Goal: Information Seeking & Learning: Learn about a topic

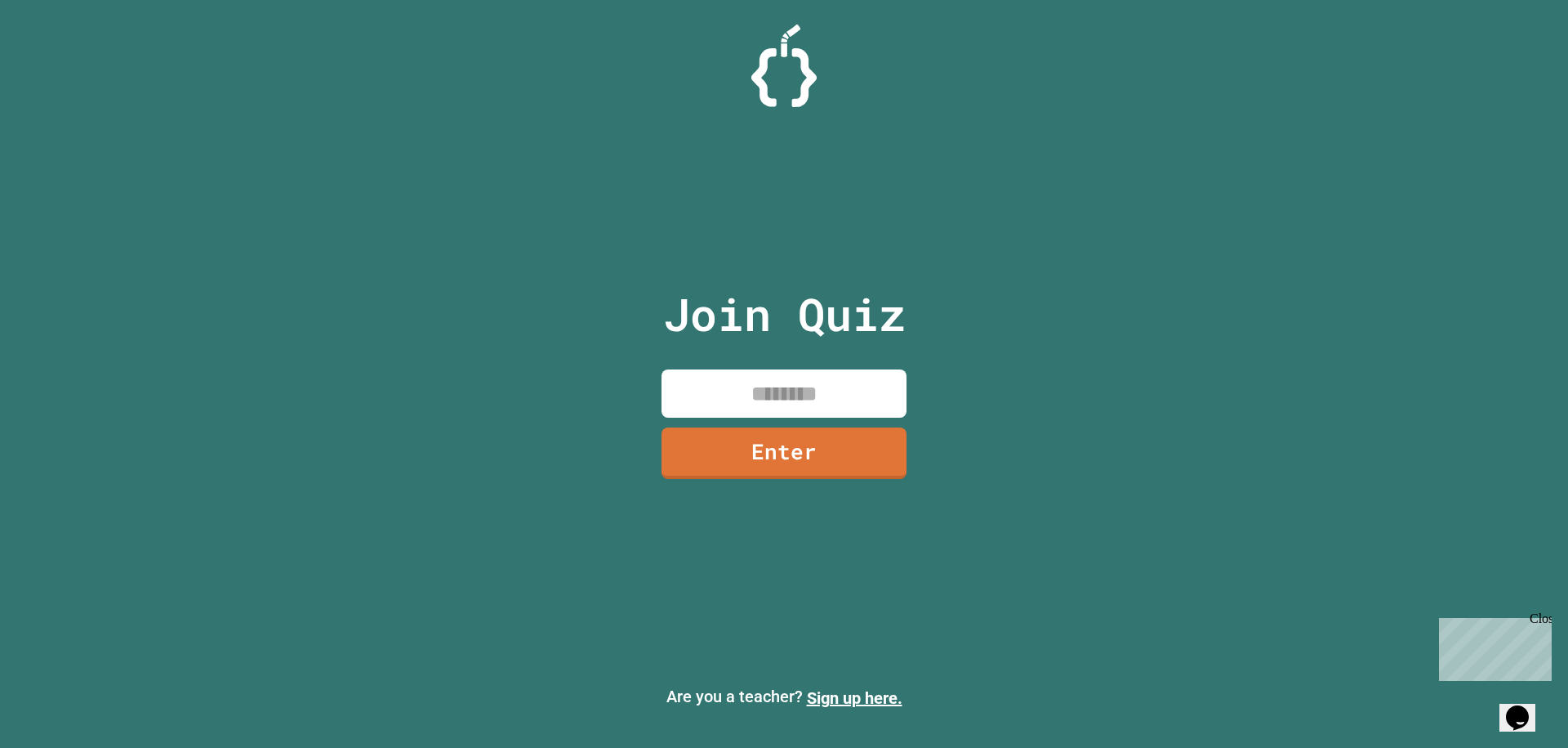
click at [746, 404] on input at bounding box center [784, 393] width 245 height 48
type input "********"
click at [814, 449] on link "Enter" at bounding box center [784, 452] width 245 height 54
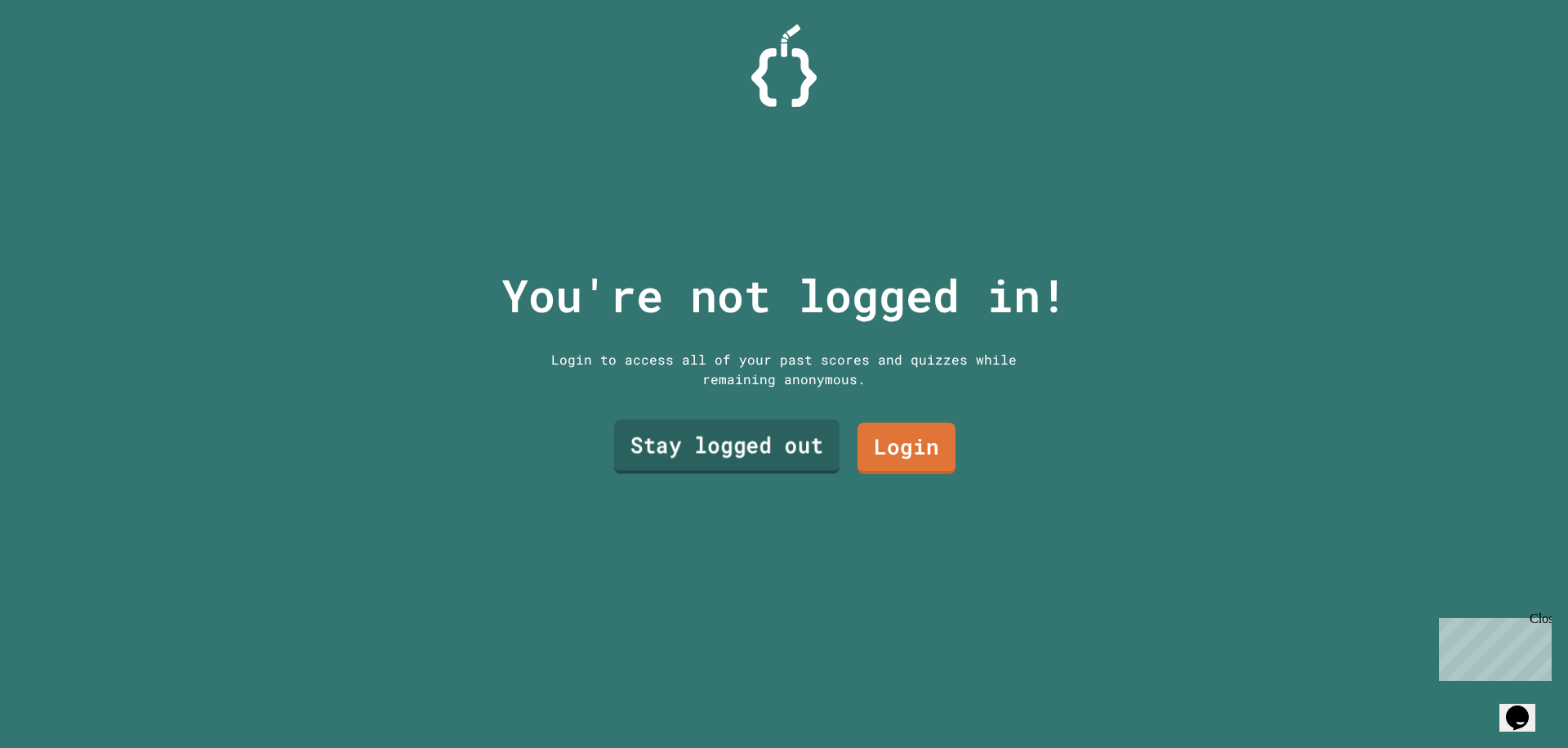
click at [778, 461] on link "Stay logged out" at bounding box center [726, 446] width 225 height 54
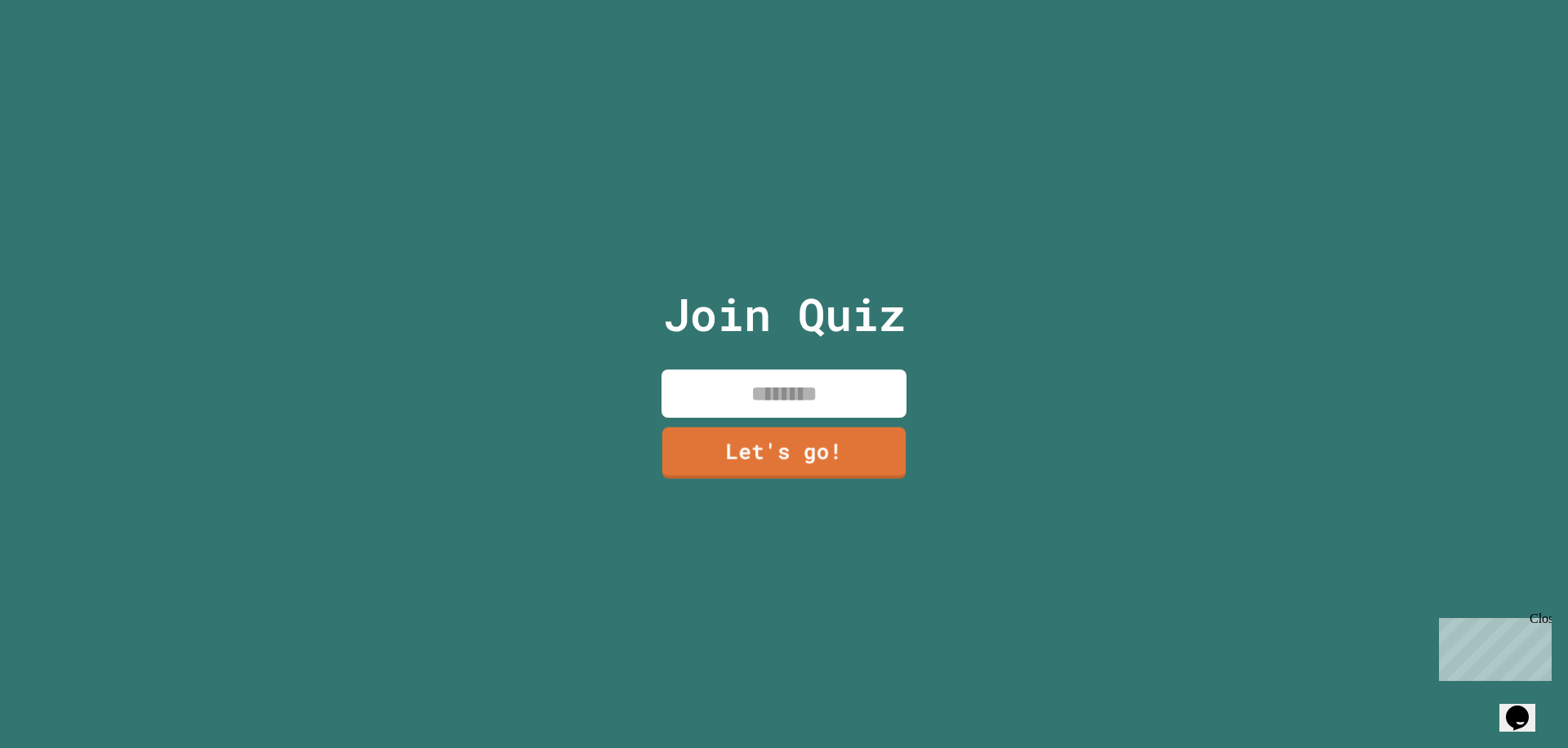
click at [790, 388] on input at bounding box center [784, 393] width 245 height 48
type input "****"
click at [775, 446] on link "Let's go!" at bounding box center [784, 451] width 243 height 54
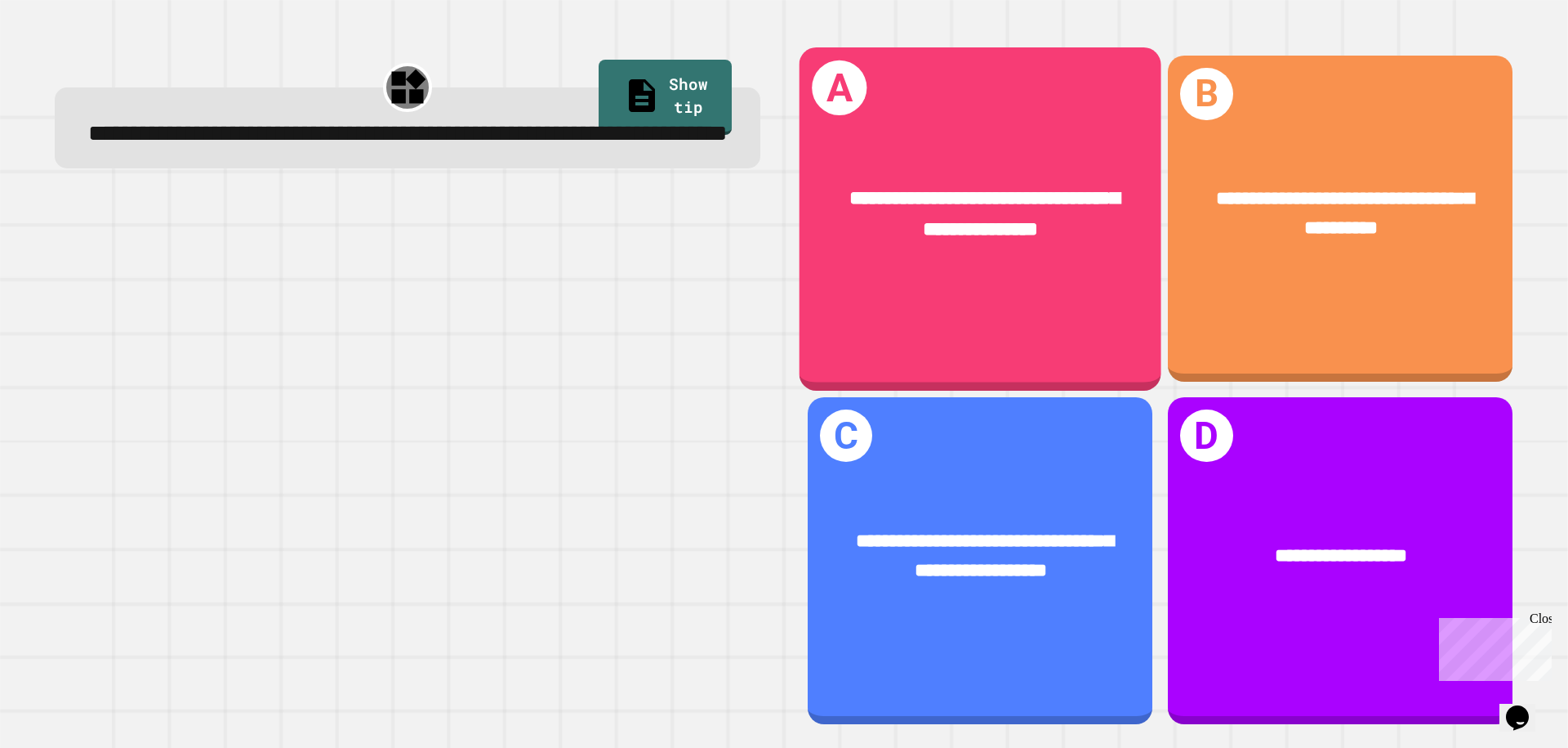
click at [1014, 158] on div "**********" at bounding box center [981, 214] width 362 height 141
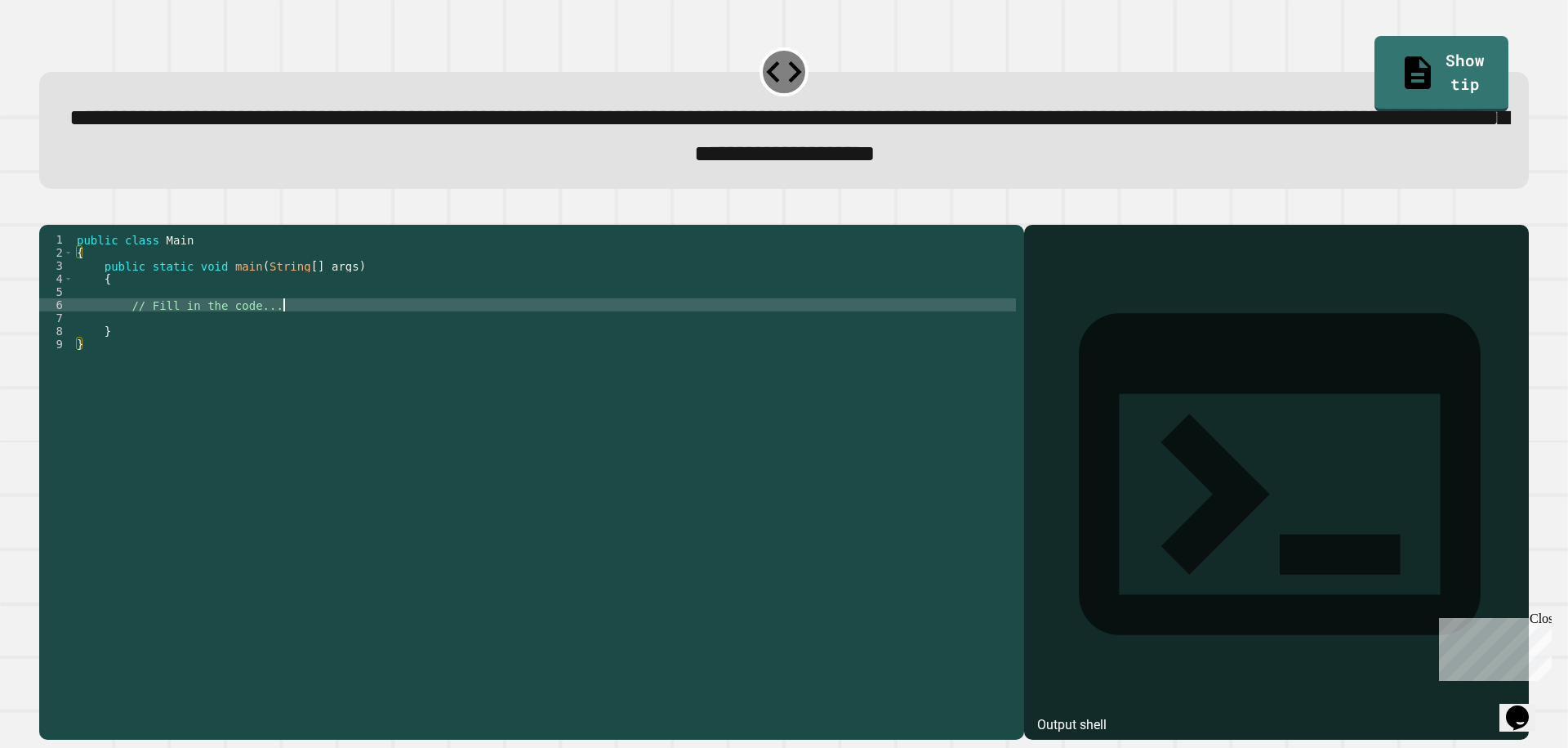
click at [326, 332] on div "public class Main { public static void main ( String [ ] args ) { // Fill in th…" at bounding box center [545, 462] width 943 height 458
type textarea "**********"
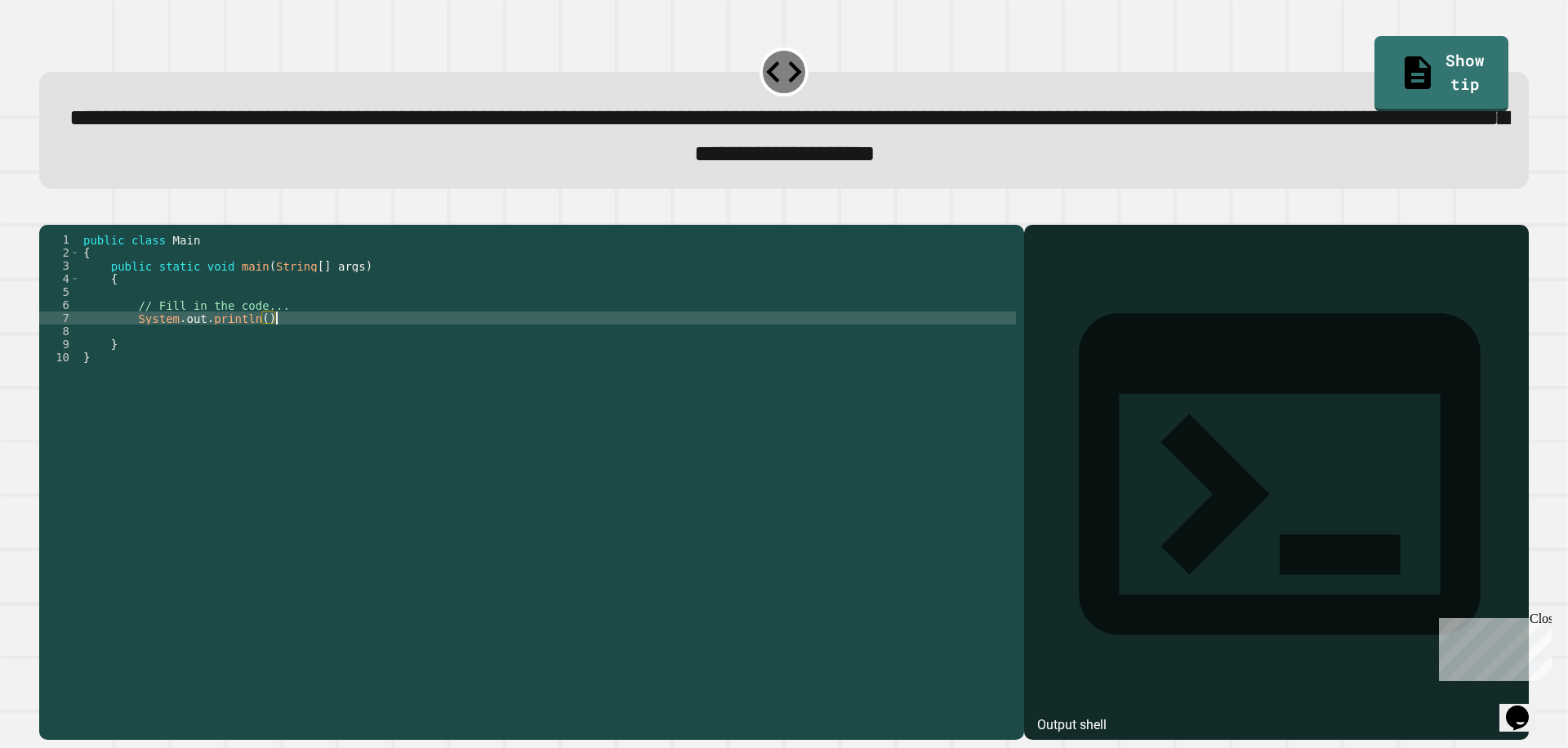
type textarea "**********"
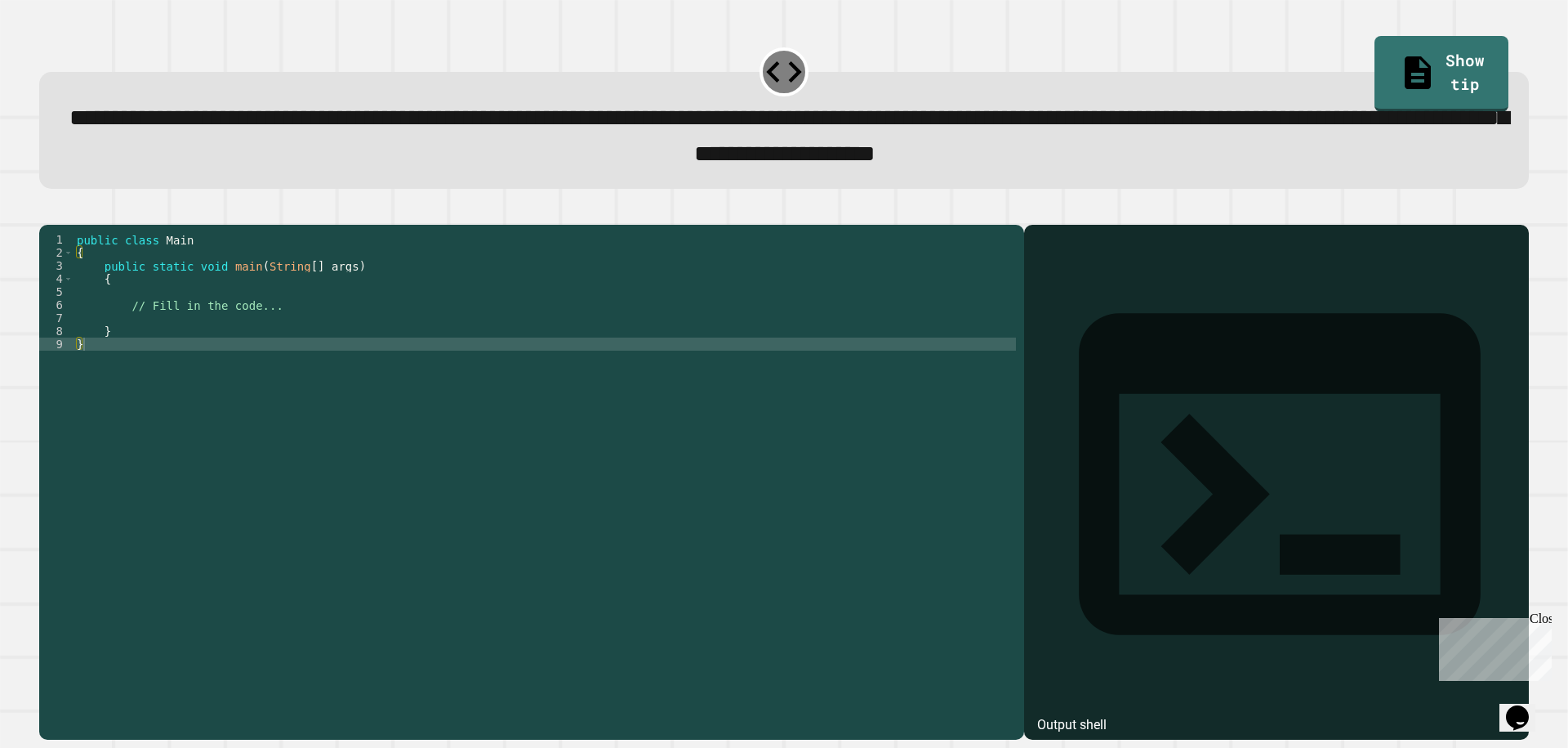
click at [301, 327] on div "public class Main { public static void main ( String [ ] args ) { // Fill in th…" at bounding box center [545, 462] width 943 height 458
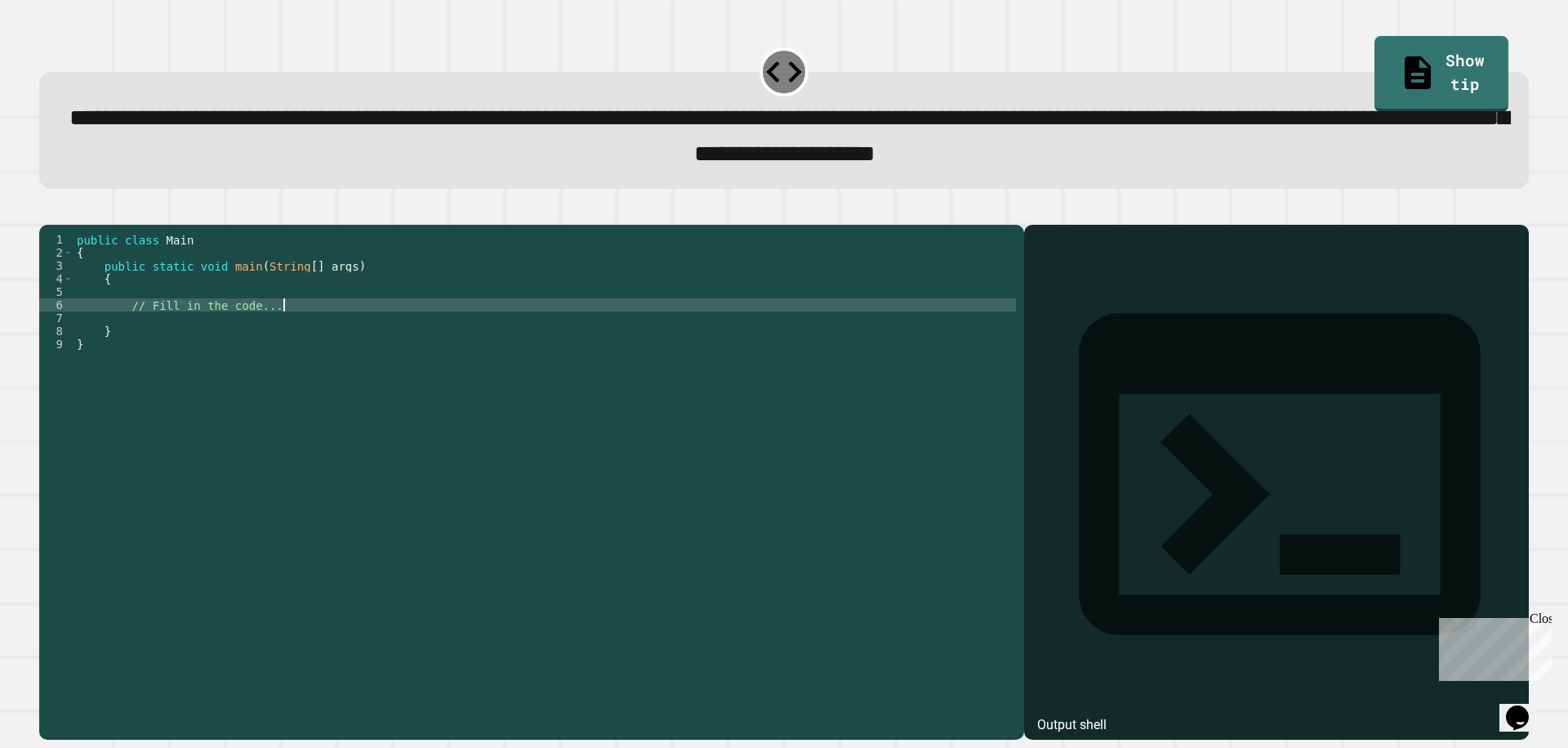
type textarea "**********"
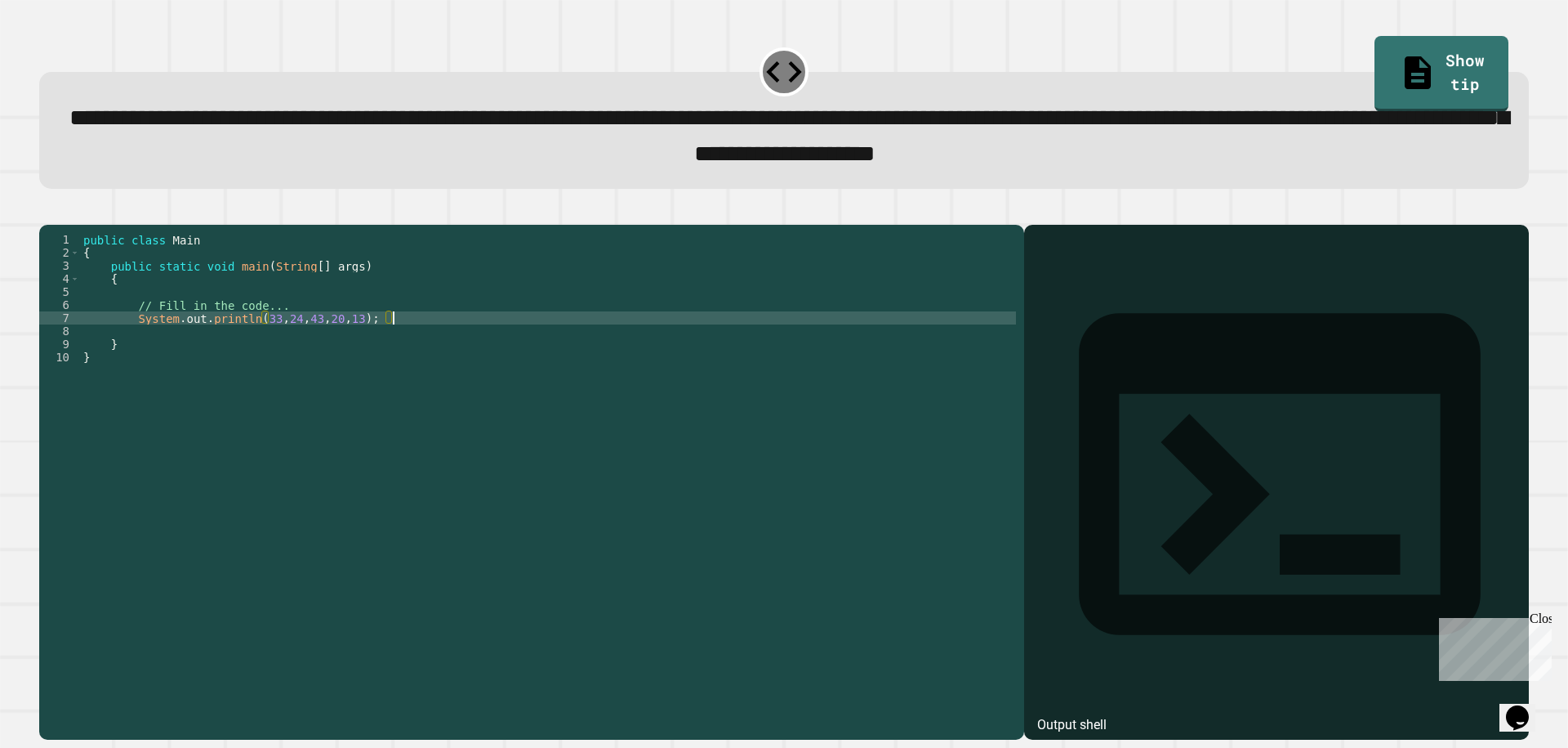
scroll to position [0, 22]
type textarea "**********"
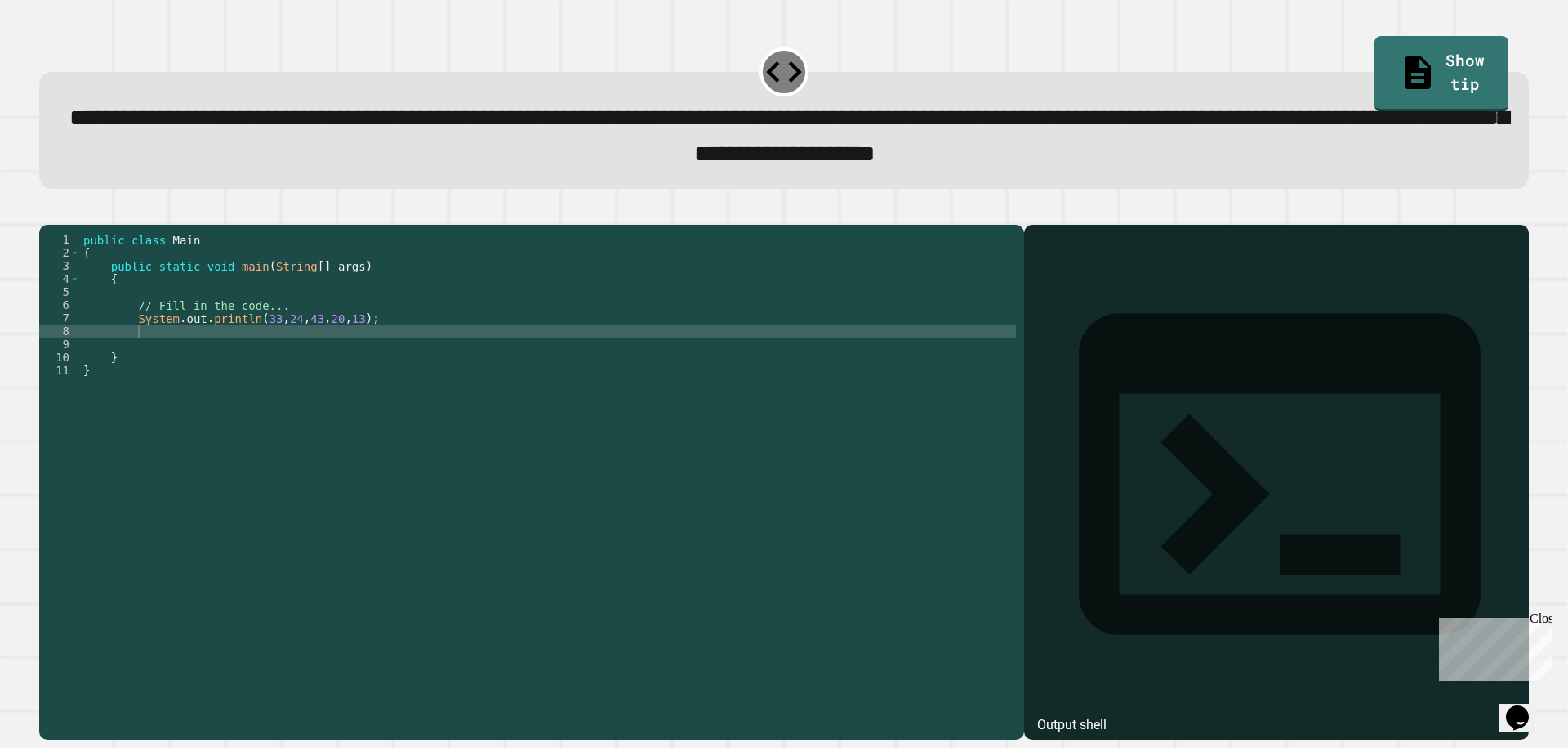
click at [47, 211] on icon "button" at bounding box center [47, 211] width 0 height 0
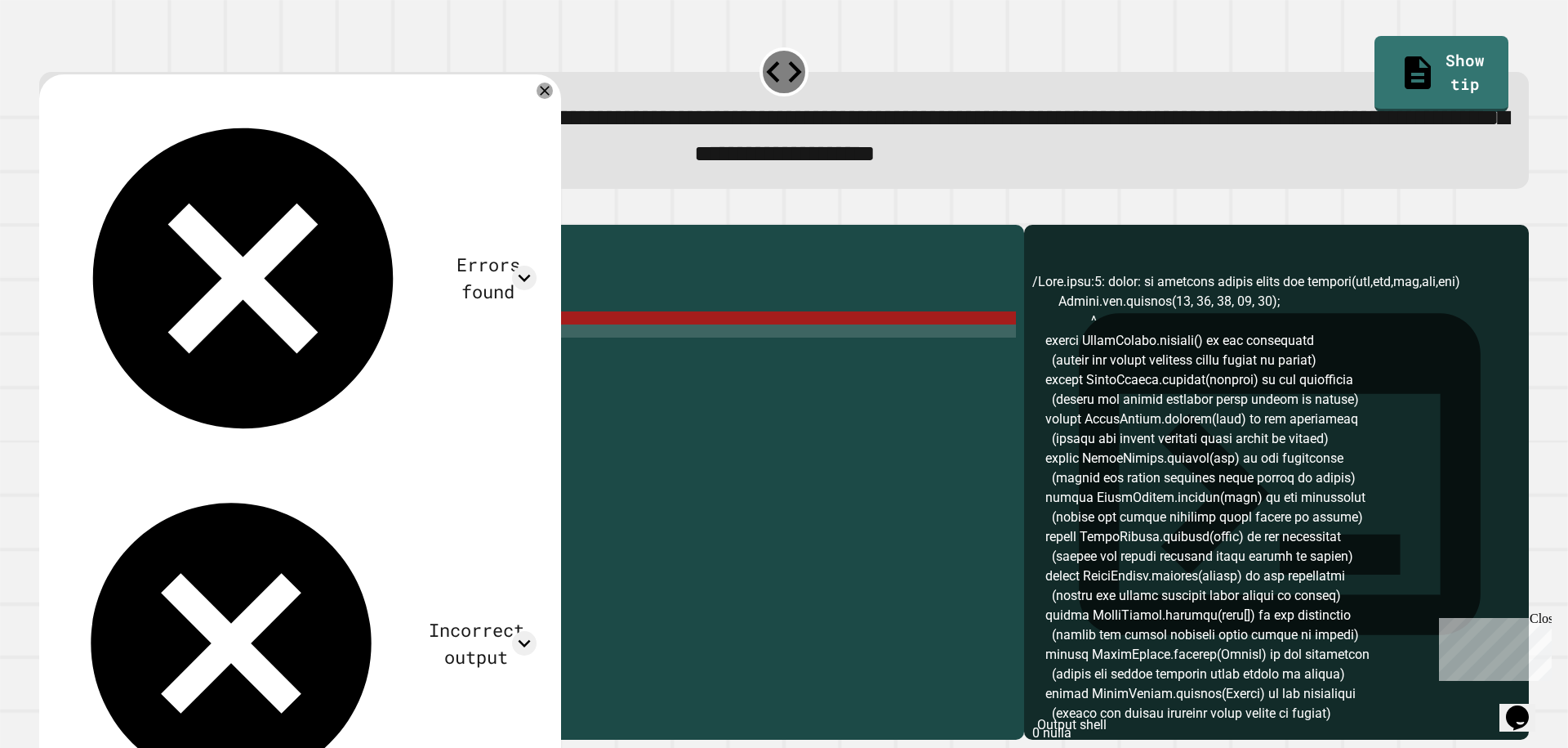
click at [286, 346] on div "public class Main { public static void main ( String [ ] args ) { // Fill in th…" at bounding box center [547, 462] width 936 height 458
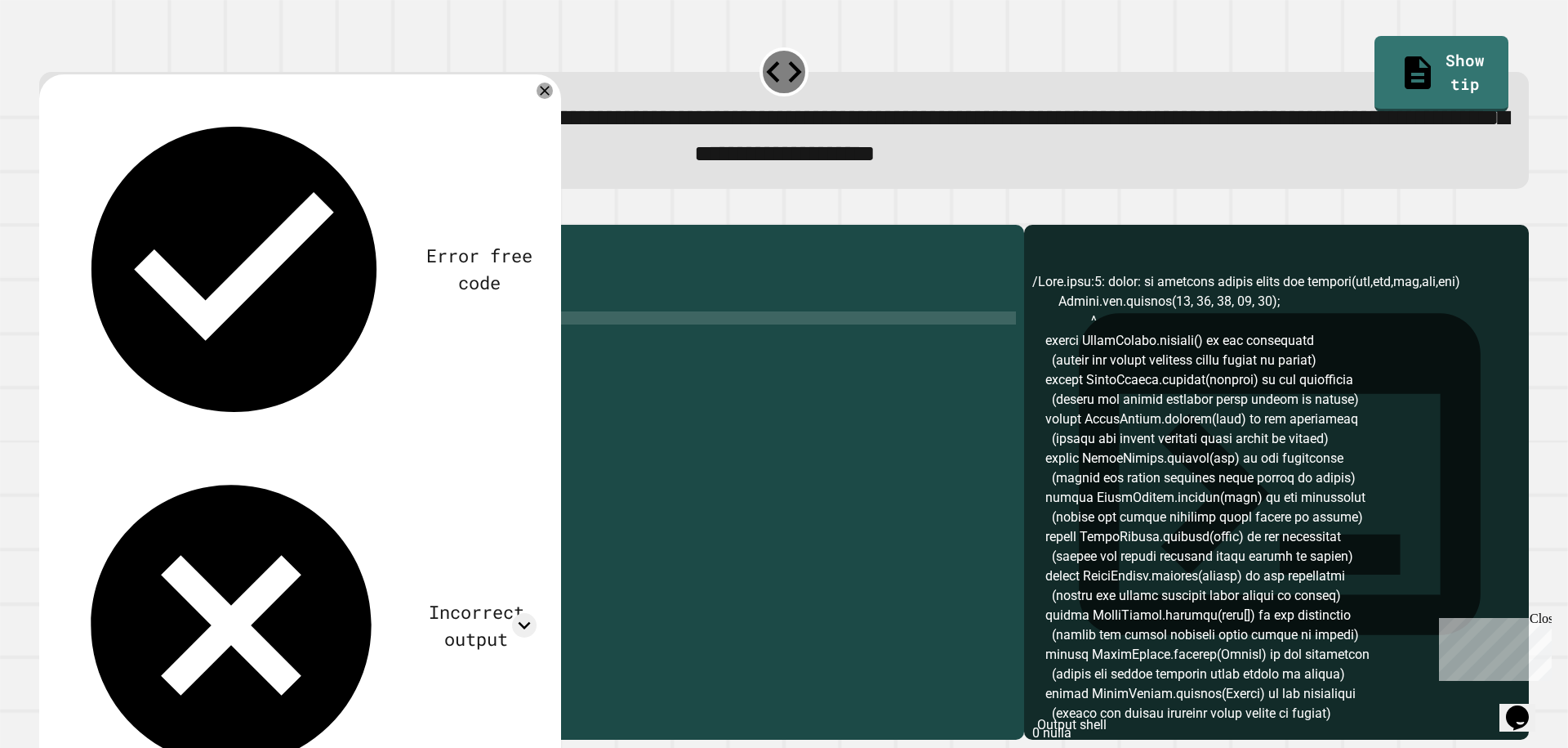
scroll to position [0, 15]
type textarea "**********"
paste textarea "**********"
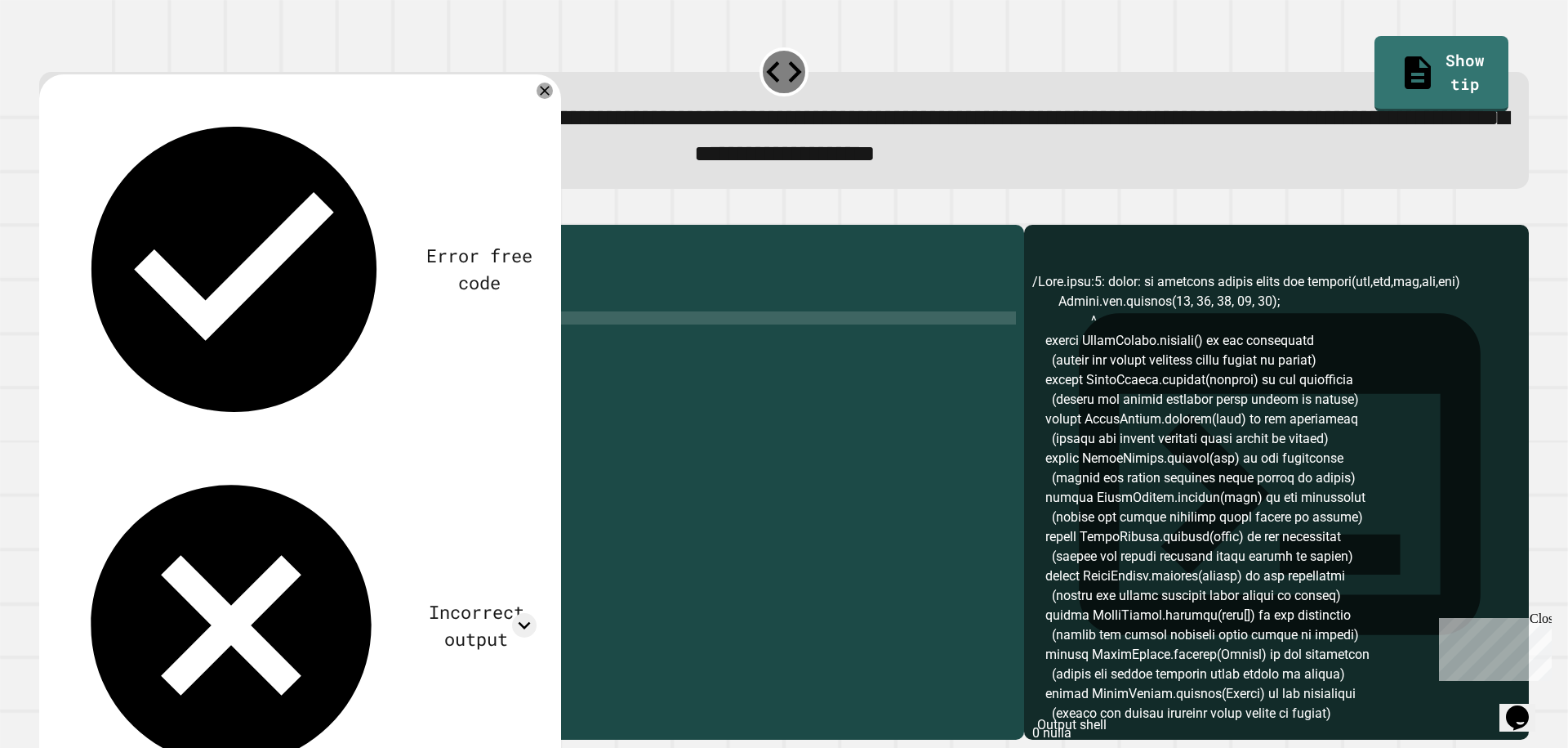
paste textarea "******"
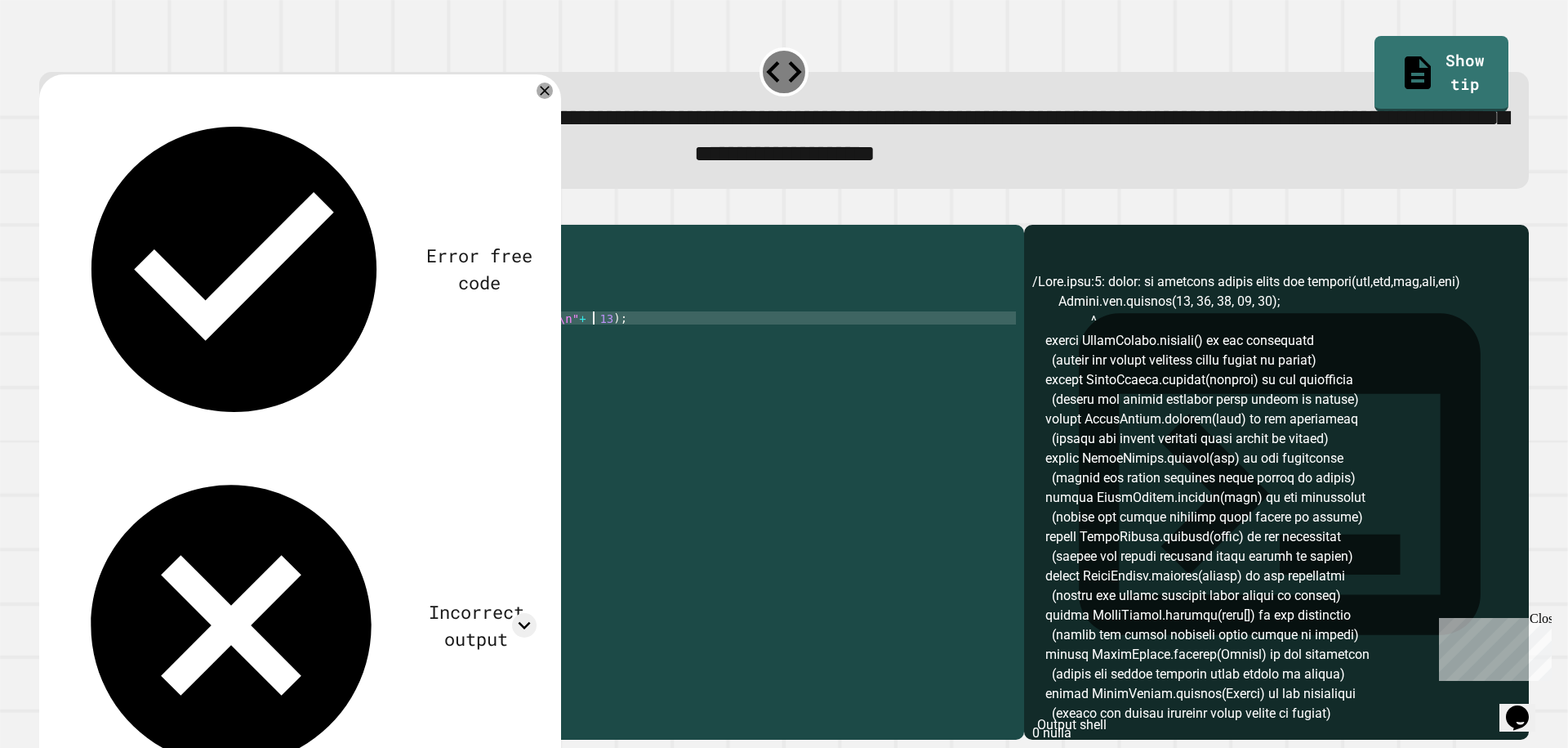
scroll to position [0, 36]
click at [458, 354] on div "public class Main { public static void main ( String [ ] args ) { // Fill in th…" at bounding box center [547, 462] width 936 height 458
type textarea "**********"
click at [542, 95] on icon at bounding box center [545, 90] width 18 height 18
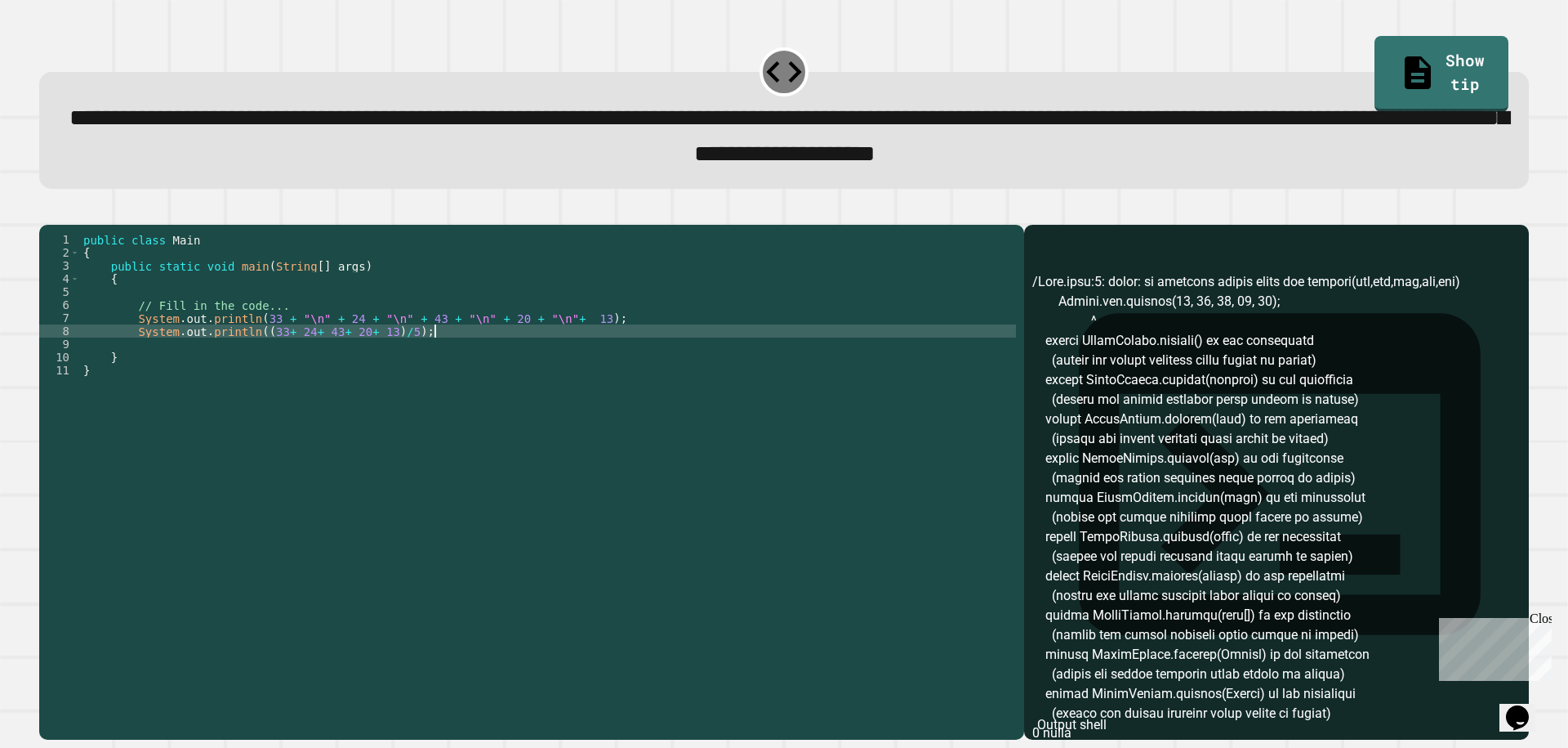
click at [548, 359] on div "public class Main { public static void main ( String [ ] args ) { // Fill in th…" at bounding box center [547, 462] width 936 height 458
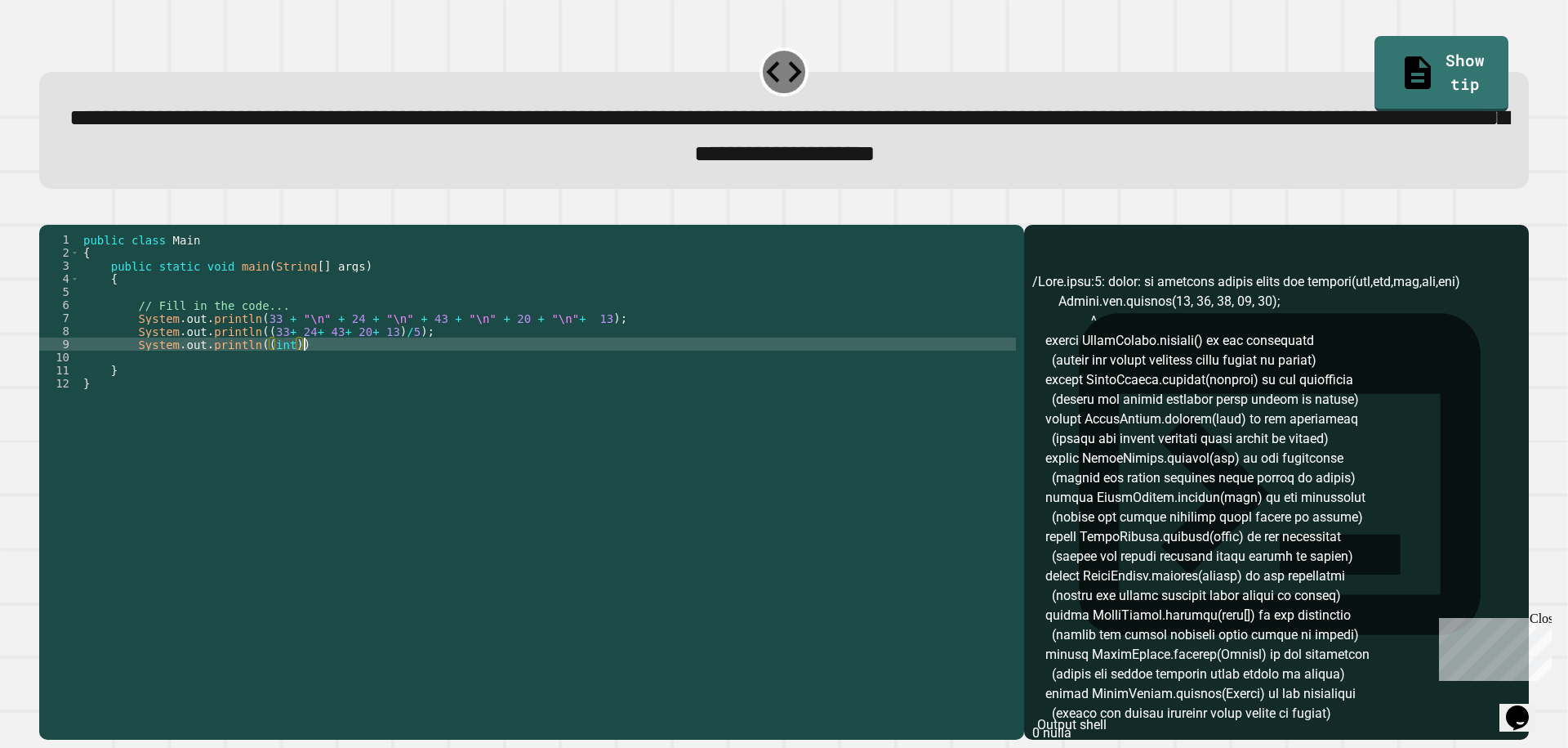
scroll to position [0, 15]
paste textarea "**********"
click at [47, 211] on icon "button" at bounding box center [47, 211] width 0 height 0
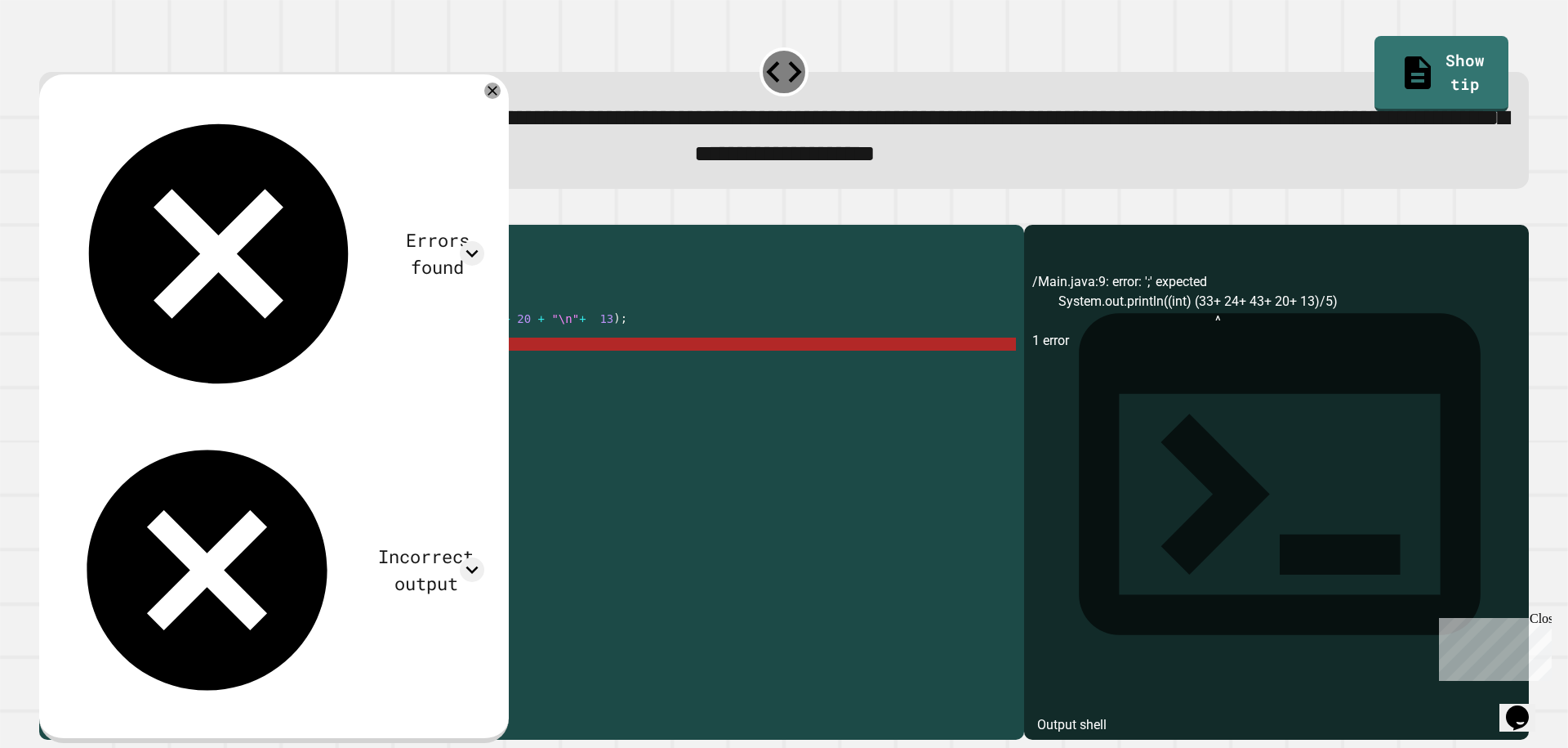
click at [504, 373] on div "public class Main { public static void main ( String [ ] args ) { // Fill in th…" at bounding box center [547, 462] width 936 height 458
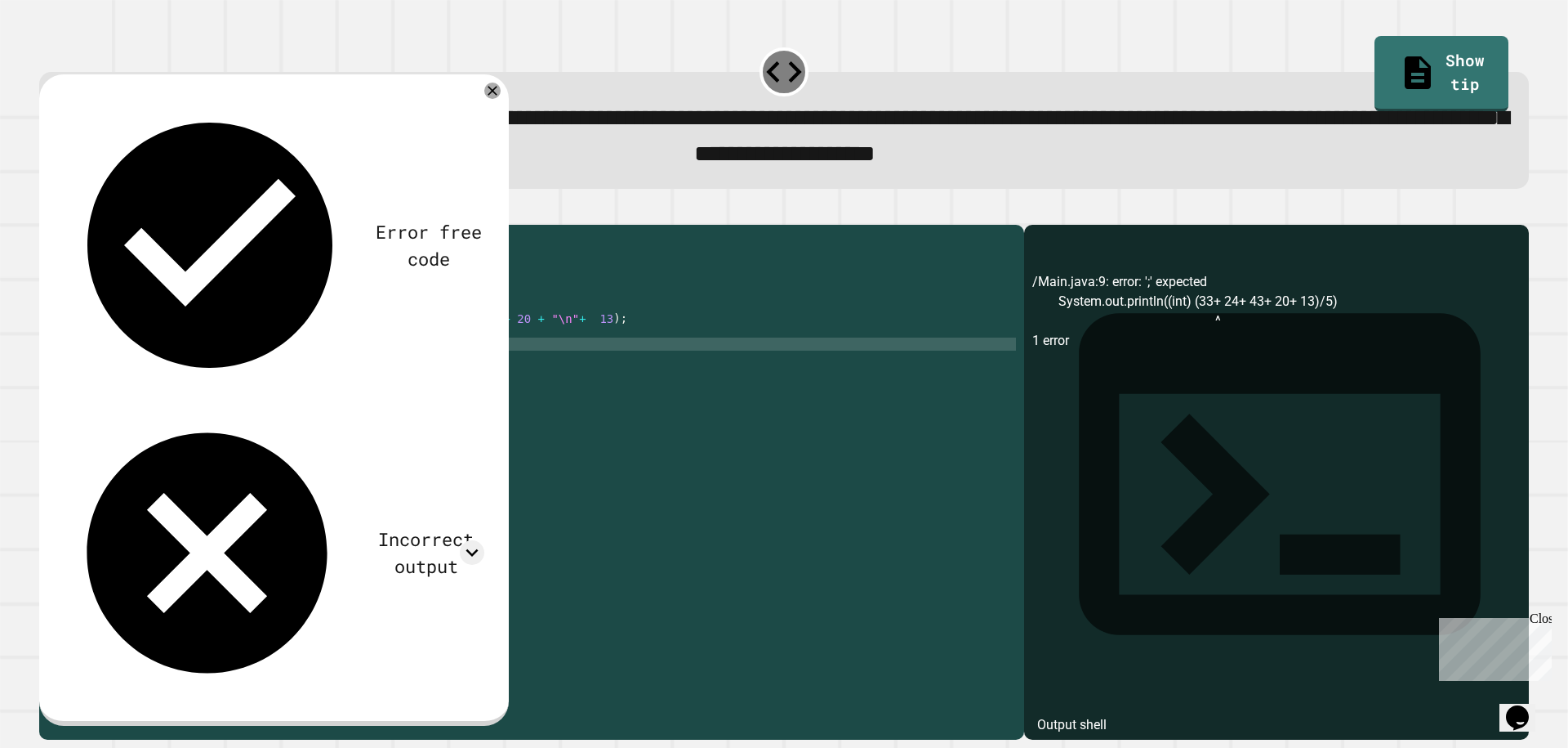
click at [47, 211] on button "button" at bounding box center [47, 211] width 0 height 0
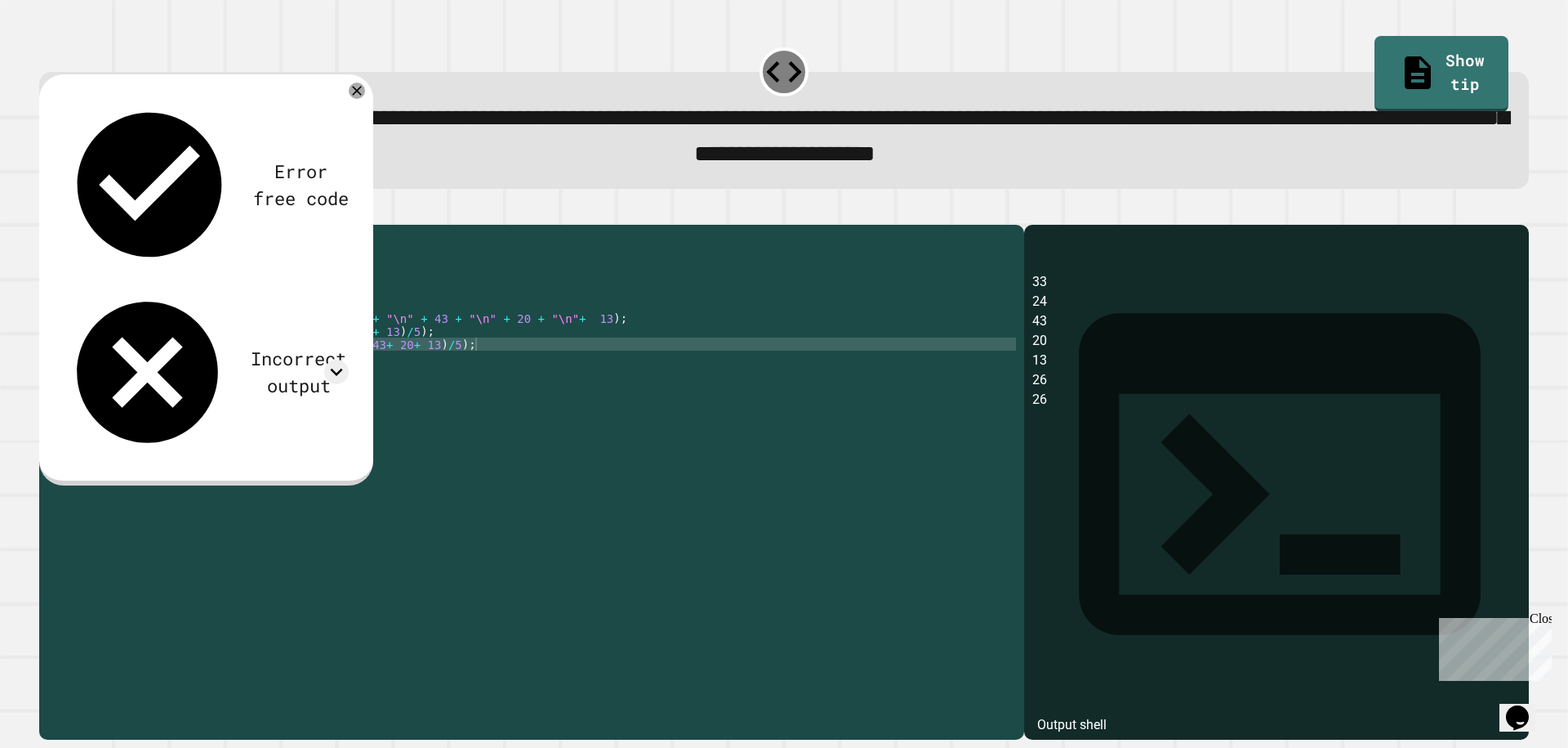
scroll to position [0, 25]
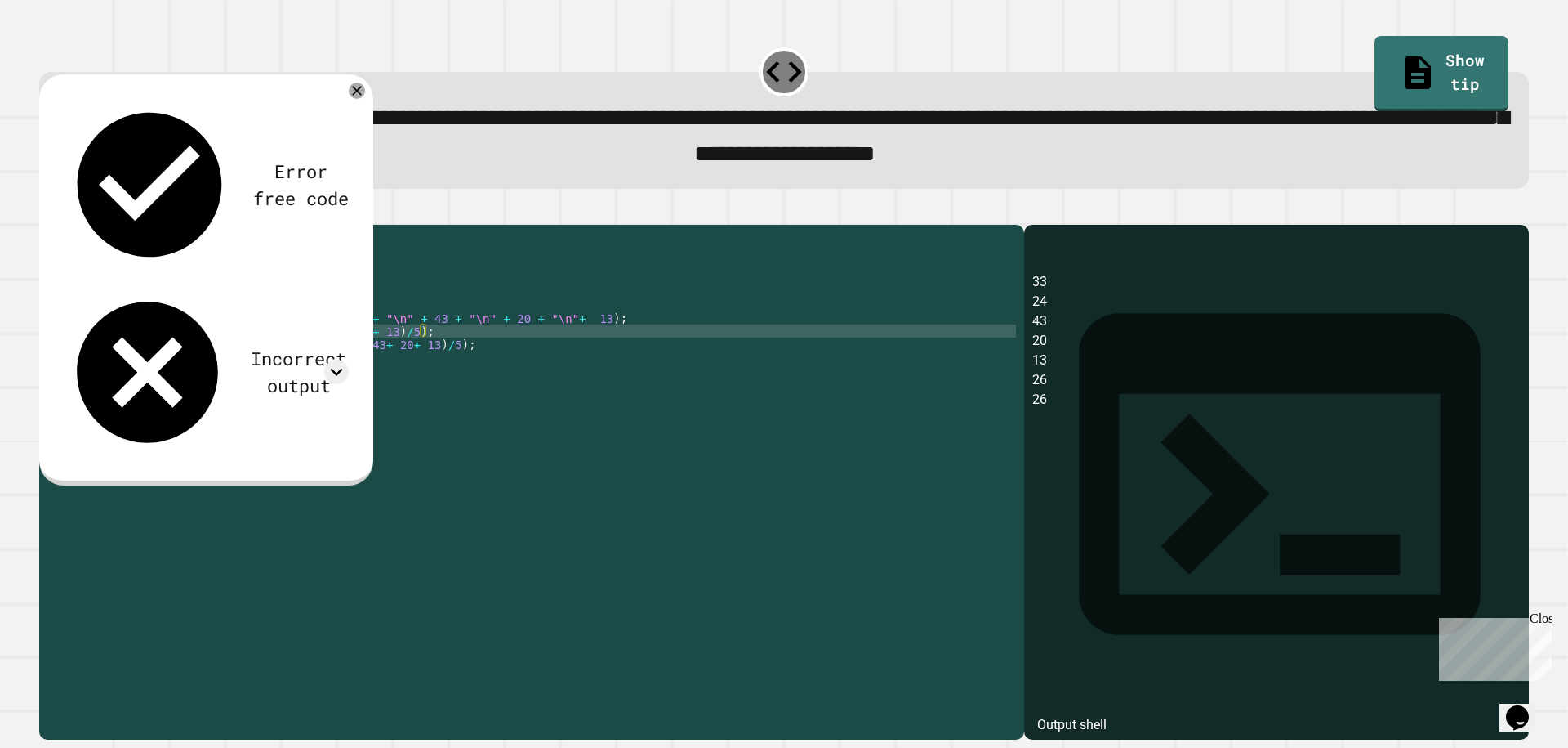
click at [272, 357] on div "public class Main { public static void main ( String [ ] args ) { // Fill in th…" at bounding box center [547, 462] width 936 height 458
click at [47, 211] on icon "button" at bounding box center [47, 211] width 0 height 0
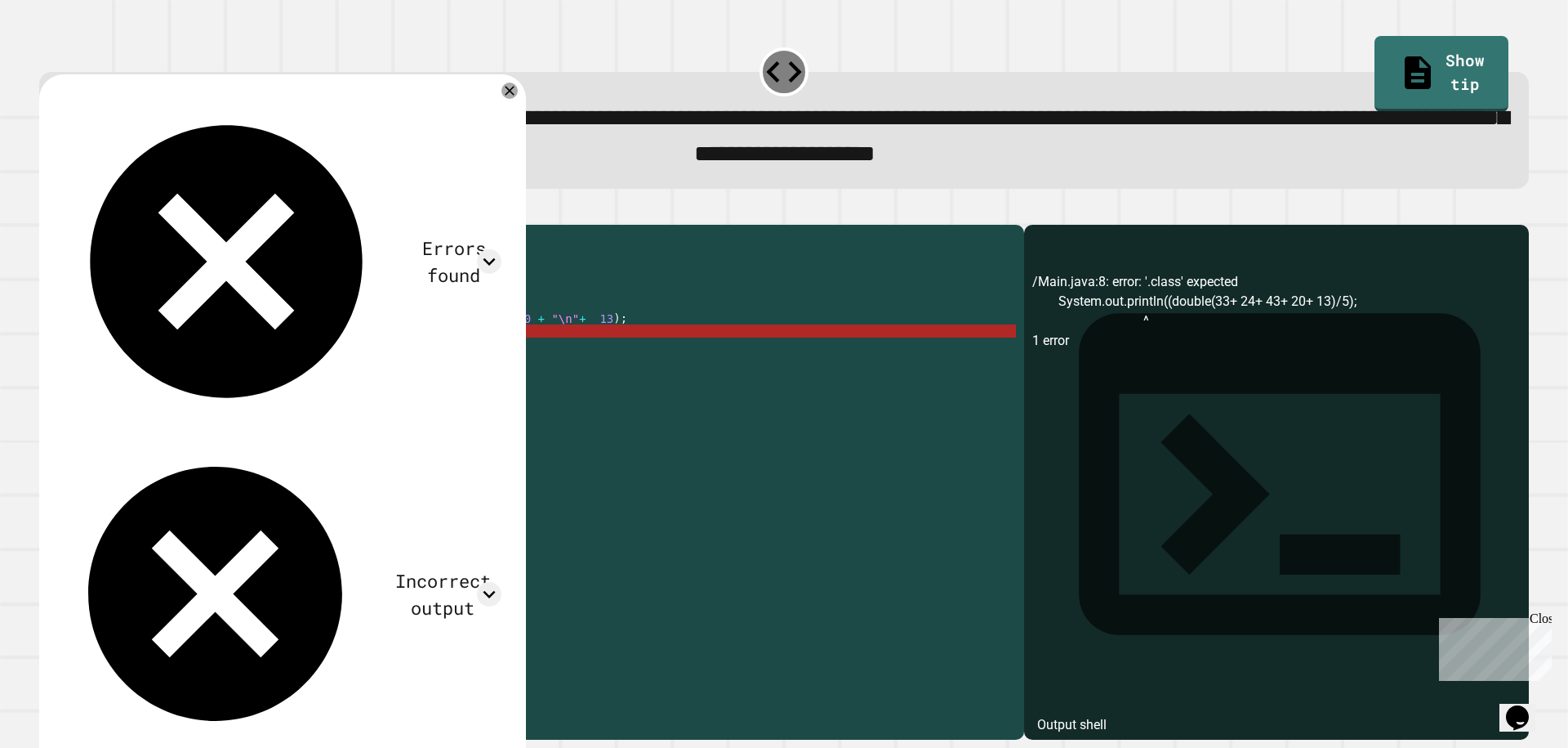
click at [316, 360] on div "public class Main { public static void main ( String [ ] args ) { // Fill in th…" at bounding box center [547, 462] width 936 height 458
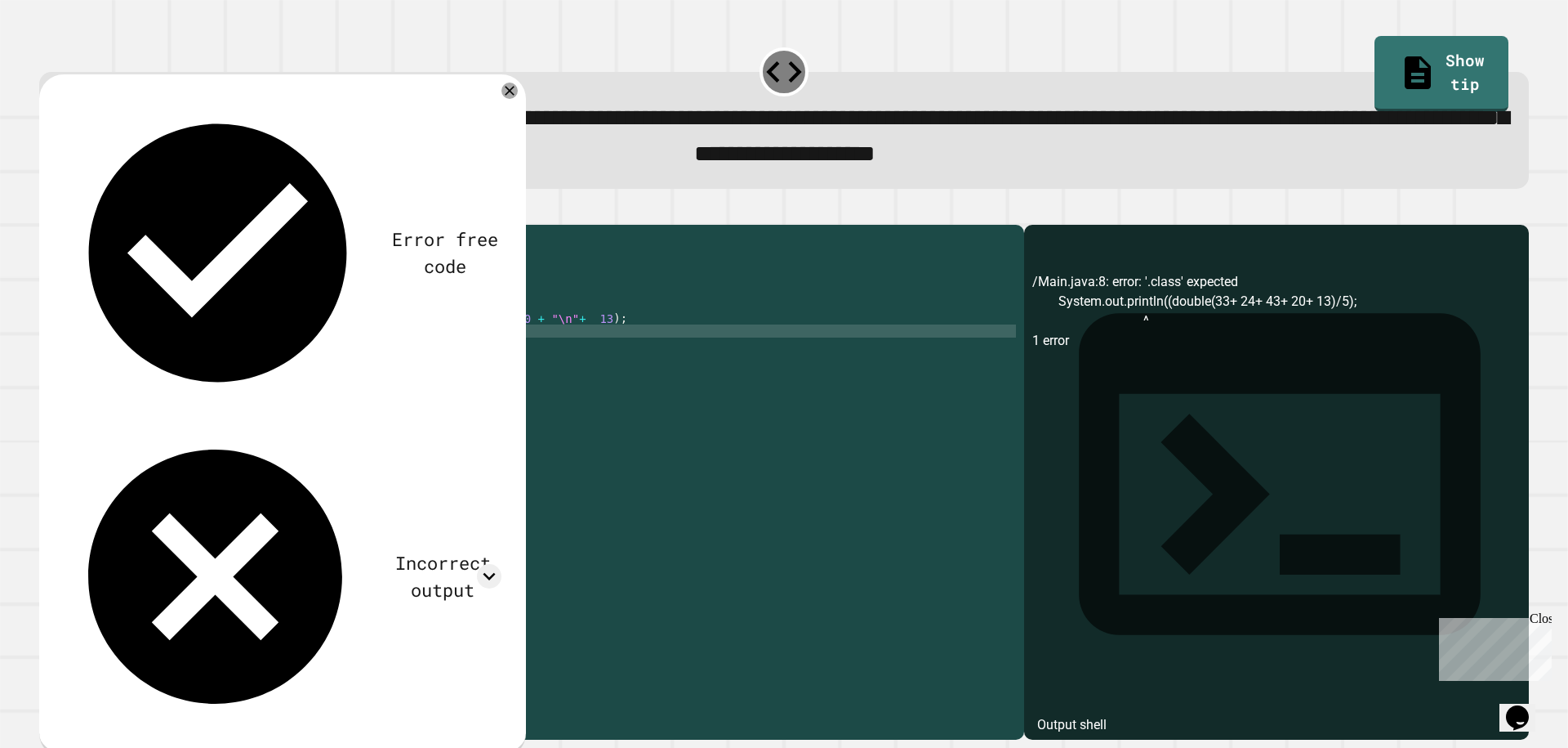
scroll to position [0, 17]
click at [61, 226] on icon "button" at bounding box center [58, 220] width 9 height 11
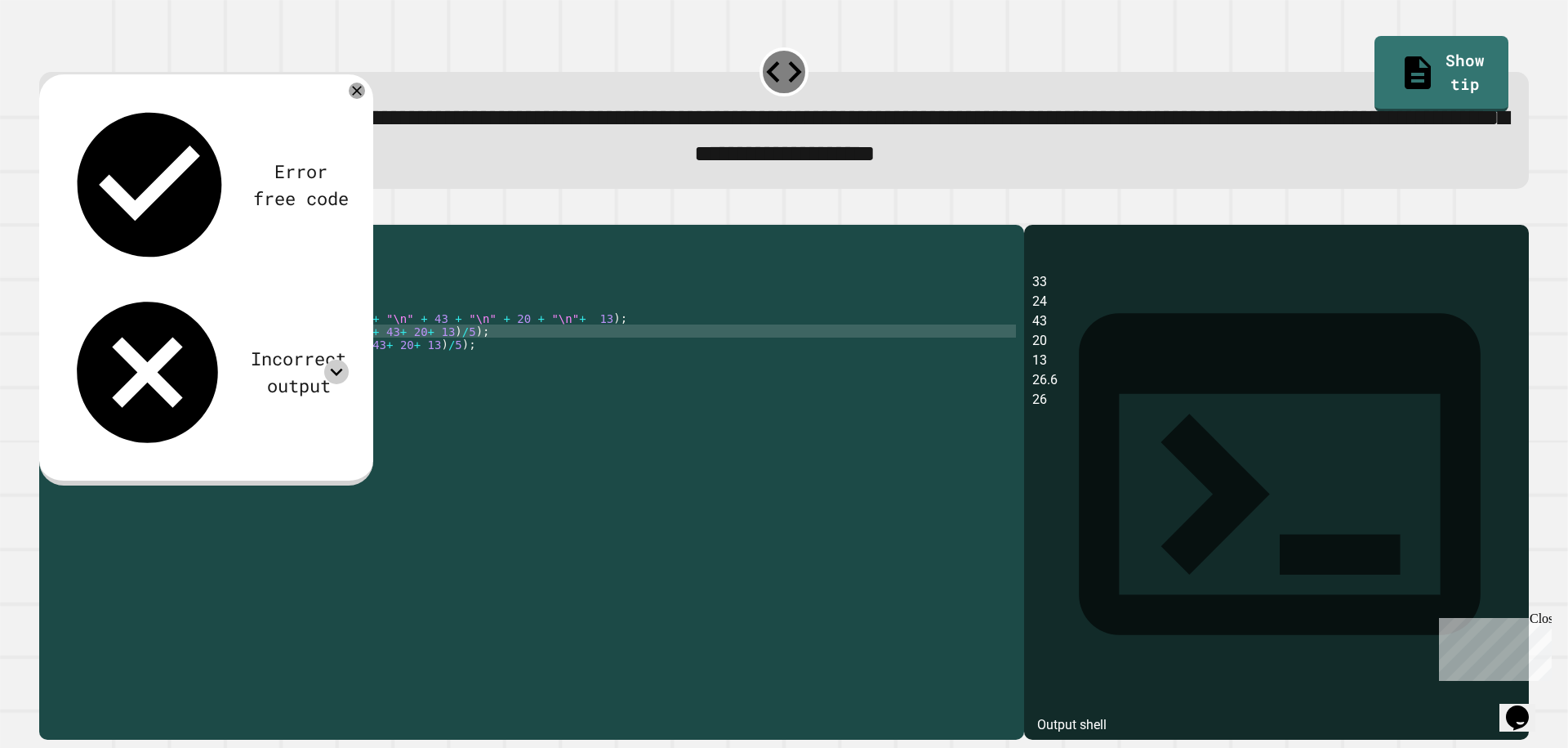
click at [340, 360] on icon at bounding box center [337, 372] width 25 height 25
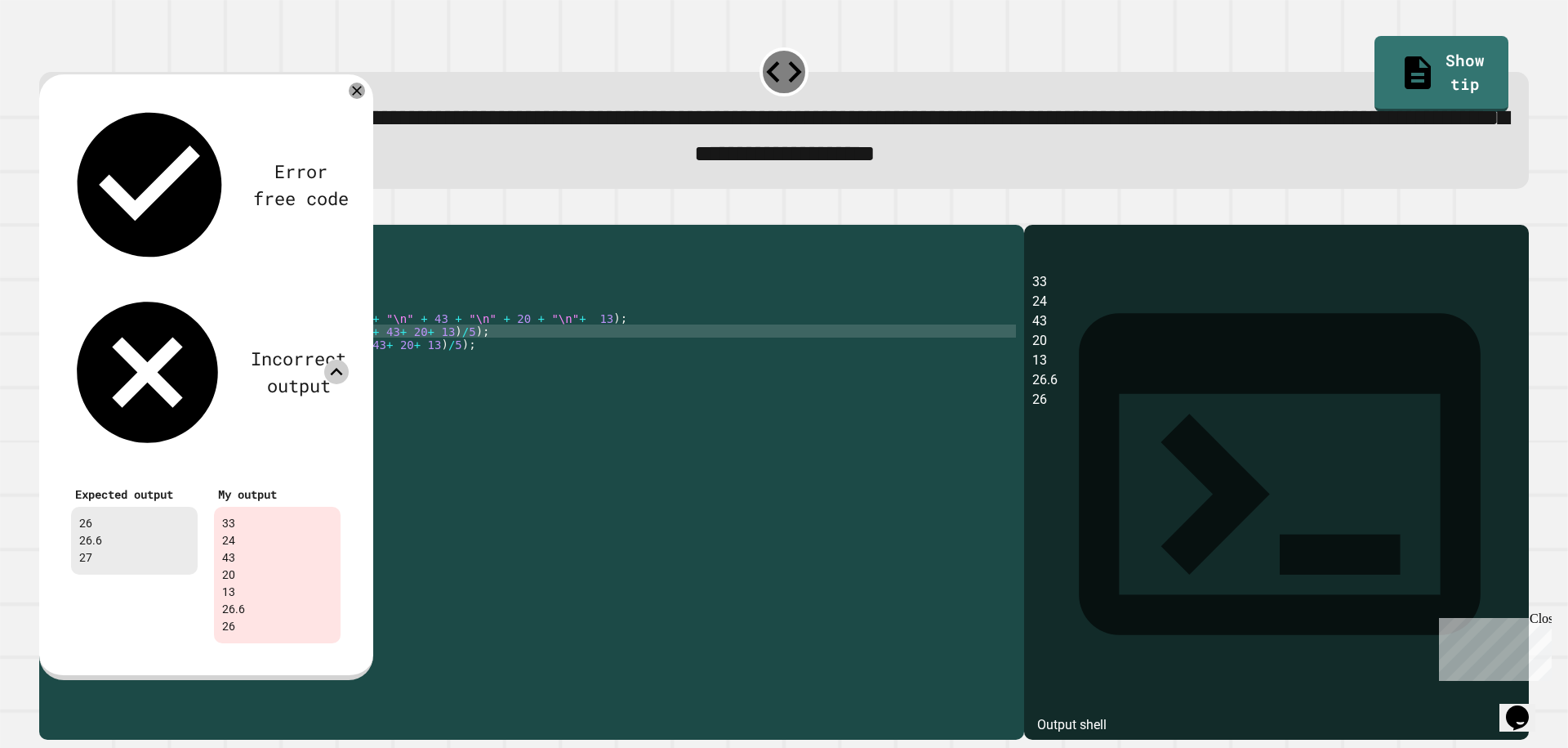
click at [510, 224] on div at bounding box center [784, 214] width 1490 height 20
click at [353, 95] on icon at bounding box center [356, 90] width 20 height 20
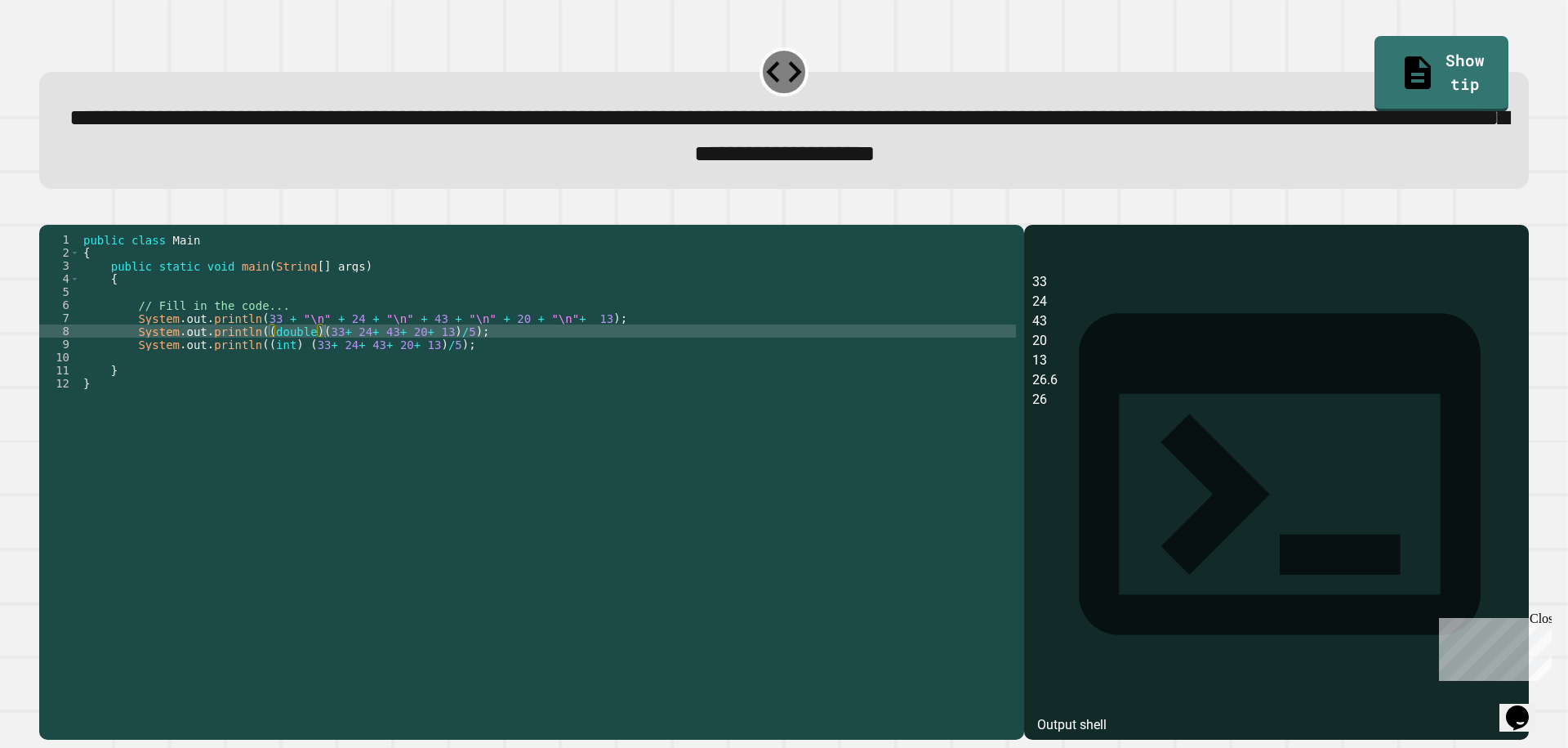
click at [139, 343] on div "public class Main { public static void main ( String [ ] args ) { // Fill in th…" at bounding box center [547, 462] width 936 height 458
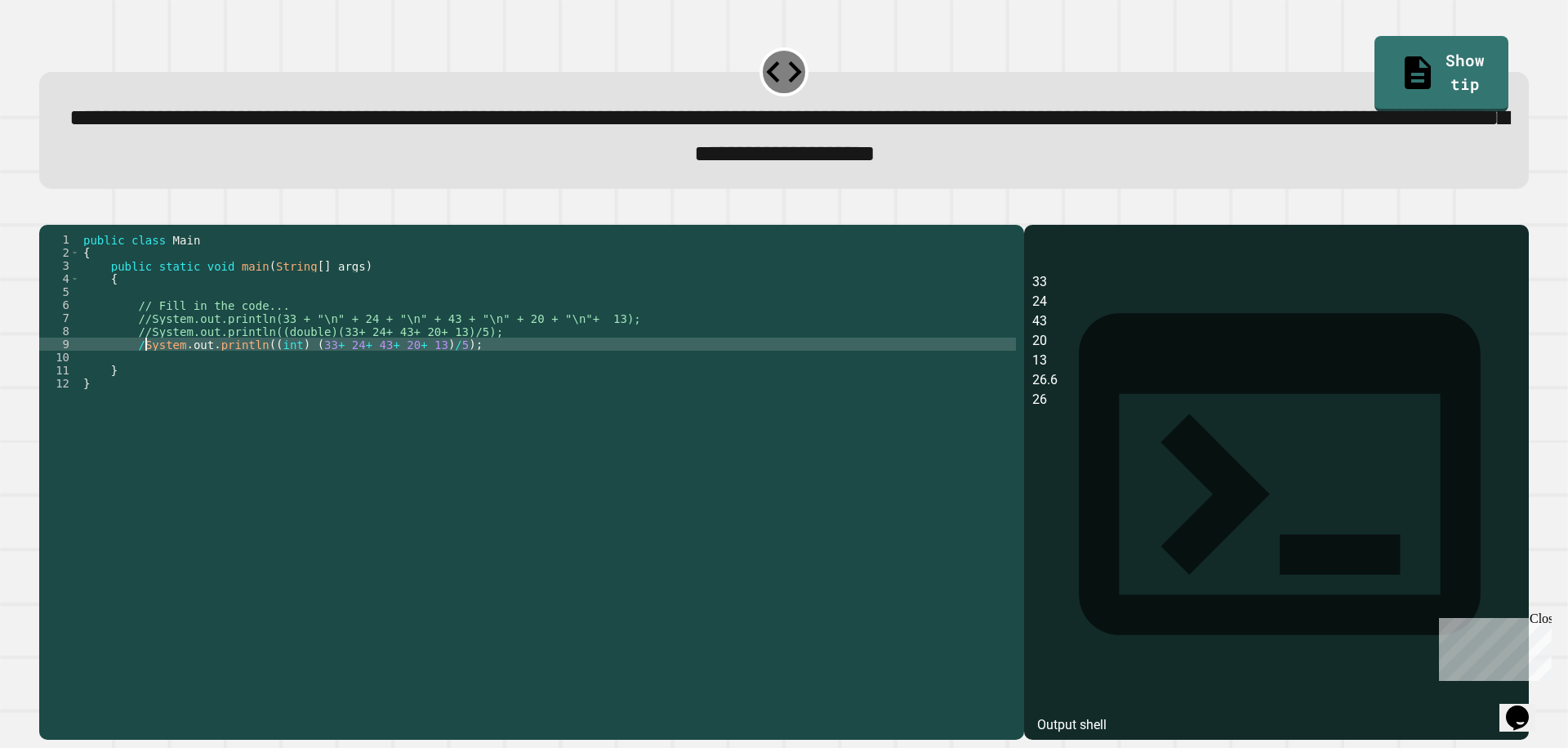
type textarea "**********"
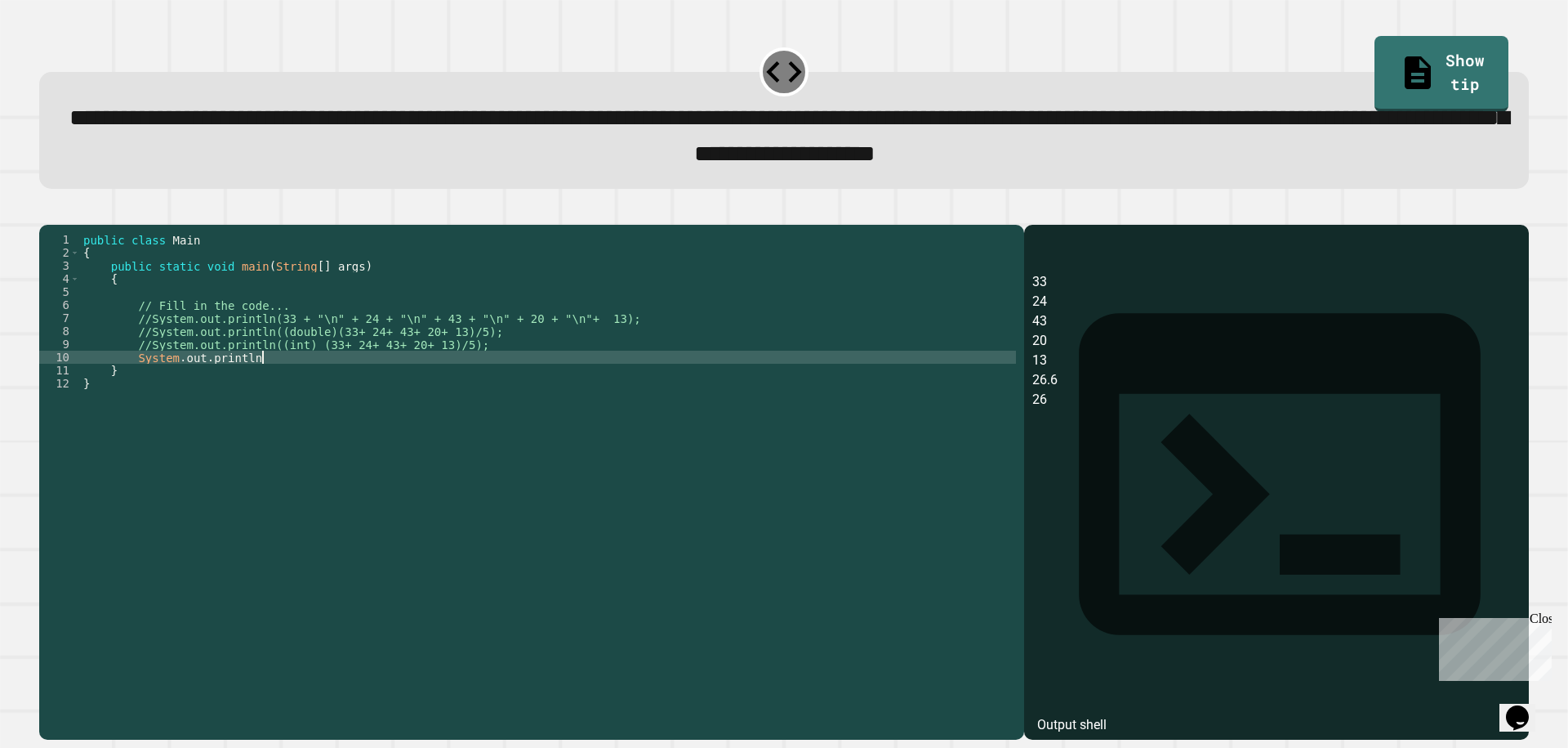
scroll to position [0, 12]
type textarea "**********"
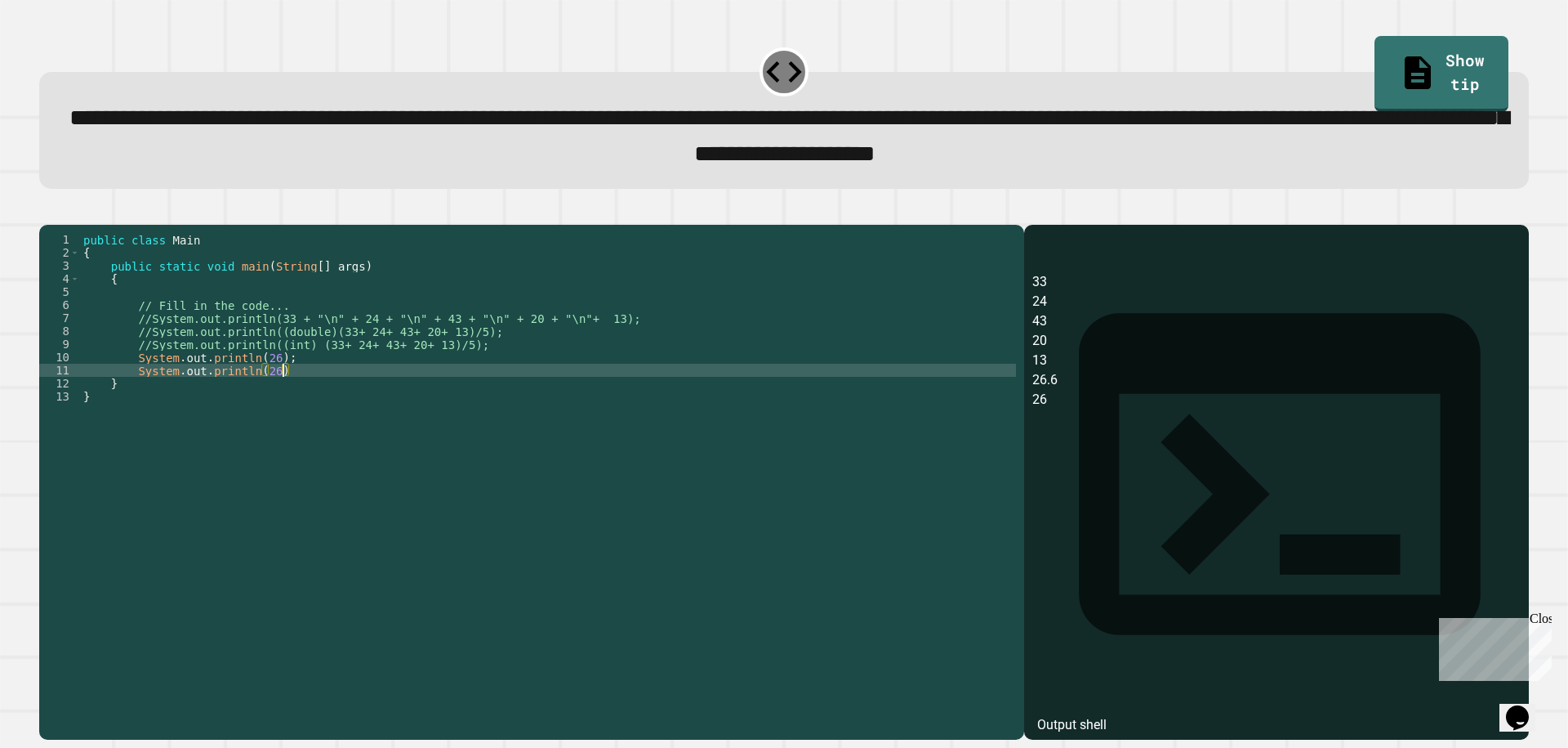
scroll to position [0, 14]
type textarea "**********"
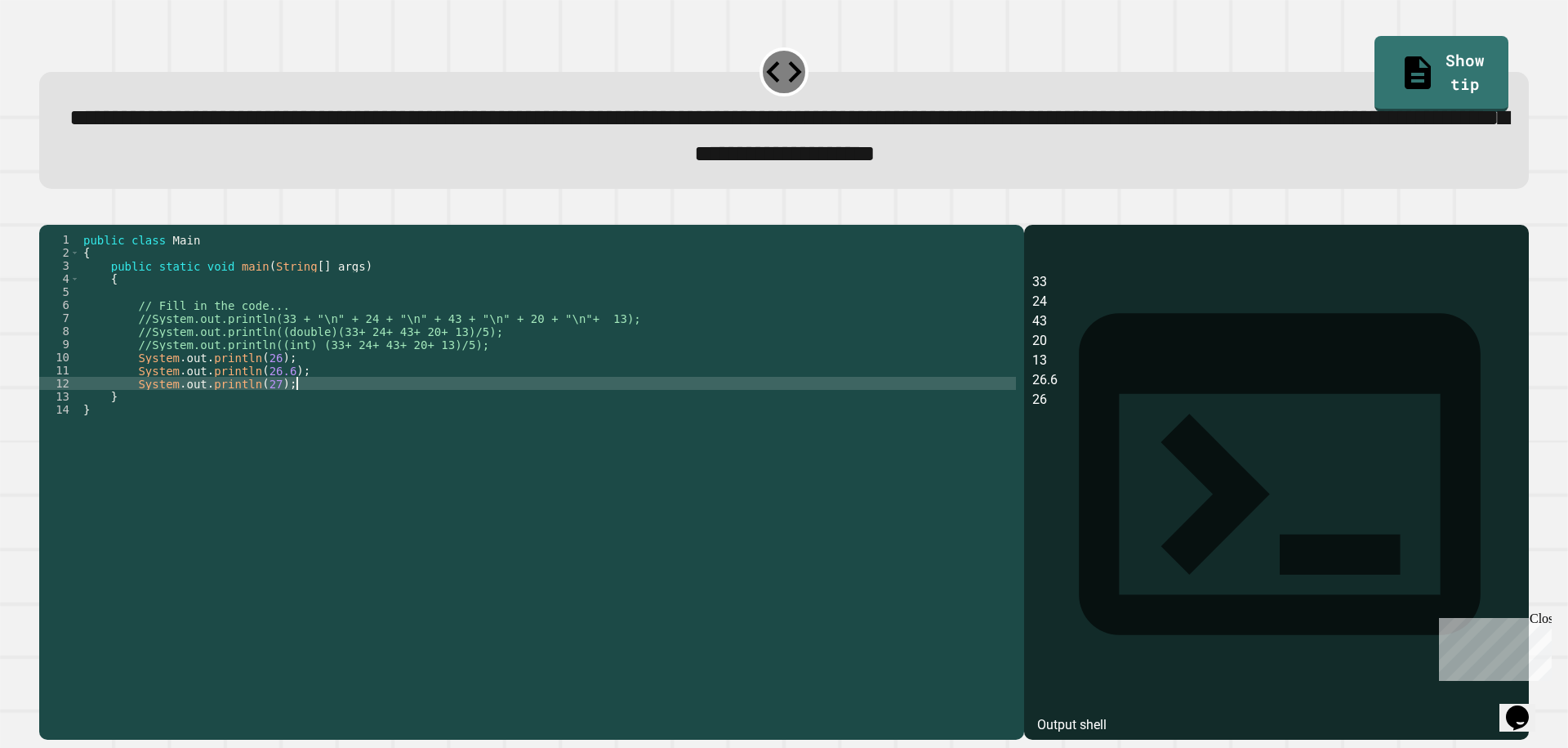
type textarea "**********"
click at [47, 211] on icon "button" at bounding box center [47, 211] width 0 height 0
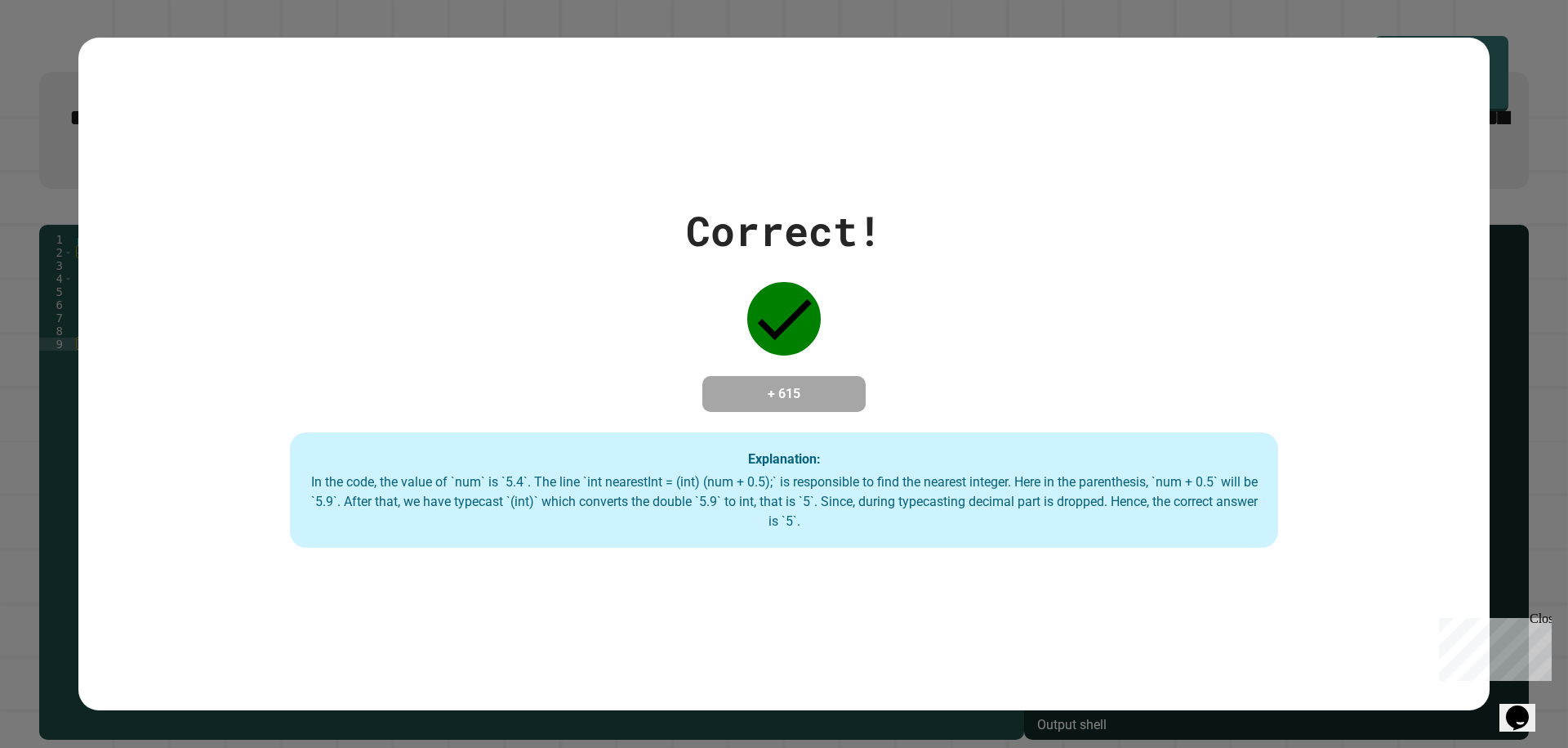
click at [1531, 715] on icon "Opens Chat This icon Opens the chat window." at bounding box center [1517, 717] width 27 height 27
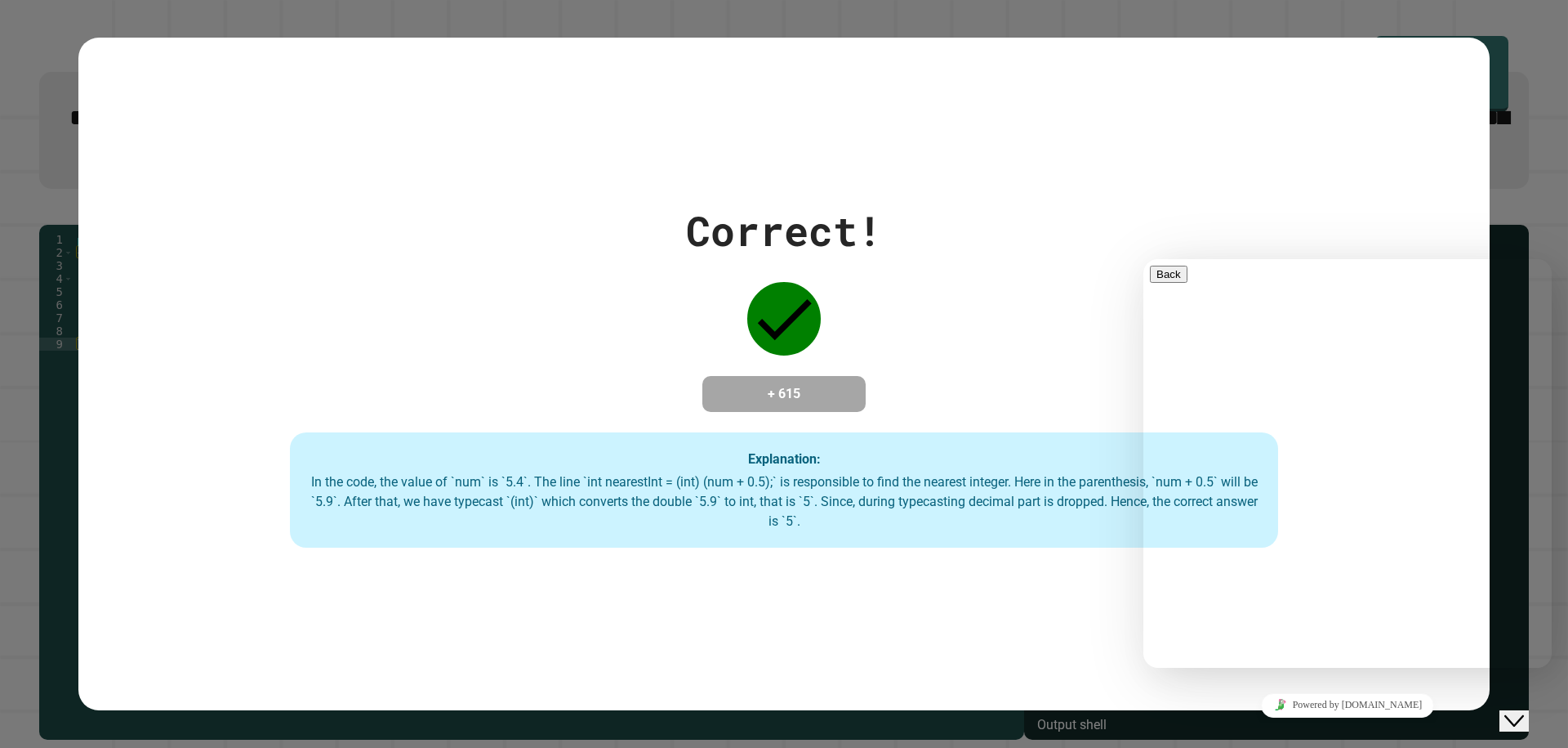
click at [1233, 726] on div "Rate this chat Upload File Insert emoji" at bounding box center [1348, 751] width 396 height 50
click at [1214, 726] on textarea at bounding box center [1213, 732] width 127 height 13
type textarea "***"
type textarea "**********"
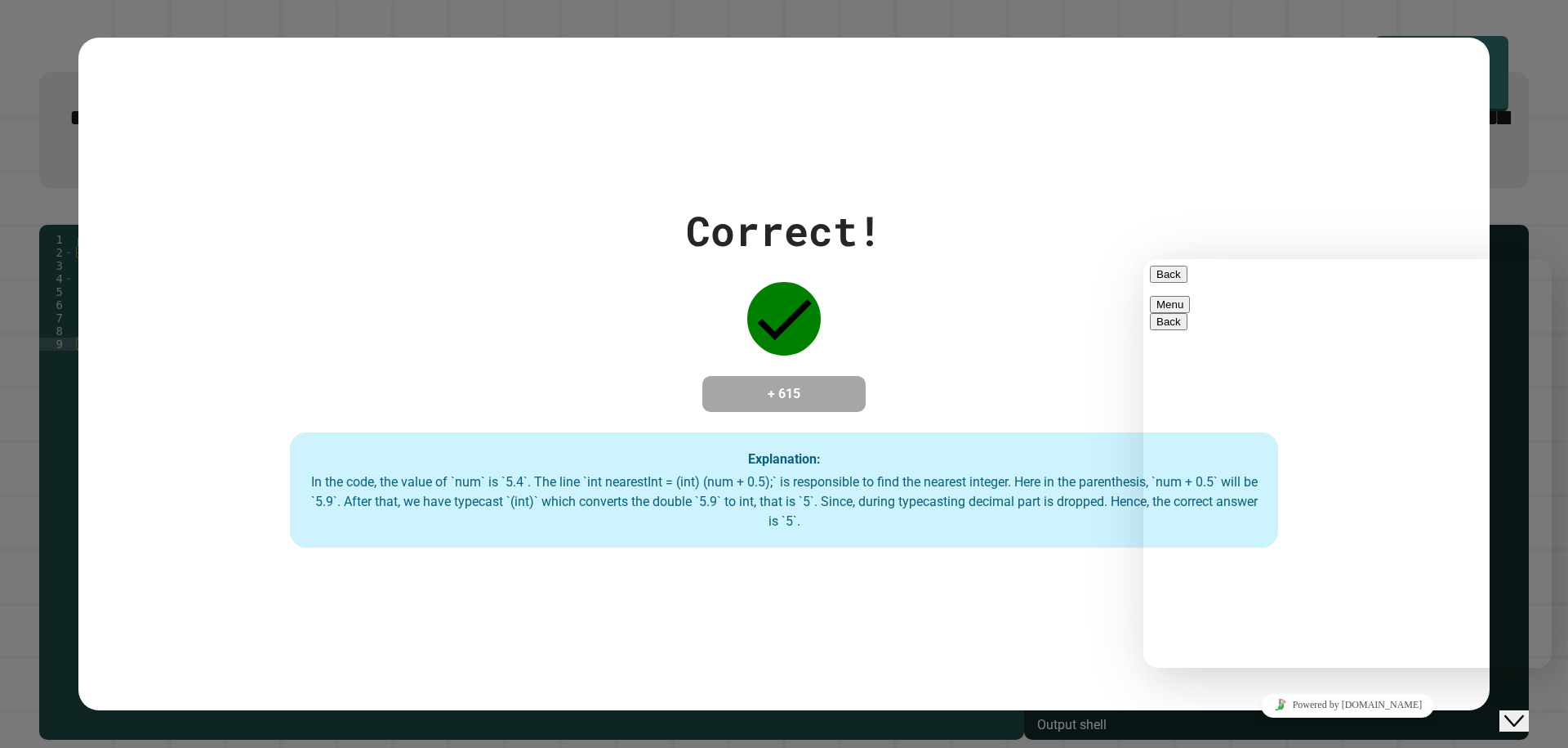
click at [1517, 712] on icon "Close Chat This icon closes the chat window." at bounding box center [1514, 721] width 20 height 20
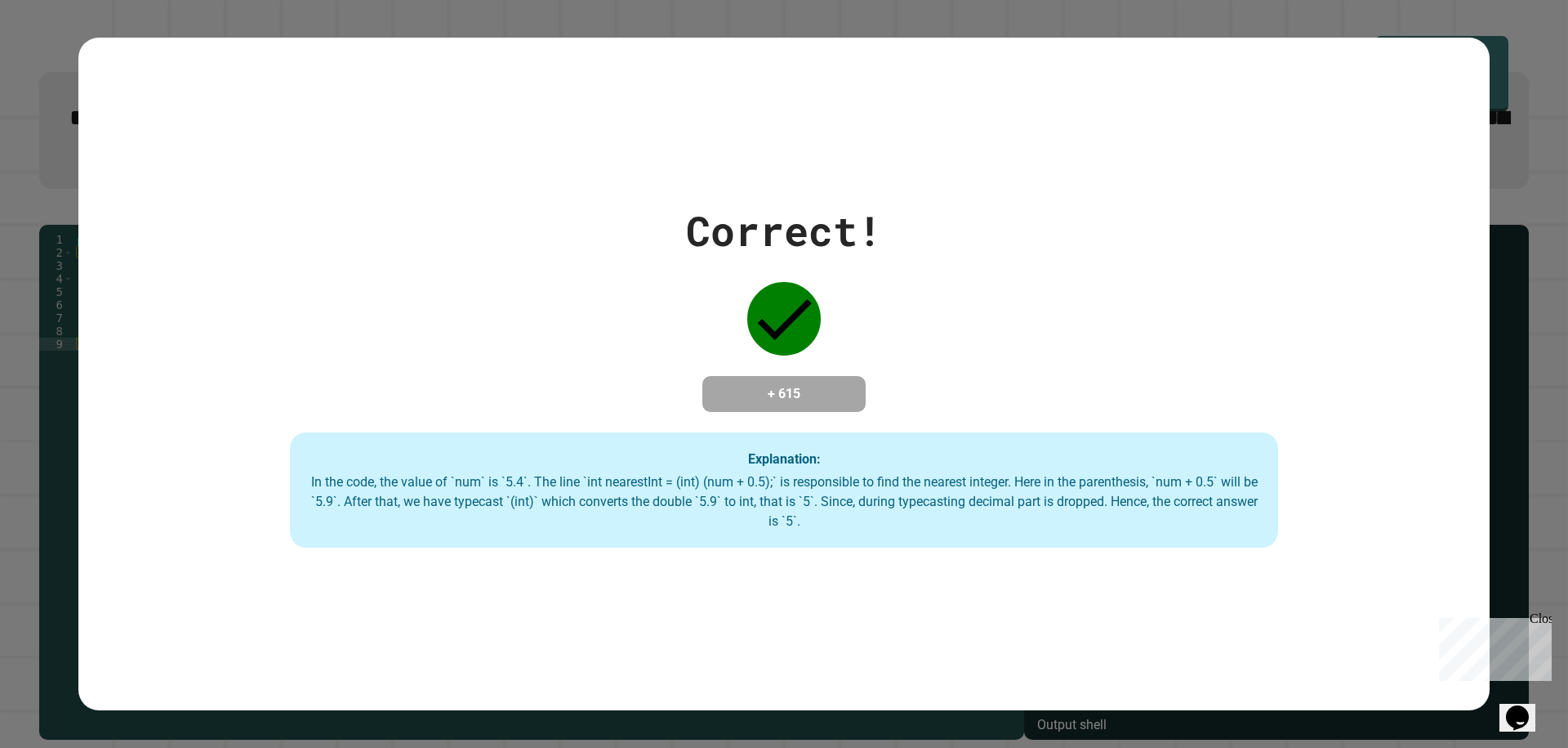
click at [1535, 620] on div "Close" at bounding box center [1541, 621] width 21 height 21
click at [1511, 717] on icon "Opens Chat This icon Opens the chat window." at bounding box center [1517, 717] width 27 height 27
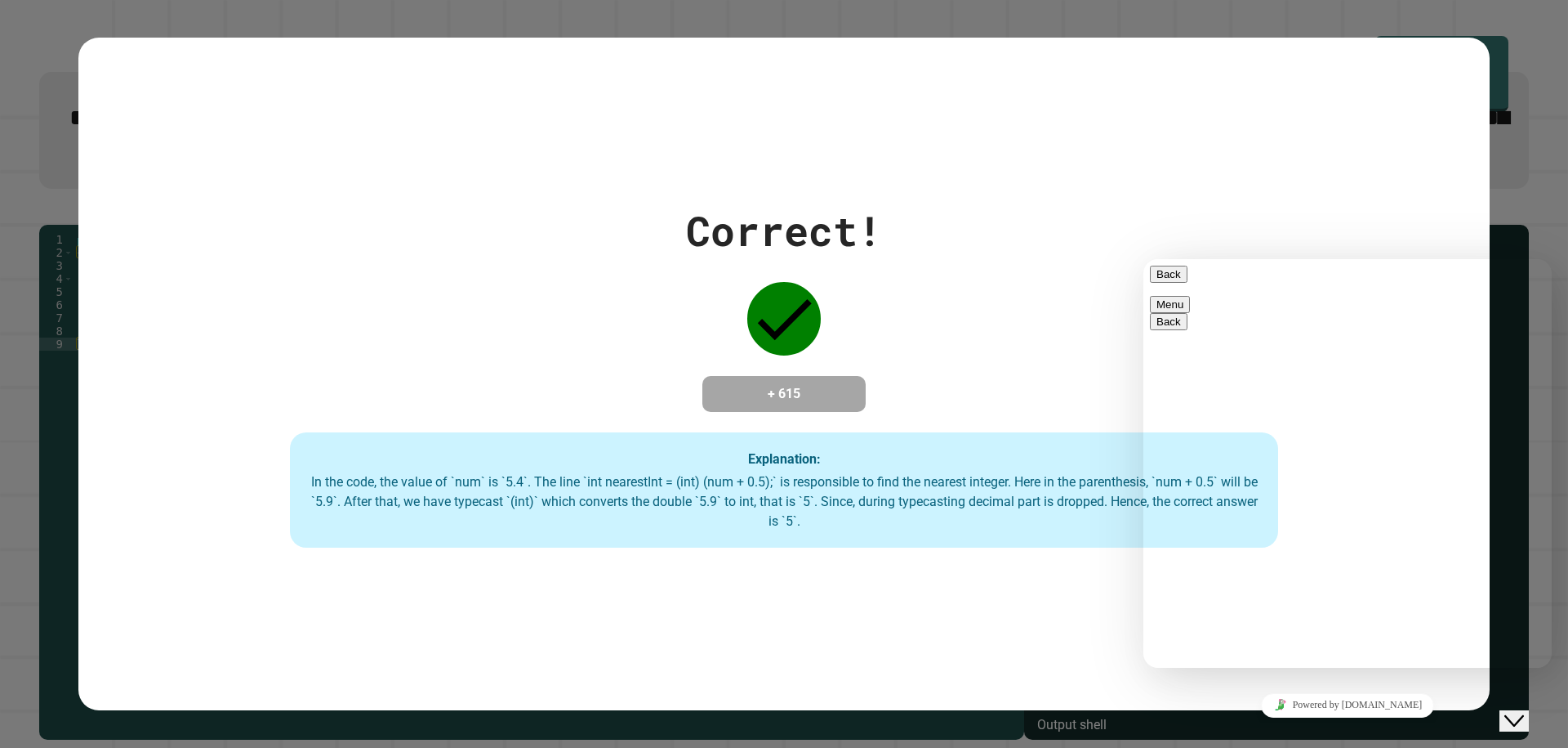
type textarea "**"
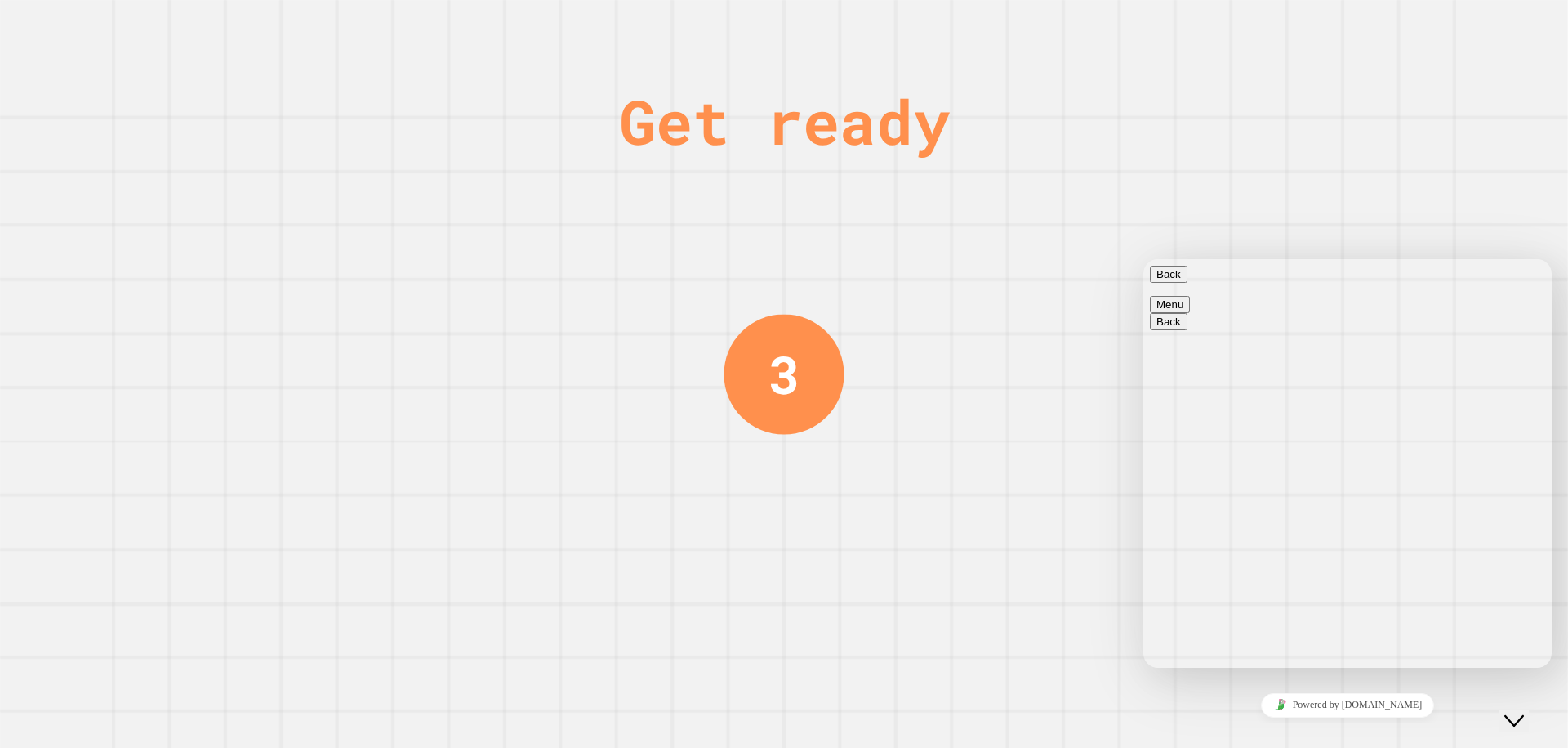
click at [1505, 711] on div "Close Chat This icon closes the chat window." at bounding box center [1514, 721] width 20 height 20
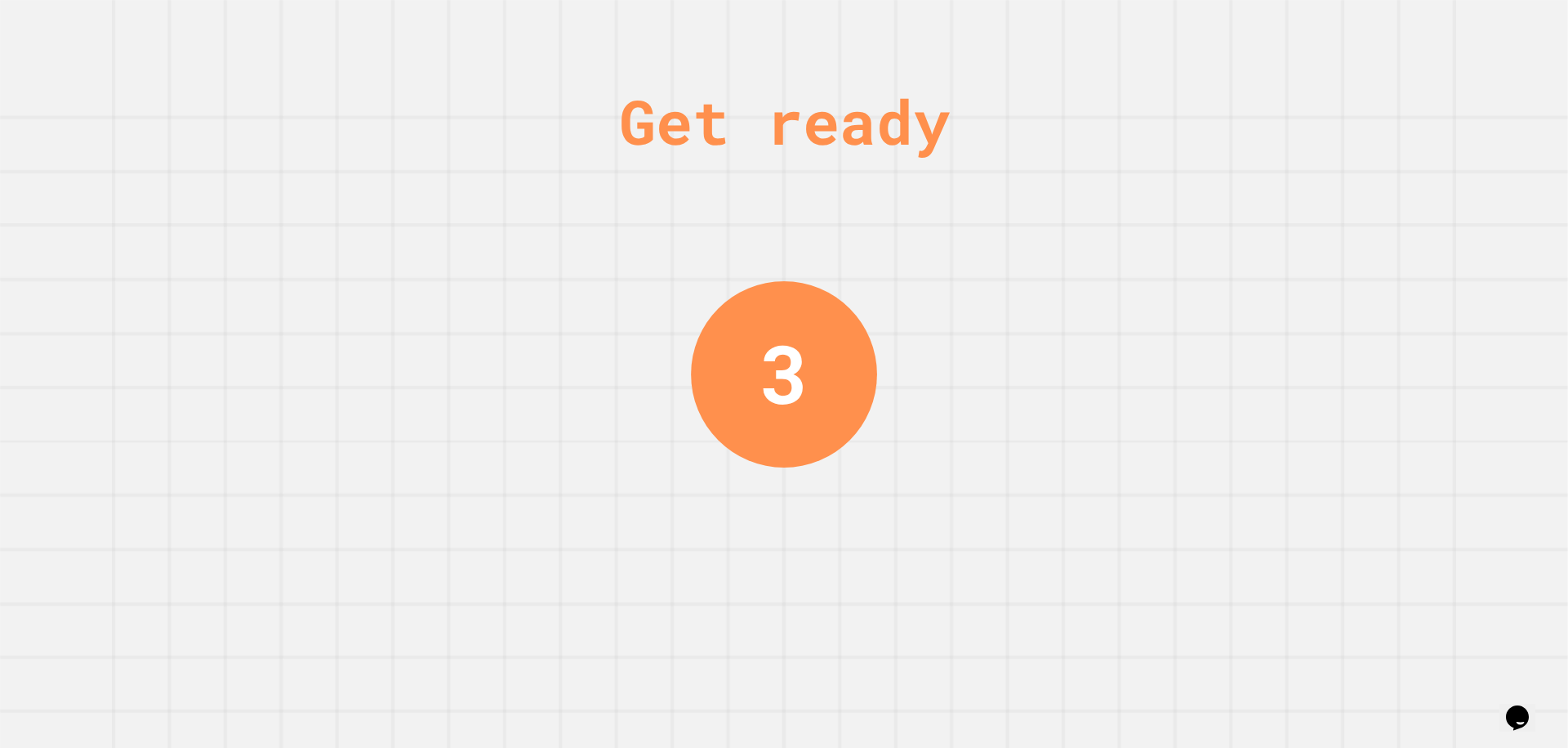
click at [1509, 708] on div "Opens Chat This icon Opens the chat window." at bounding box center [1517, 717] width 27 height 27
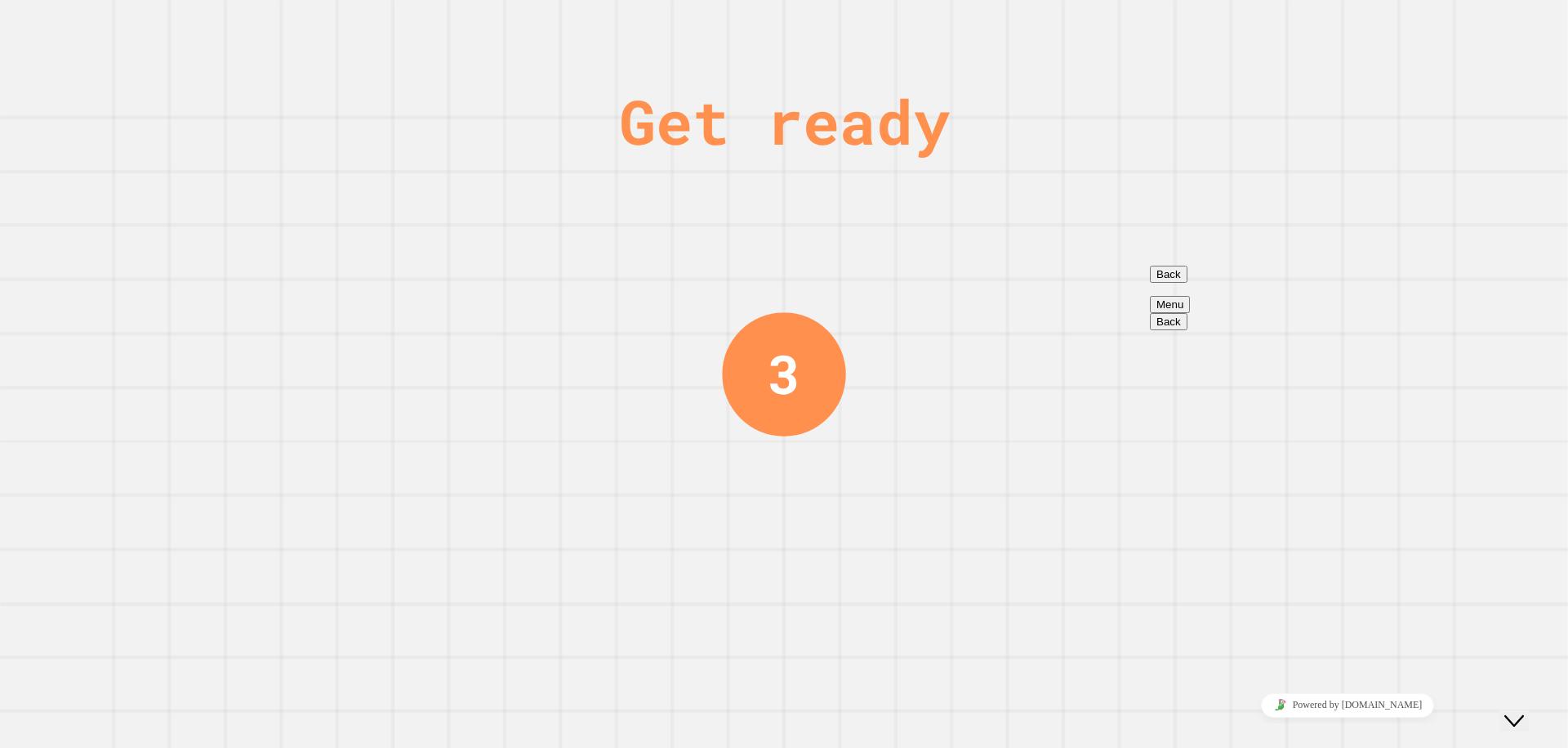
click at [1505, 712] on div "Close Chat This icon closes the chat window." at bounding box center [1514, 721] width 20 height 20
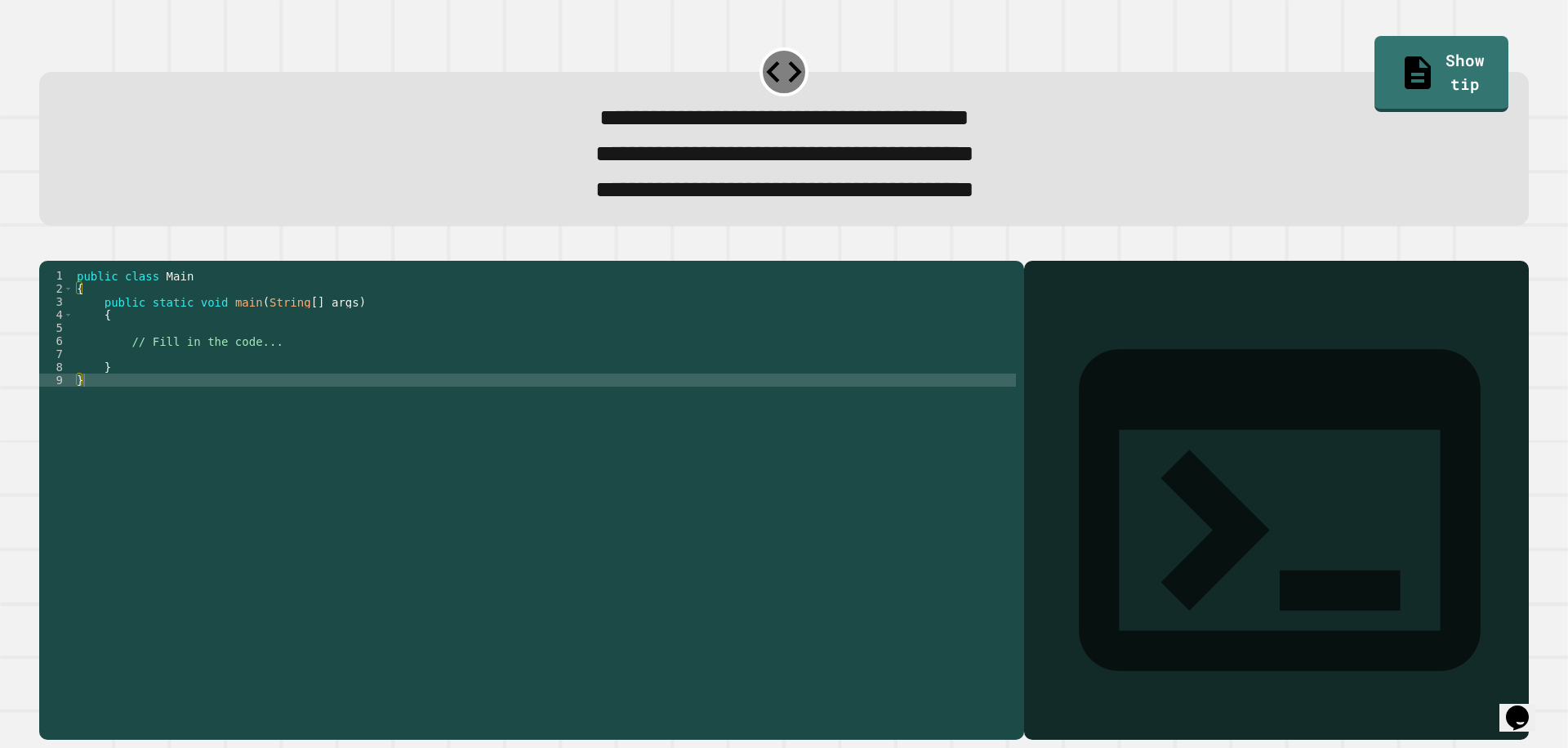
click at [47, 247] on button "button" at bounding box center [47, 247] width 0 height 0
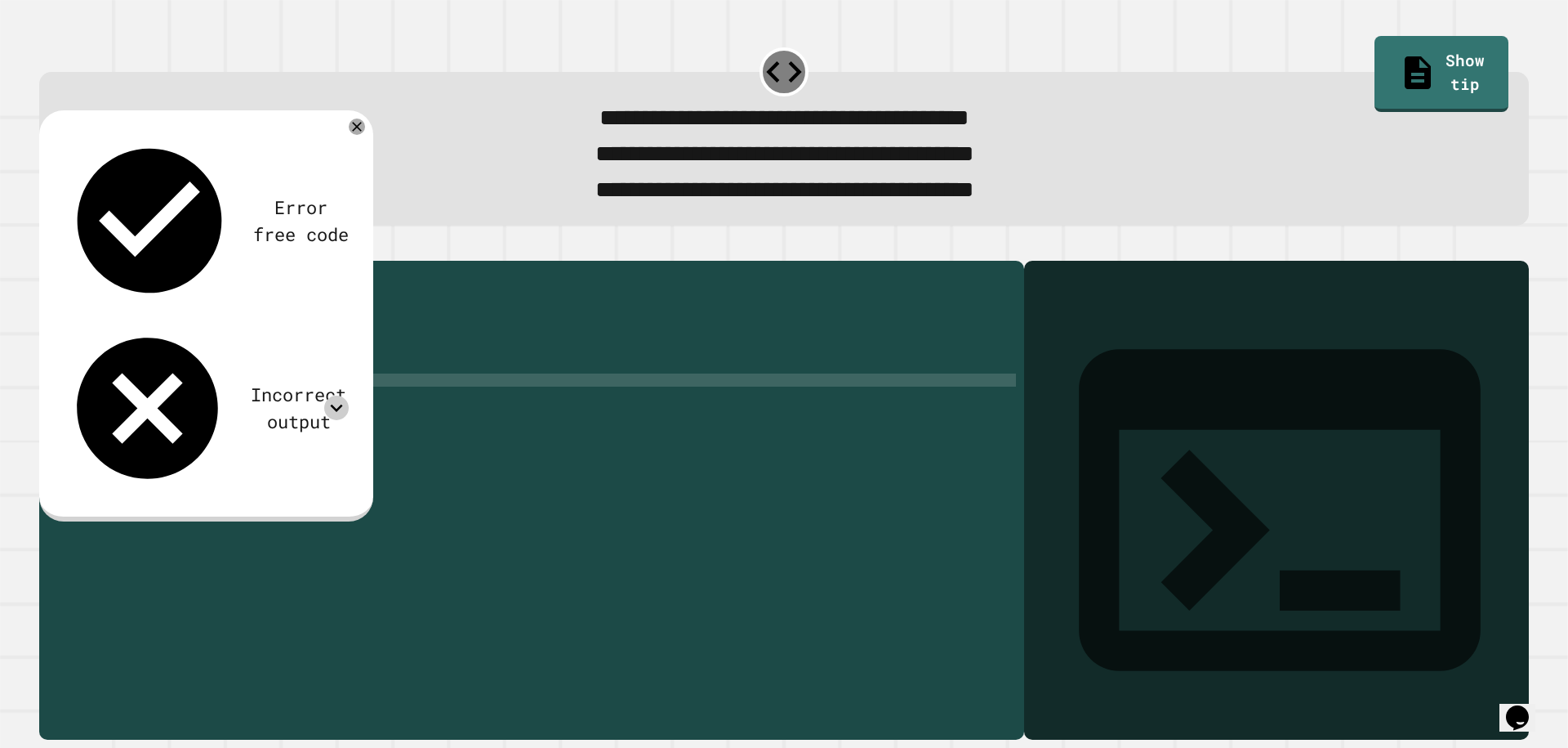
click at [339, 396] on icon at bounding box center [337, 408] width 25 height 25
click at [345, 396] on icon at bounding box center [337, 408] width 25 height 25
click at [342, 396] on icon at bounding box center [337, 408] width 25 height 25
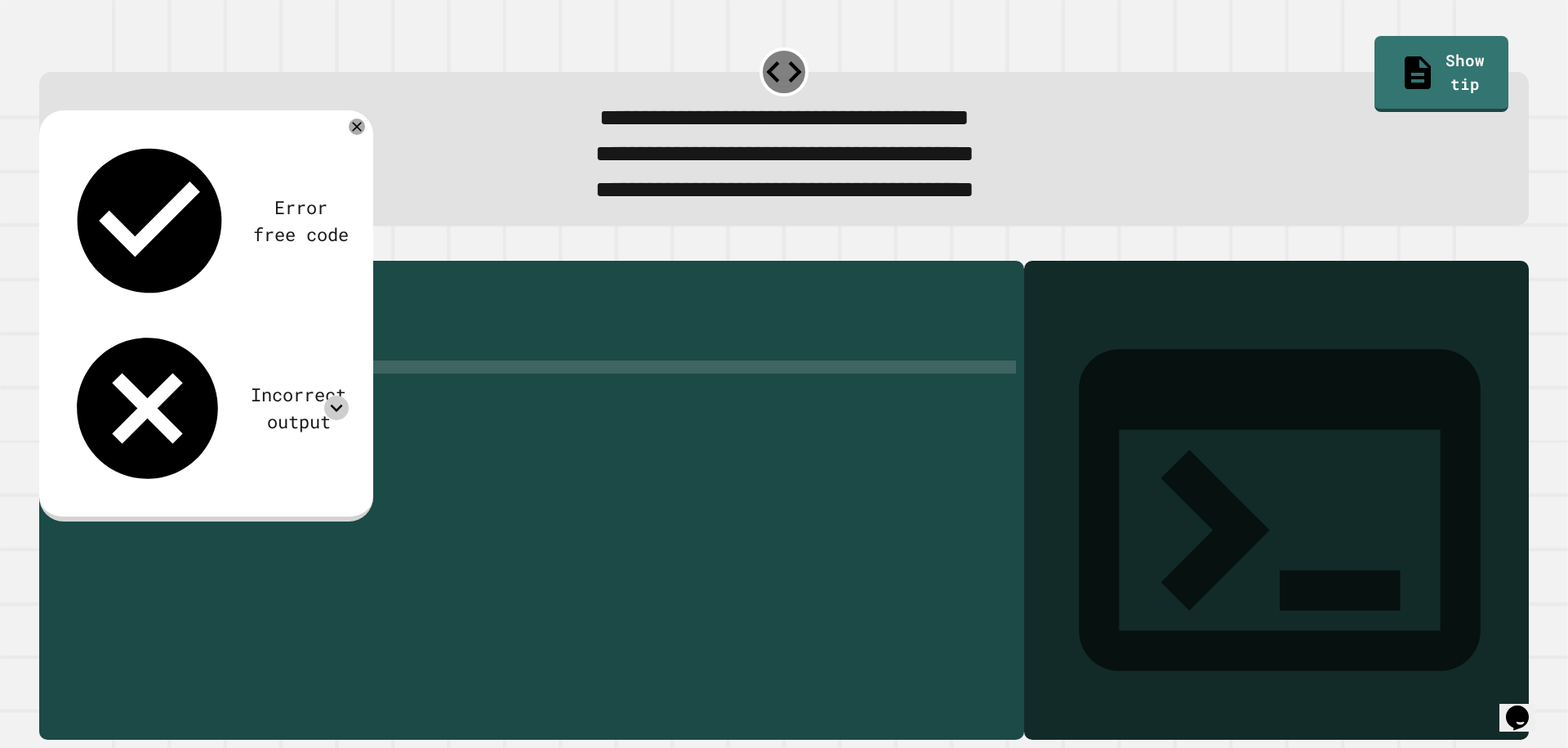
click at [318, 396] on div "public class Main { public static void main ( String [ ] args ) { // Fill in th…" at bounding box center [545, 478] width 943 height 418
click at [340, 370] on div "public class Main { public static void main ( String [ ] args ) { // Fill in th…" at bounding box center [545, 478] width 943 height 418
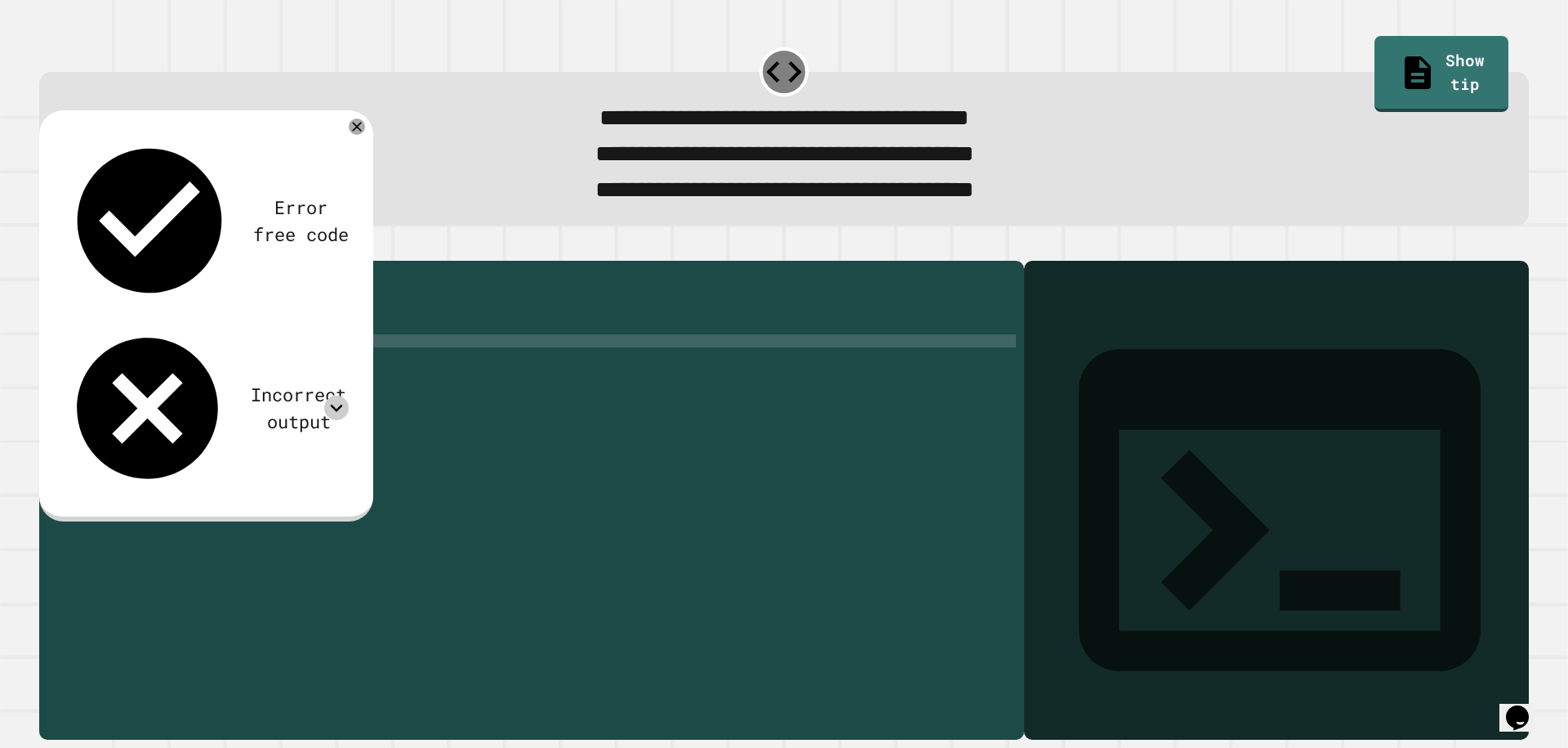
scroll to position [0, 16]
click at [47, 247] on icon "button" at bounding box center [47, 247] width 0 height 0
click at [336, 404] on icon at bounding box center [337, 408] width 12 height 8
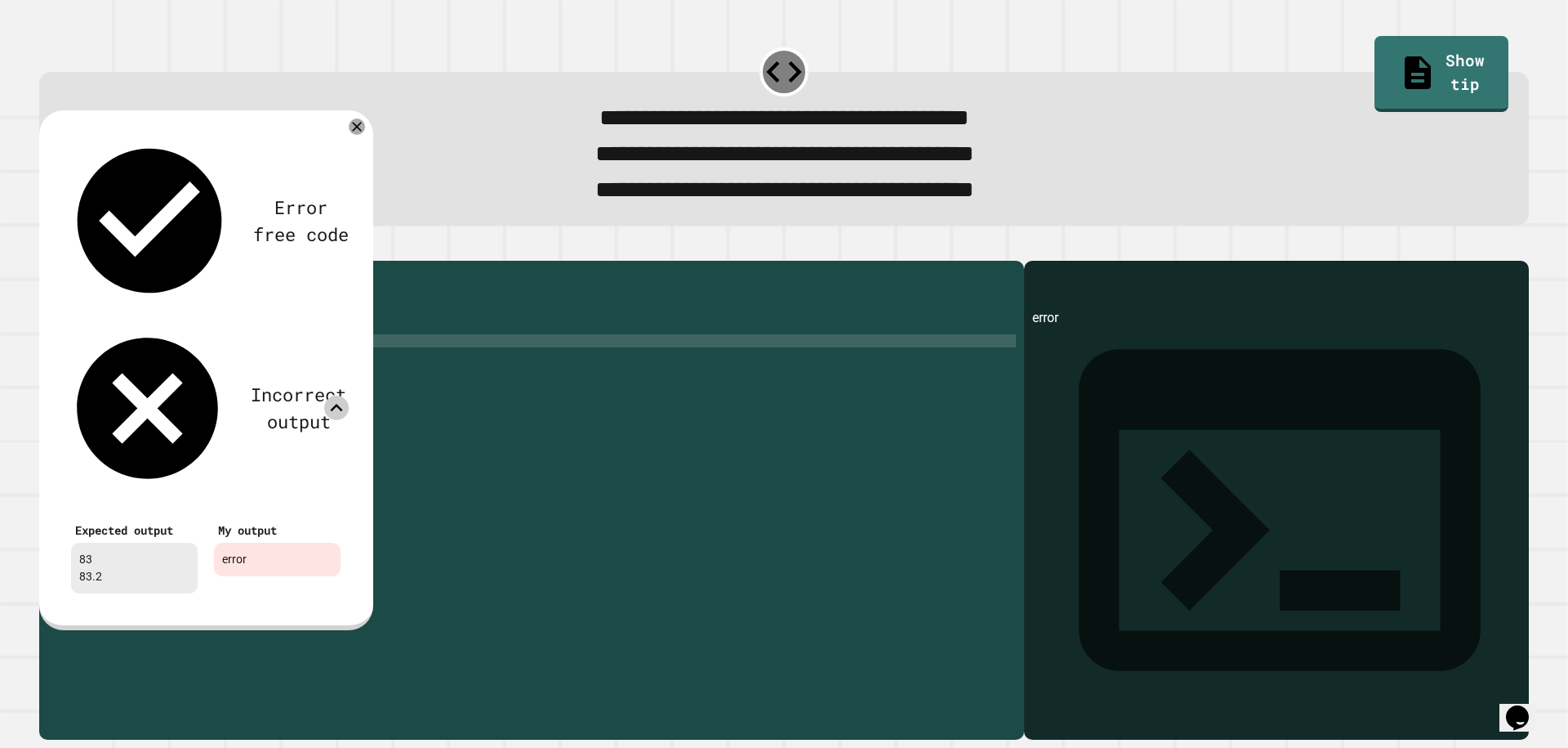
drag, startPoint x: 123, startPoint y: 300, endPoint x: 66, endPoint y: 292, distance: 57.6
click at [66, 509] on div "Expected output 83 83.2" at bounding box center [134, 555] width 143 height 93
copy div "83 83.2"
click at [432, 371] on div "public class Main { public static void main ( String [ ] args ) { System . out …" at bounding box center [545, 478] width 943 height 418
click at [352, 151] on div "Error free code error Incorrect output Expected output 83 83.2 My output error" at bounding box center [206, 368] width 302 height 484
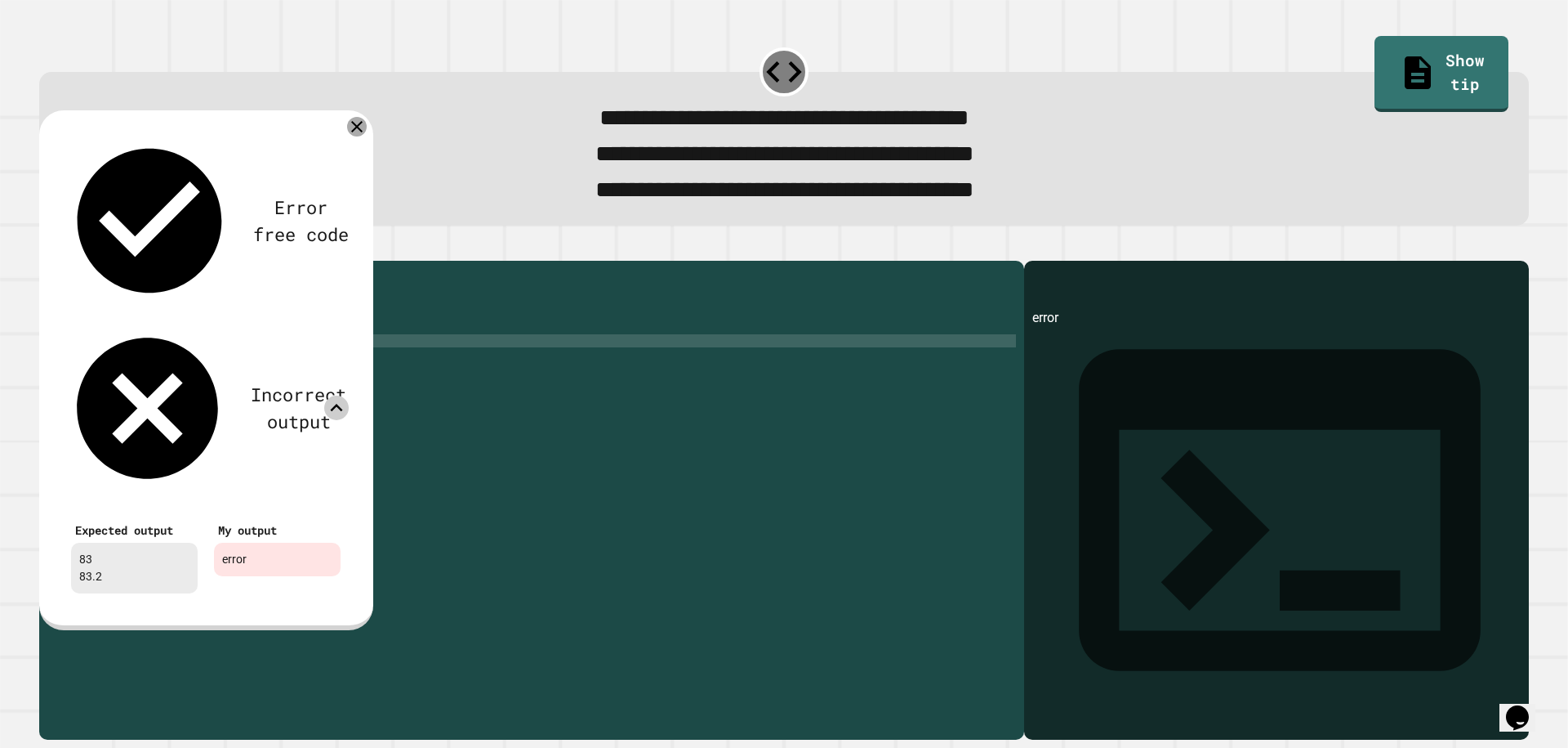
click at [360, 133] on icon at bounding box center [356, 126] width 20 height 20
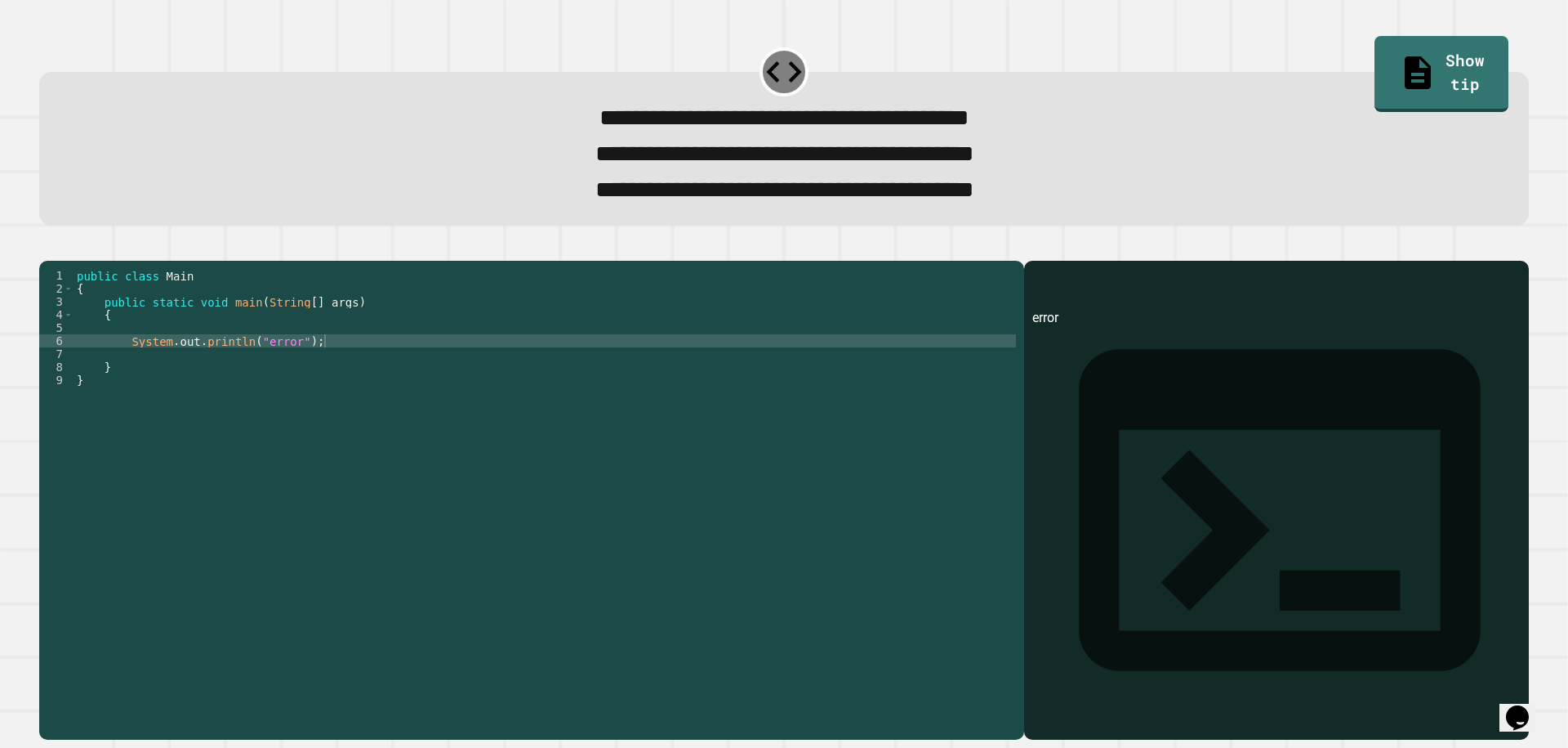
scroll to position [0, 0]
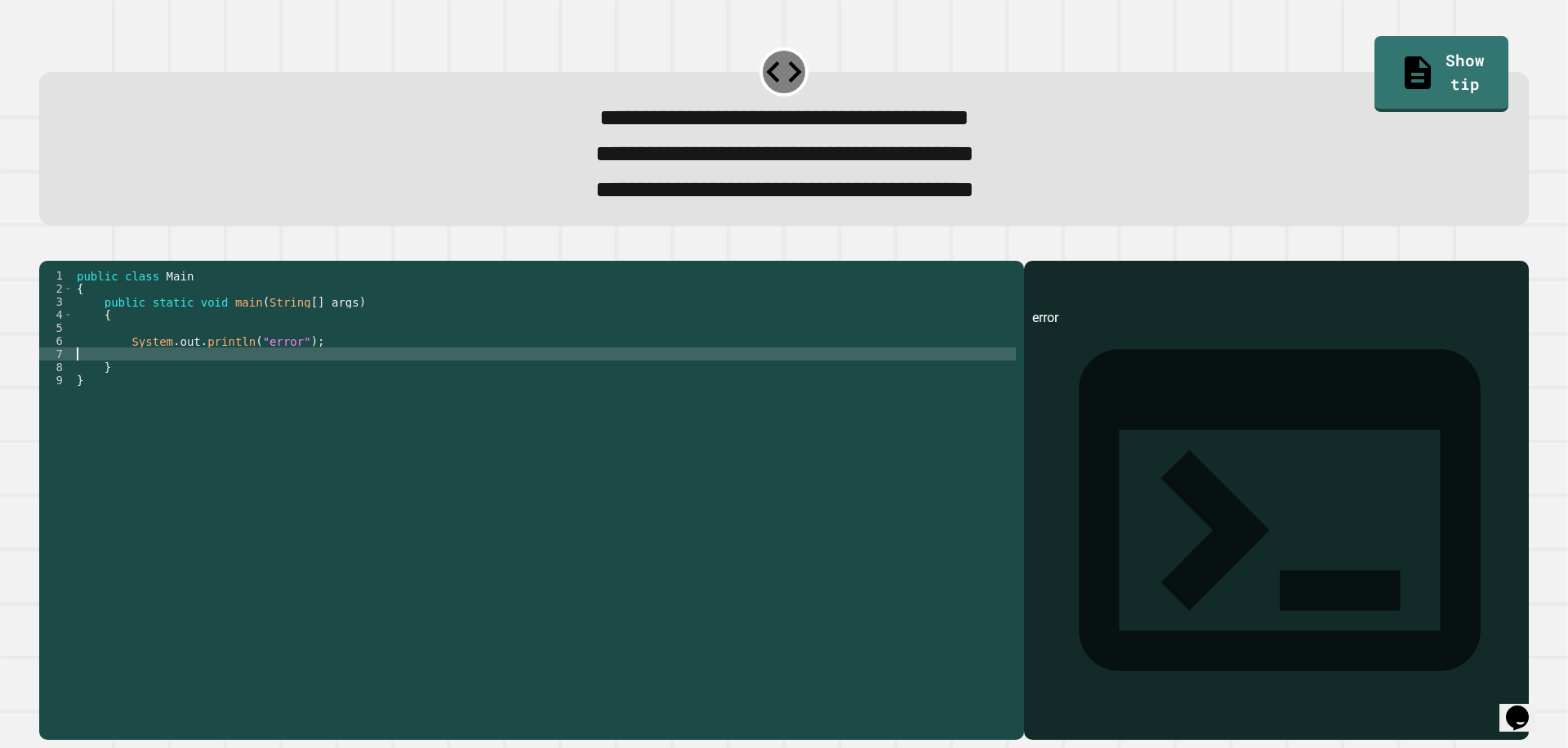
click at [289, 380] on div "public class Main { public static void main ( String [ ] args ) { System . out …" at bounding box center [545, 478] width 943 height 418
drag, startPoint x: 311, startPoint y: 367, endPoint x: 262, endPoint y: 371, distance: 49.2
click at [263, 373] on div "public class Main { public static void main ( String [ ] args ) { System . out …" at bounding box center [545, 478] width 943 height 418
paste textarea "Cursor at row 6"
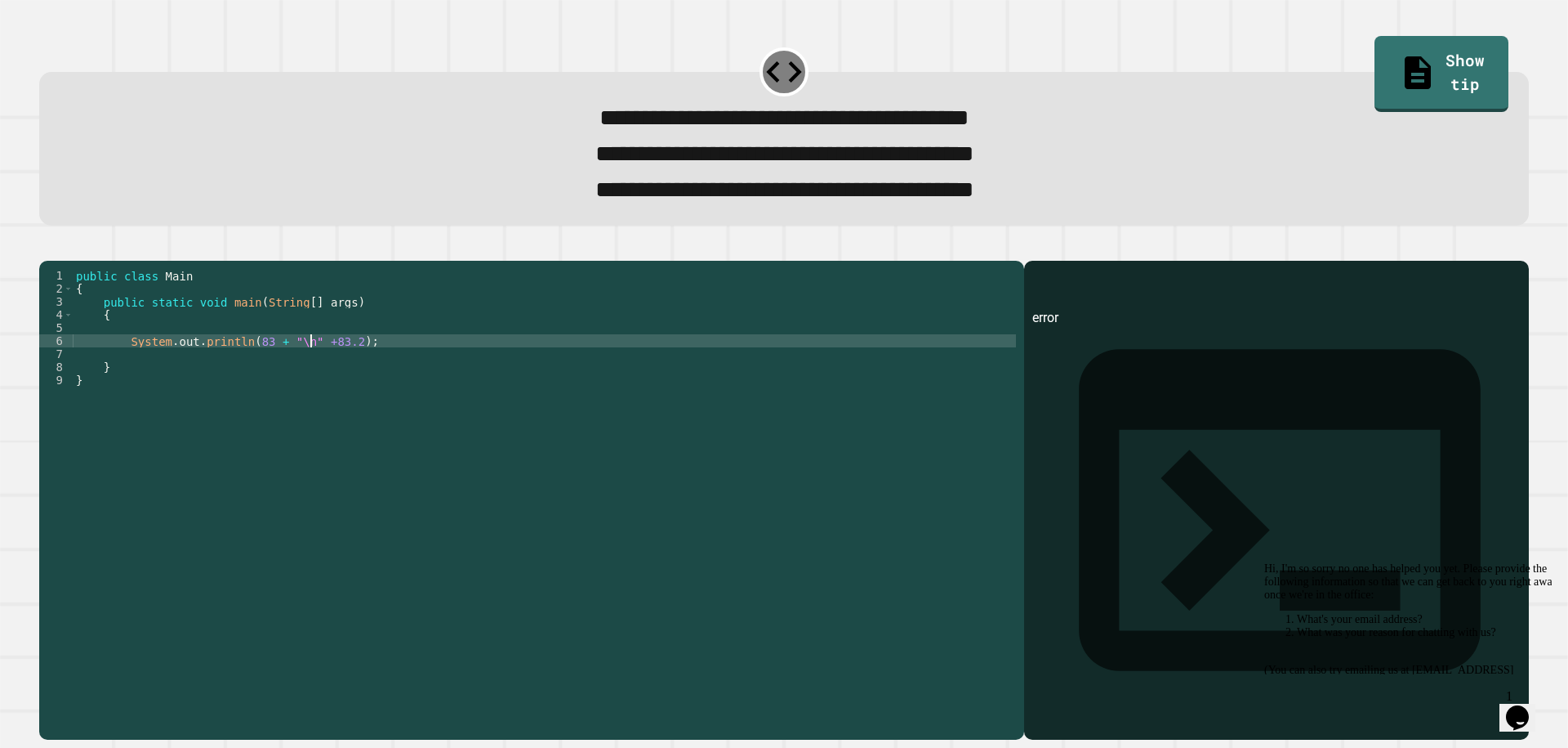
scroll to position [0, 16]
type textarea "**********"
click at [47, 247] on icon "button" at bounding box center [47, 247] width 0 height 0
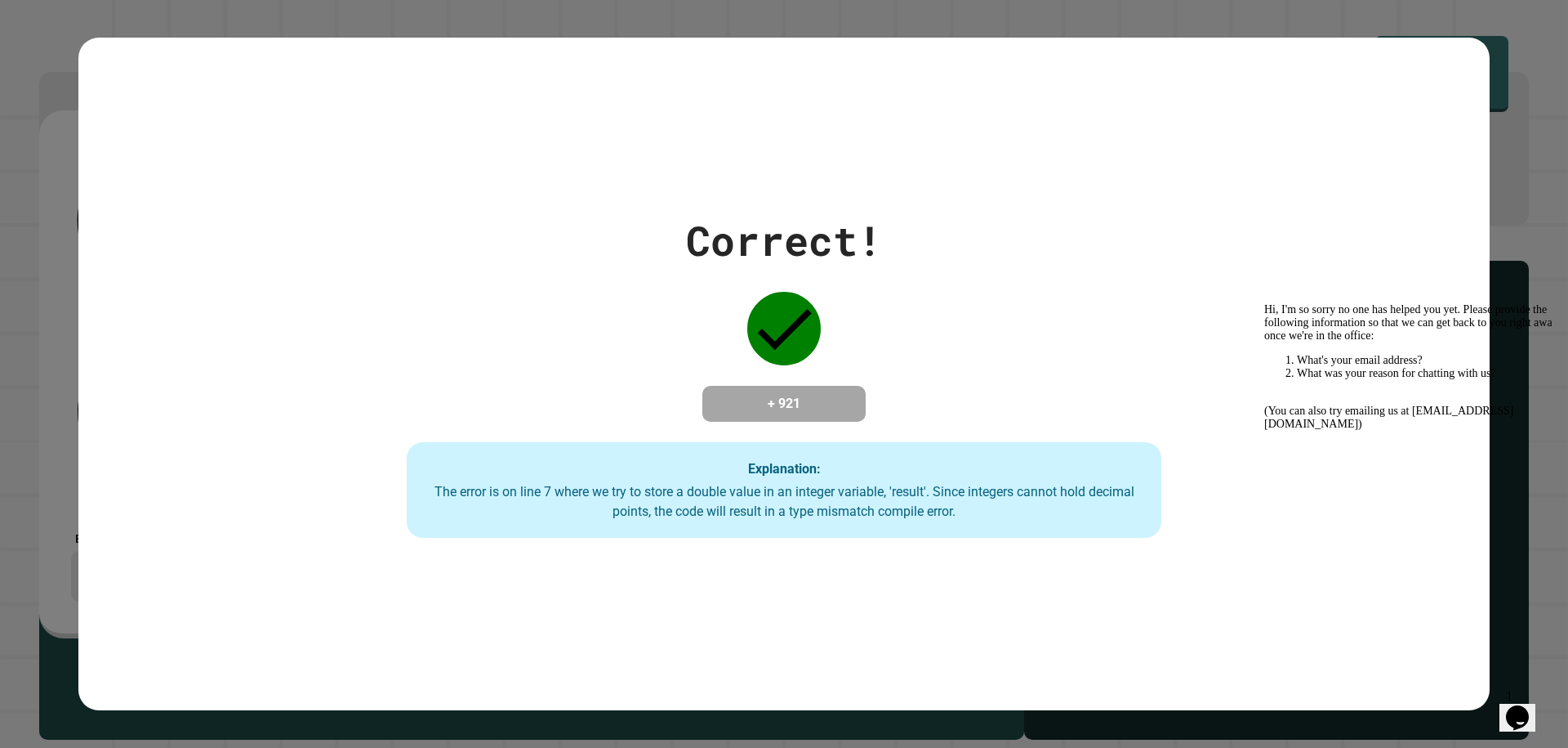
click at [1527, 714] on icon "Chat widget" at bounding box center [1517, 717] width 23 height 25
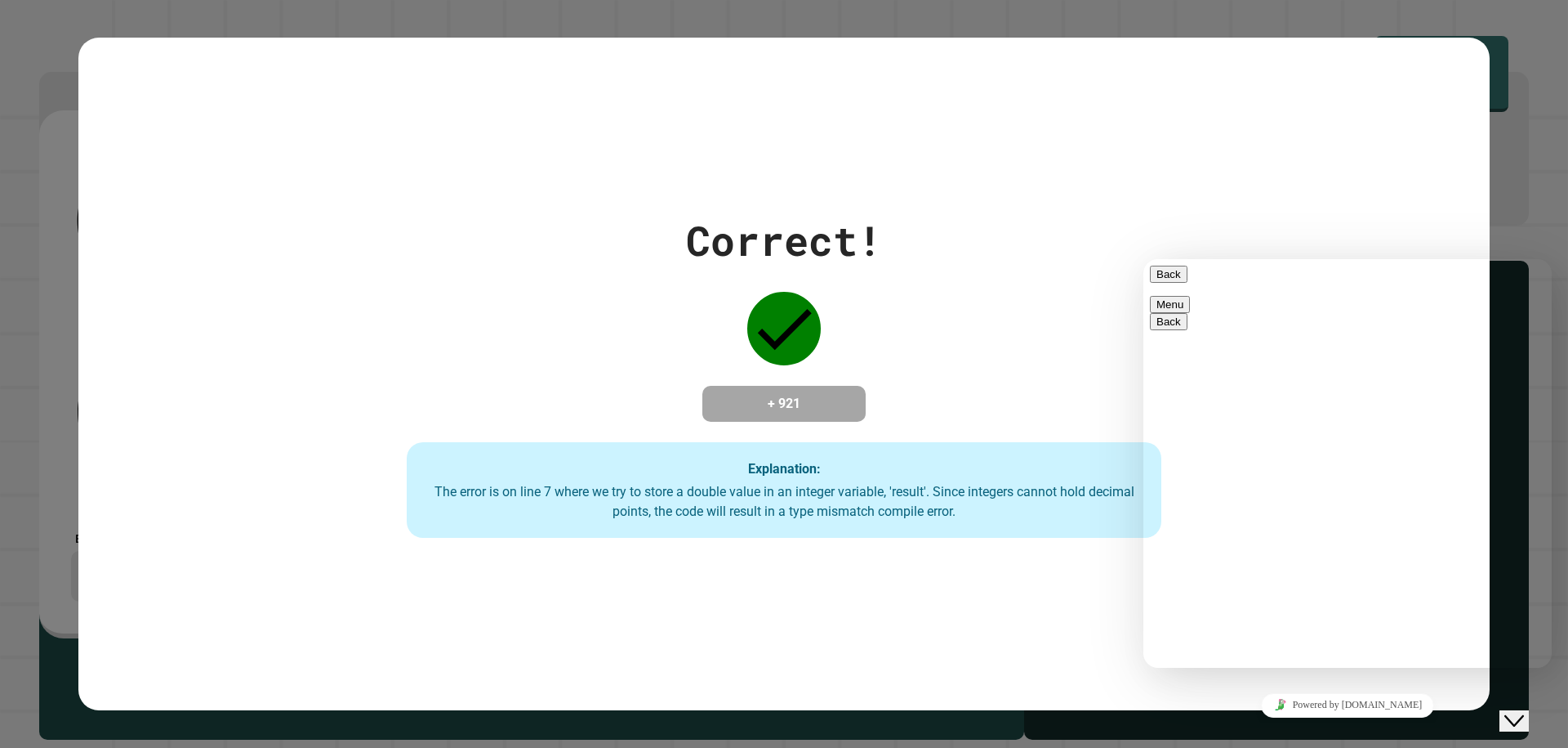
type textarea "*"
type textarea "**********"
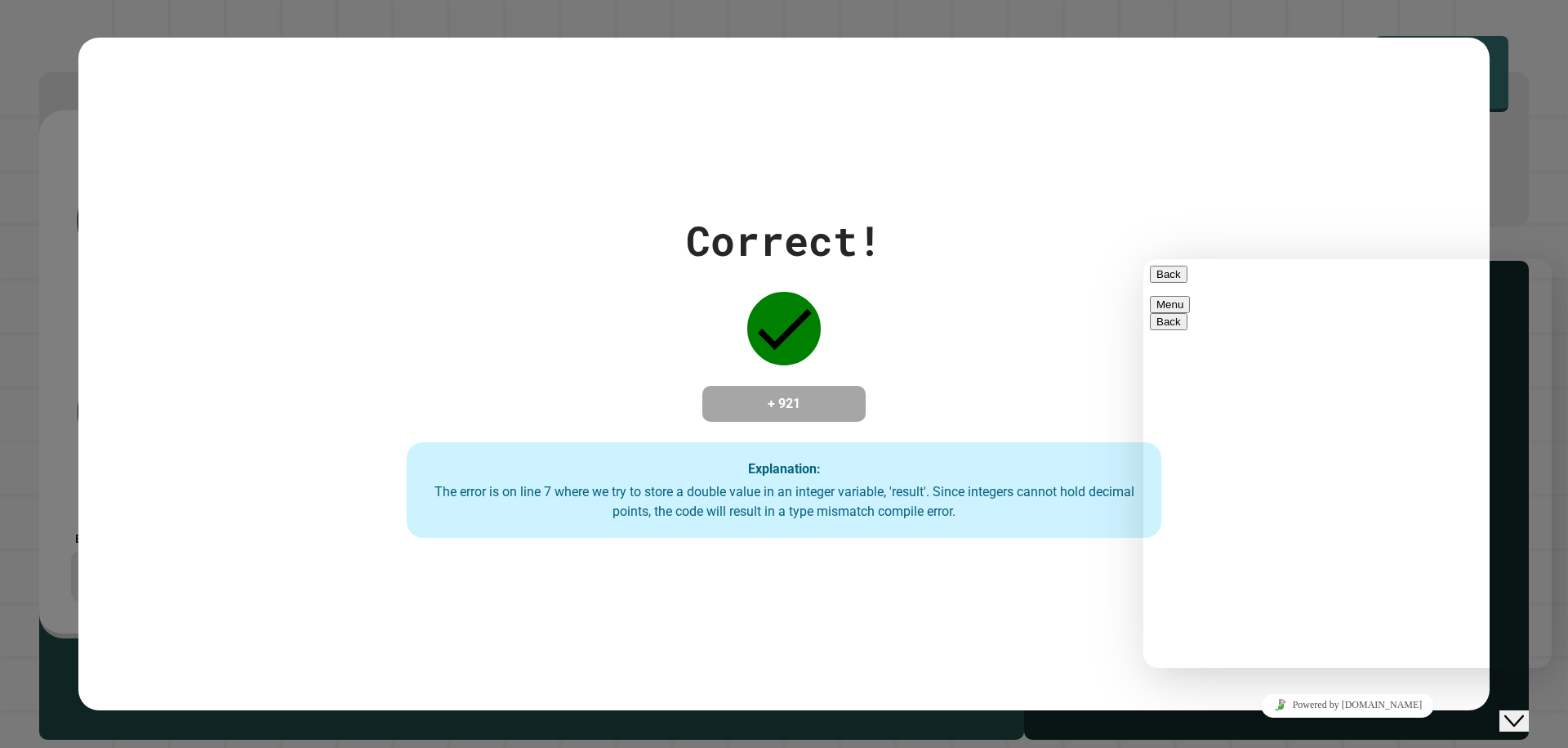
click at [1524, 711] on icon "Close Chat This icon closes the chat window." at bounding box center [1514, 721] width 20 height 20
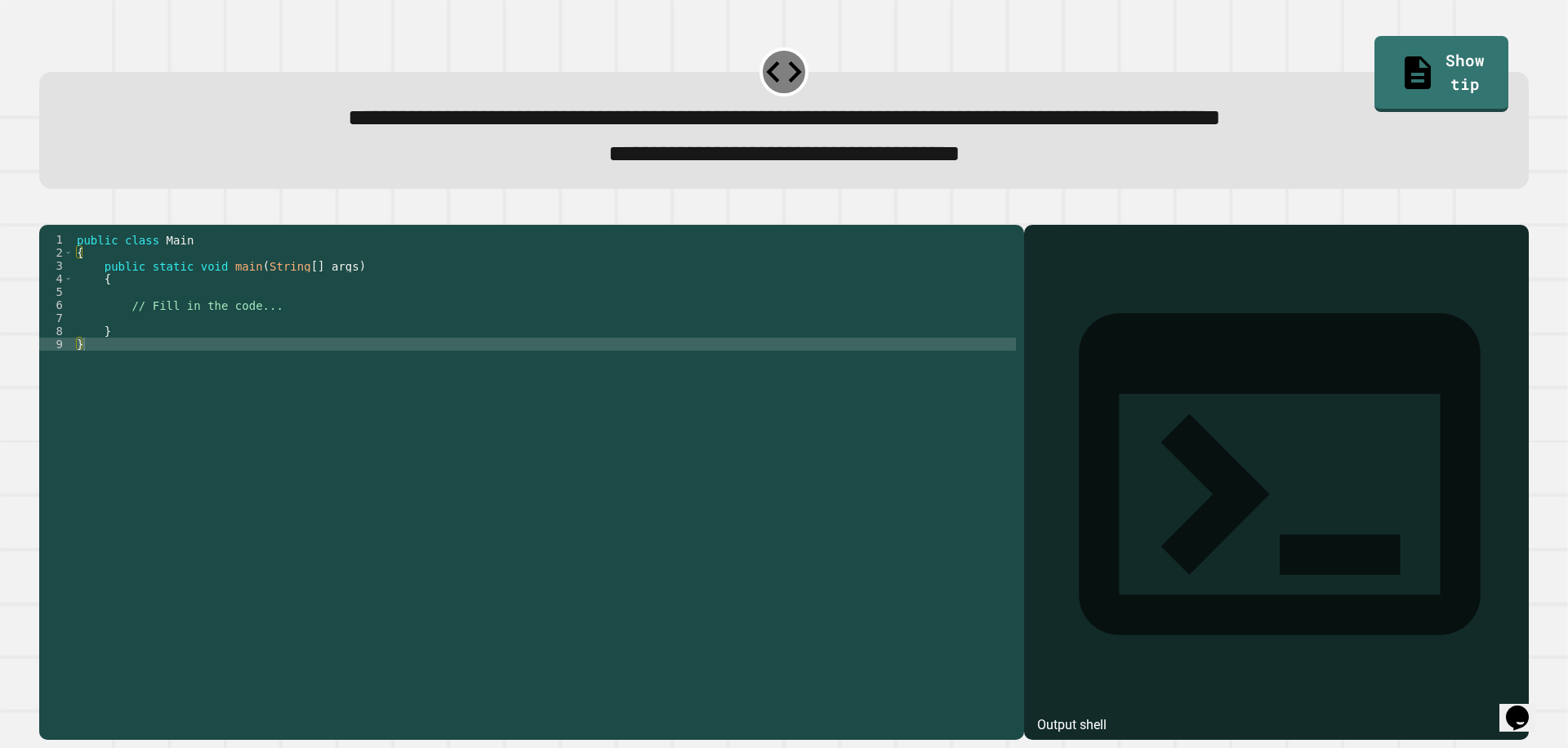
click at [440, 327] on div "public class Main { public static void main ( String [ ] args ) { // Fill in th…" at bounding box center [545, 462] width 943 height 458
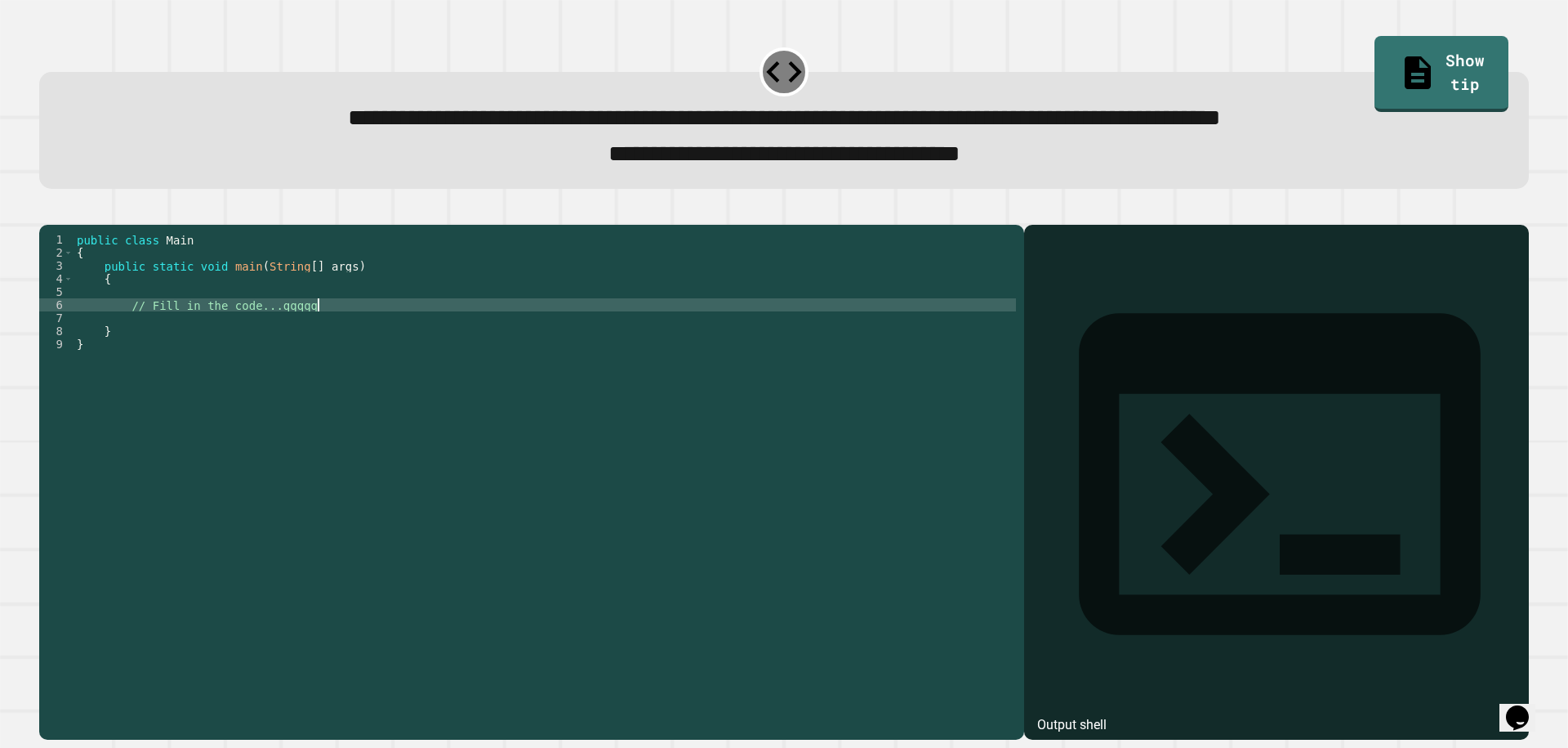
scroll to position [0, 16]
click at [47, 211] on button "button" at bounding box center [47, 211] width 0 height 0
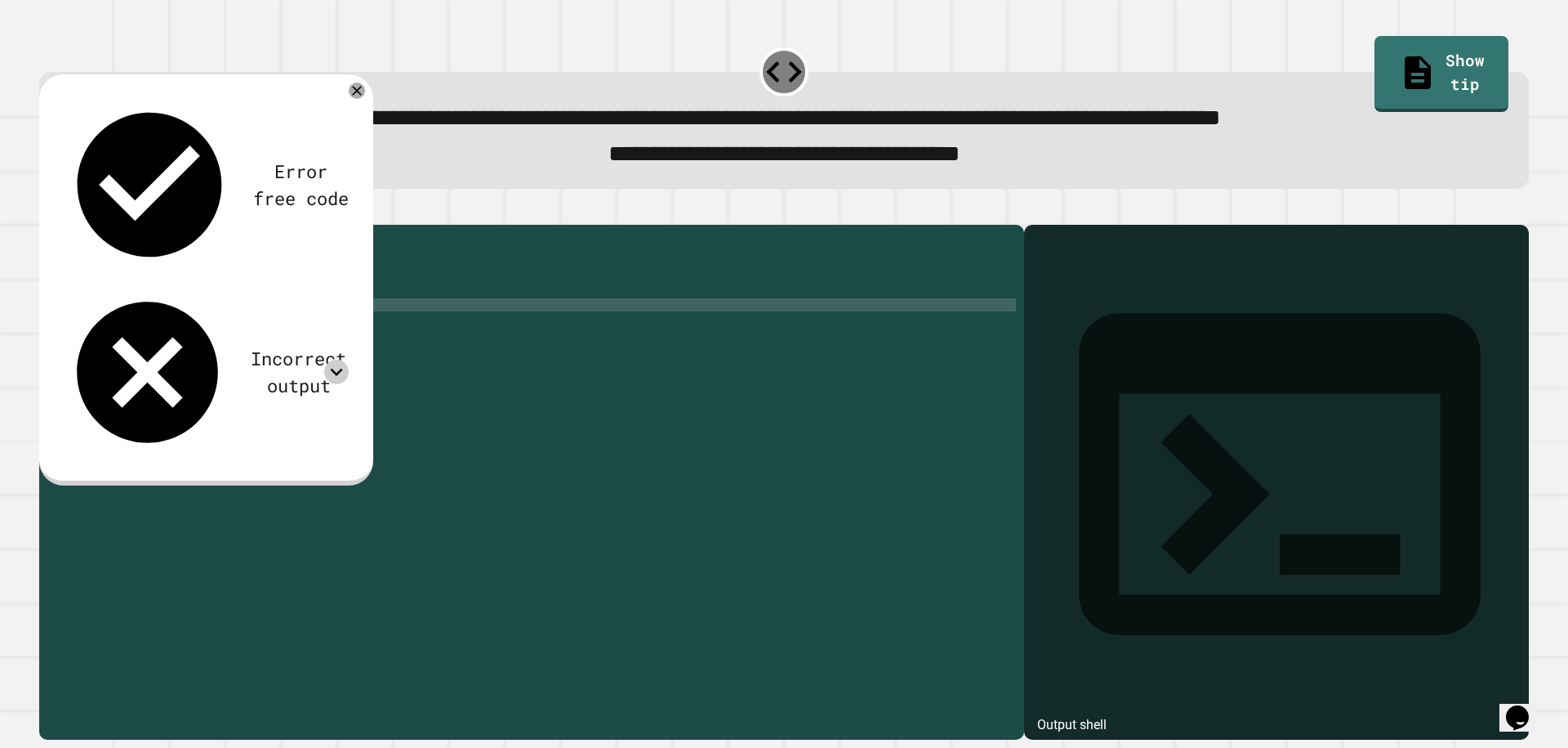
click at [341, 368] on icon at bounding box center [337, 372] width 12 height 8
click at [343, 360] on icon at bounding box center [337, 372] width 25 height 25
drag, startPoint x: 346, startPoint y: 338, endPoint x: 139, endPoint y: 326, distance: 207.3
click at [139, 327] on div "public class Main { public static void main ( String [ ] args ) { // Fill in th…" at bounding box center [545, 462] width 943 height 458
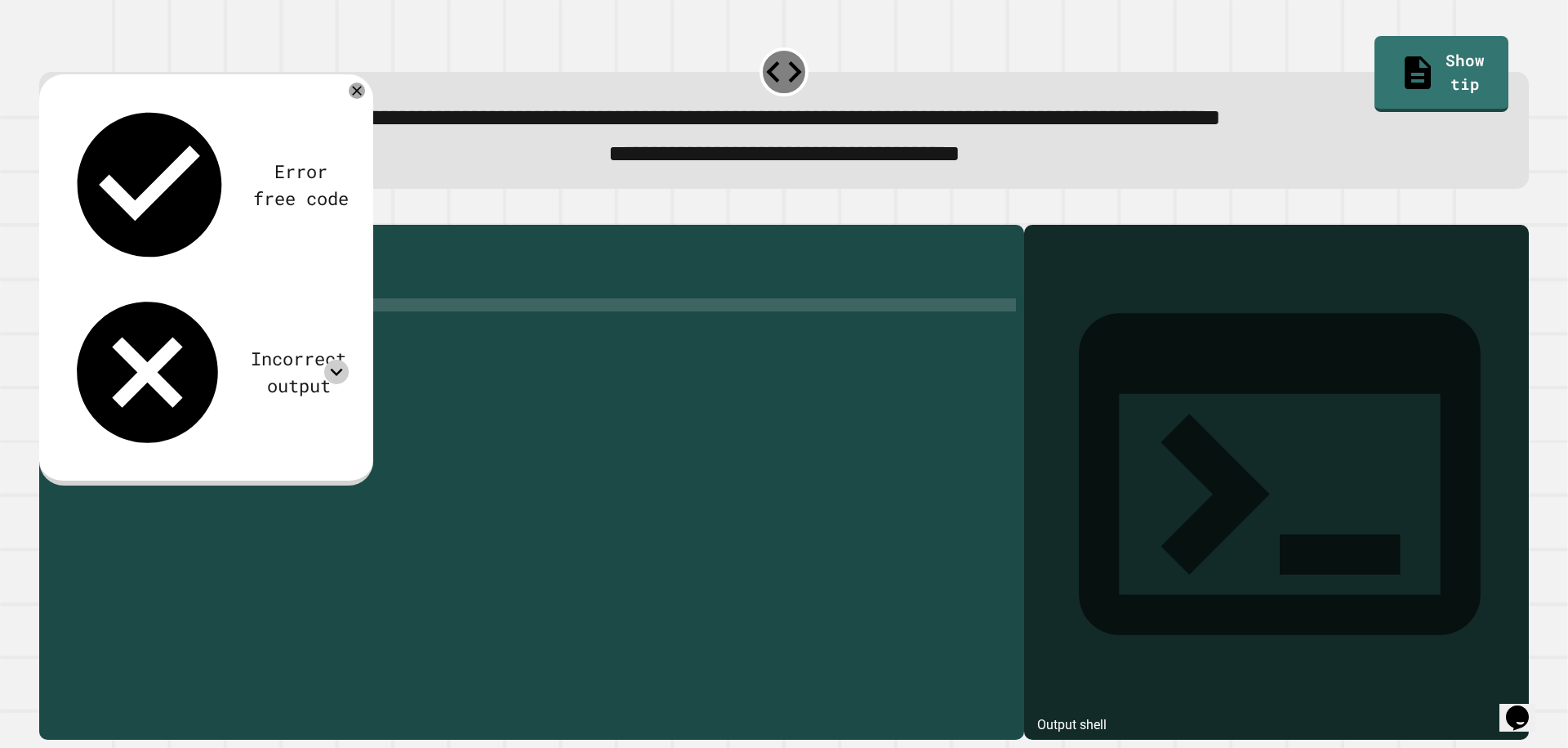
type textarea "*"
click at [47, 211] on icon "button" at bounding box center [47, 211] width 0 height 0
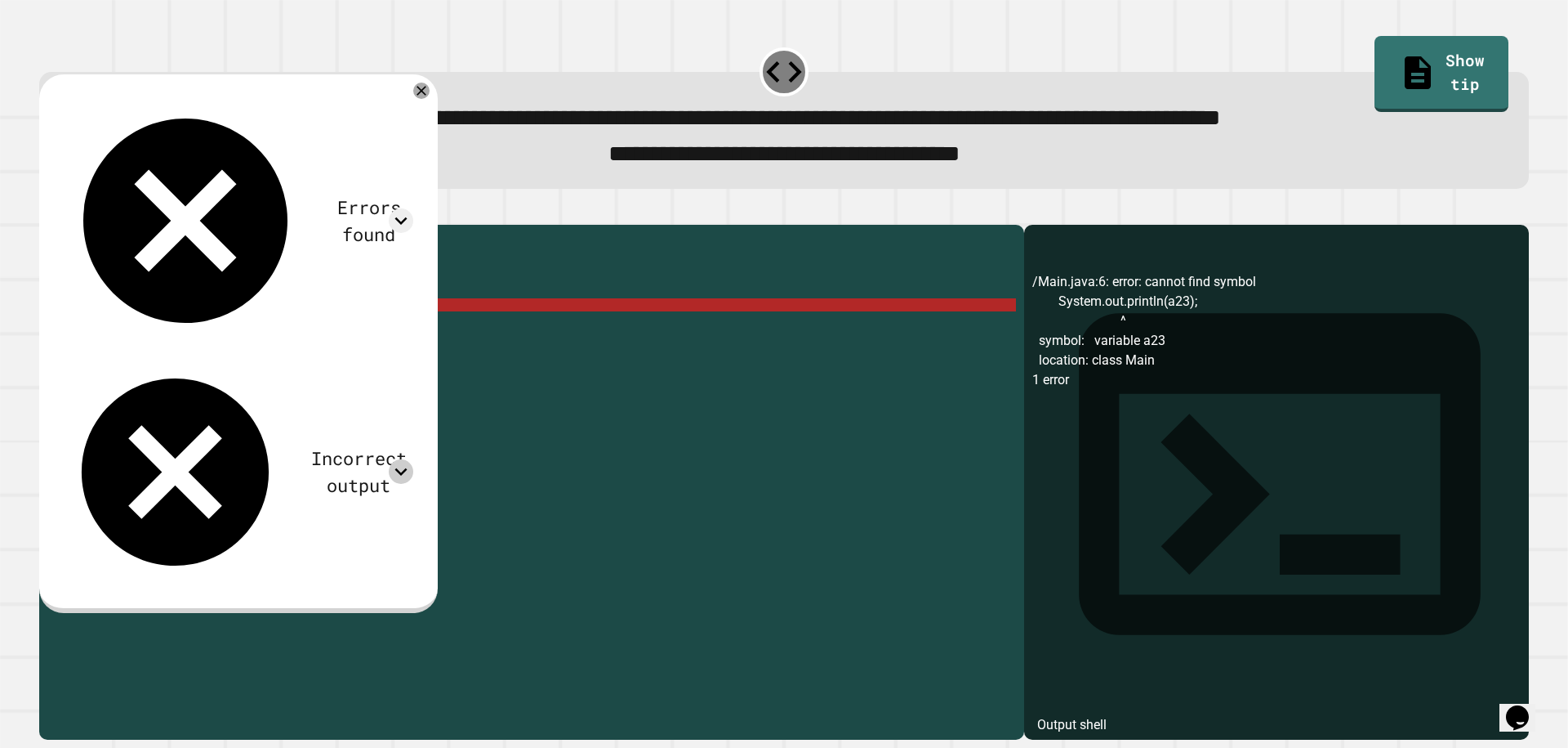
click at [414, 459] on icon at bounding box center [401, 471] width 25 height 25
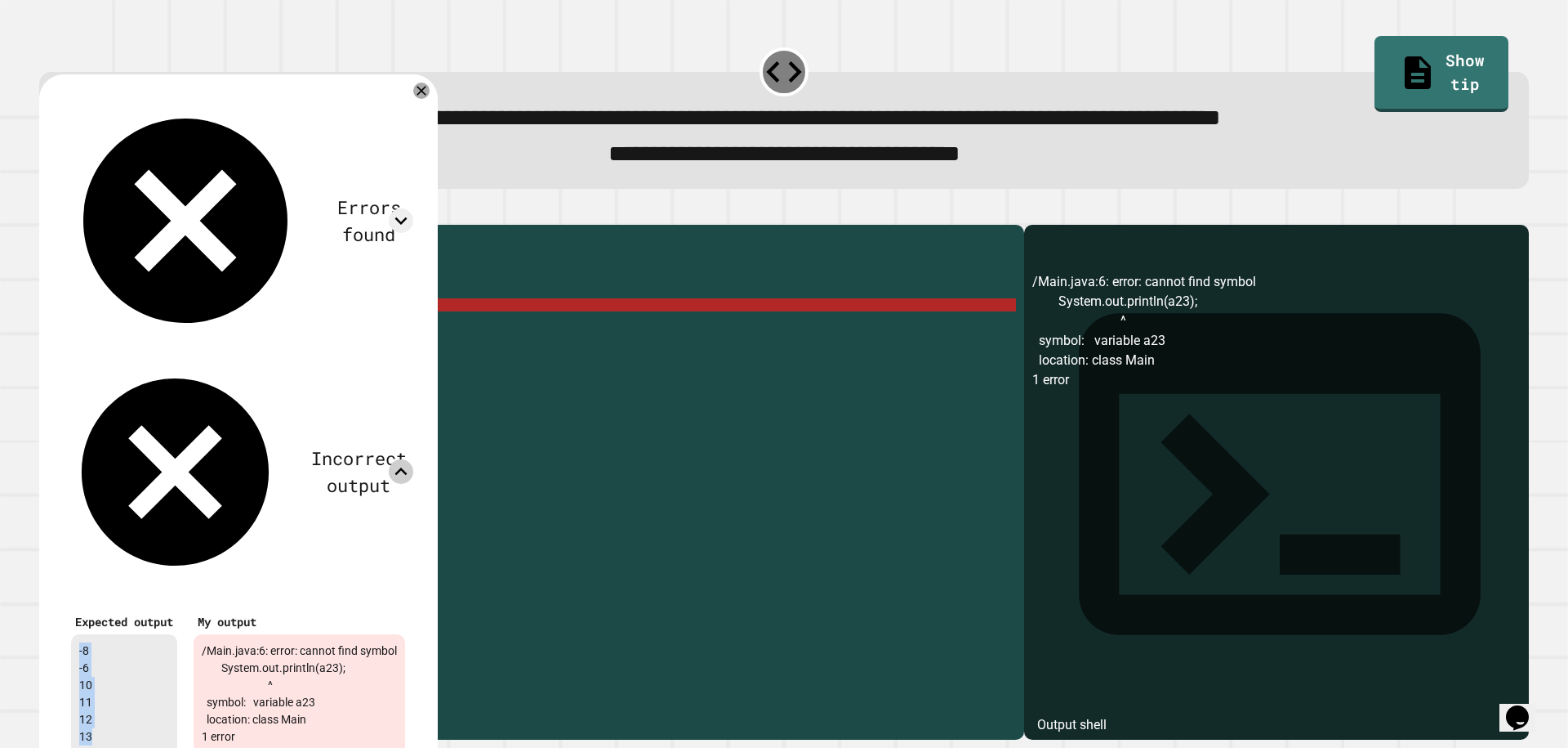
drag, startPoint x: 72, startPoint y: 248, endPoint x: 102, endPoint y: 334, distance: 91.1
click at [102, 634] on div "-8 -6 10 11 12 13" at bounding box center [124, 693] width 106 height 119
copy div "-8 -6 10 11 12 13"
click at [553, 296] on div "public class Main { public static void main ( String [ ] args ) { System . out …" at bounding box center [545, 462] width 943 height 458
click at [432, 93] on icon at bounding box center [421, 90] width 20 height 20
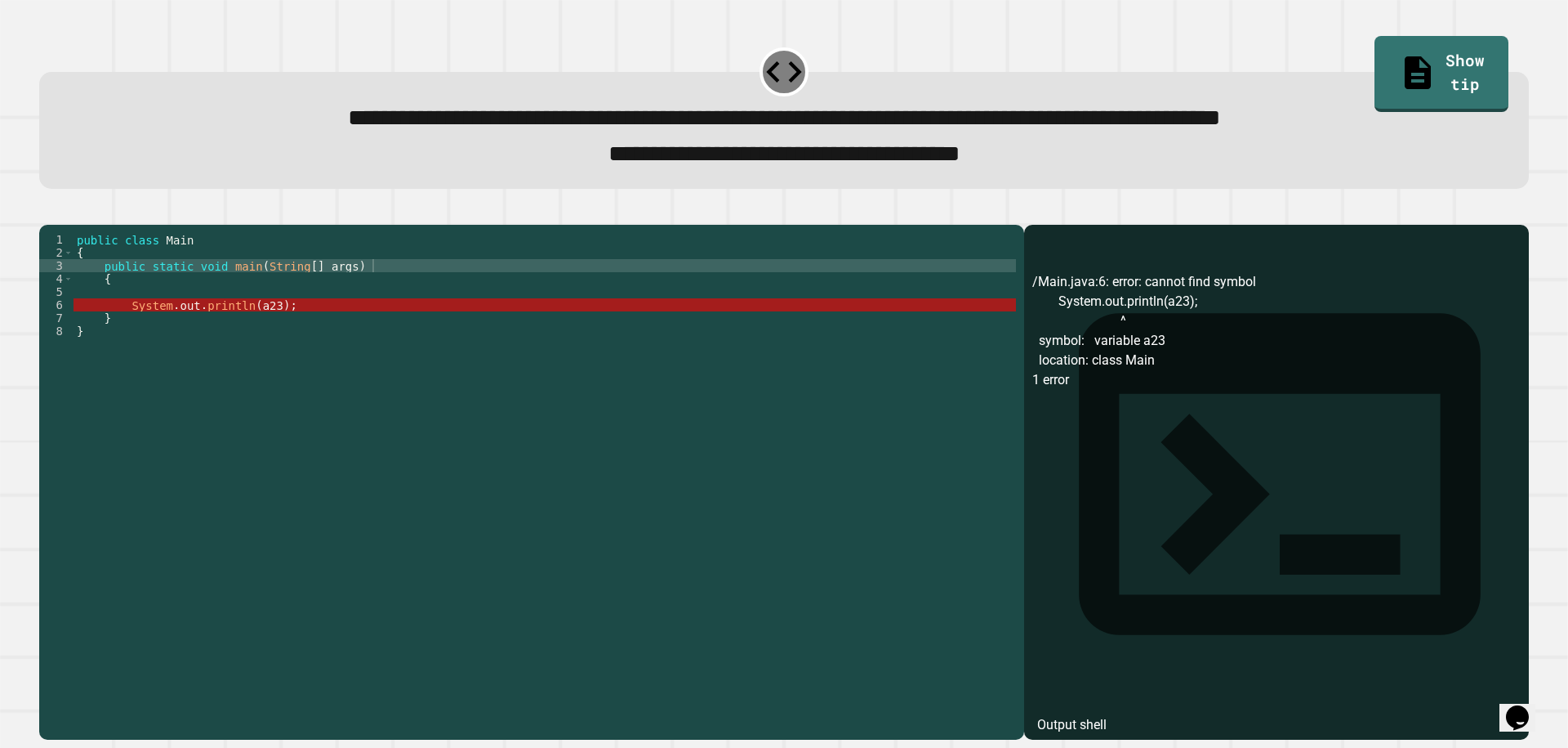
click at [277, 331] on div "public class Main { public static void main ( String [ ] args ) { System . out …" at bounding box center [545, 462] width 943 height 458
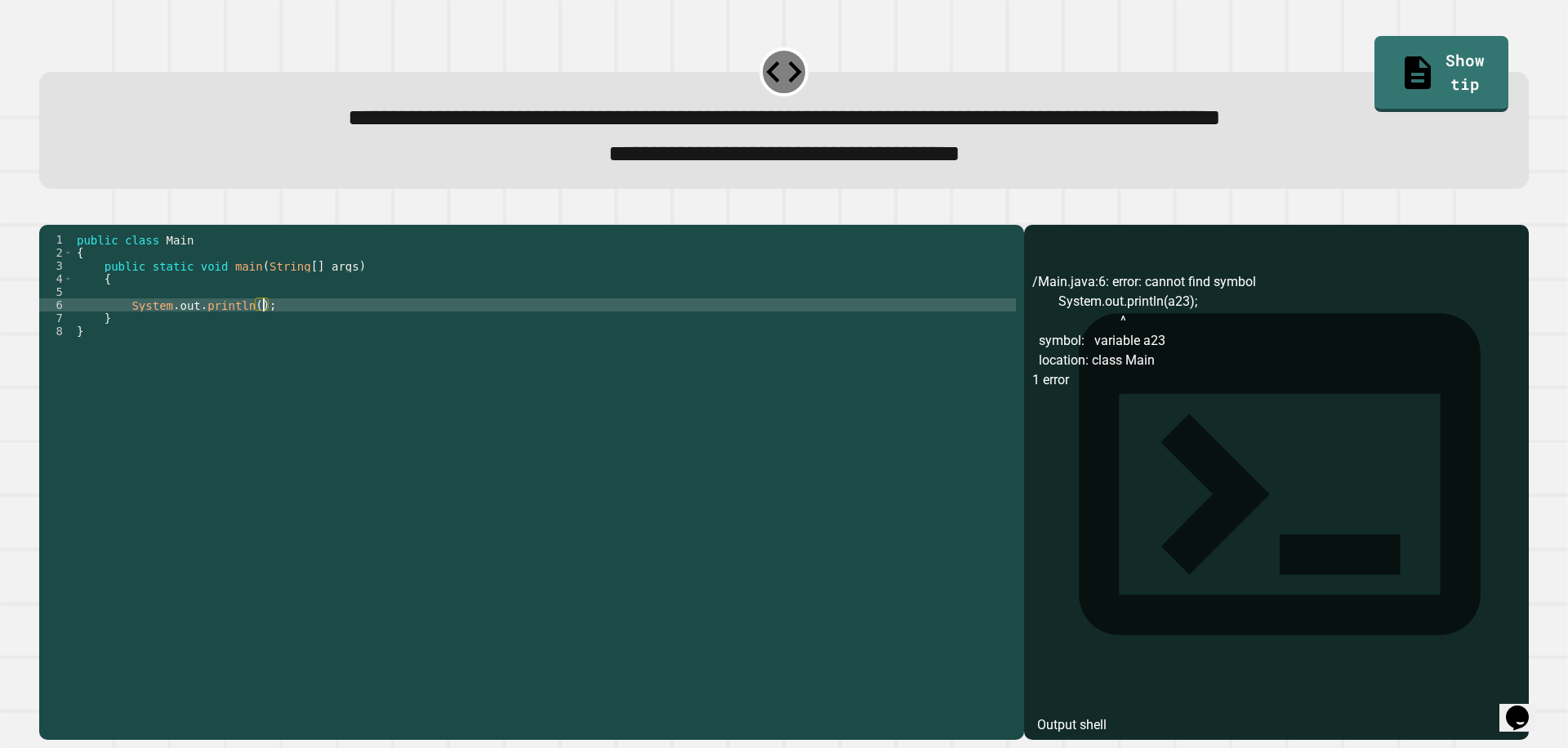
paste textarea "Cursor at row 6"
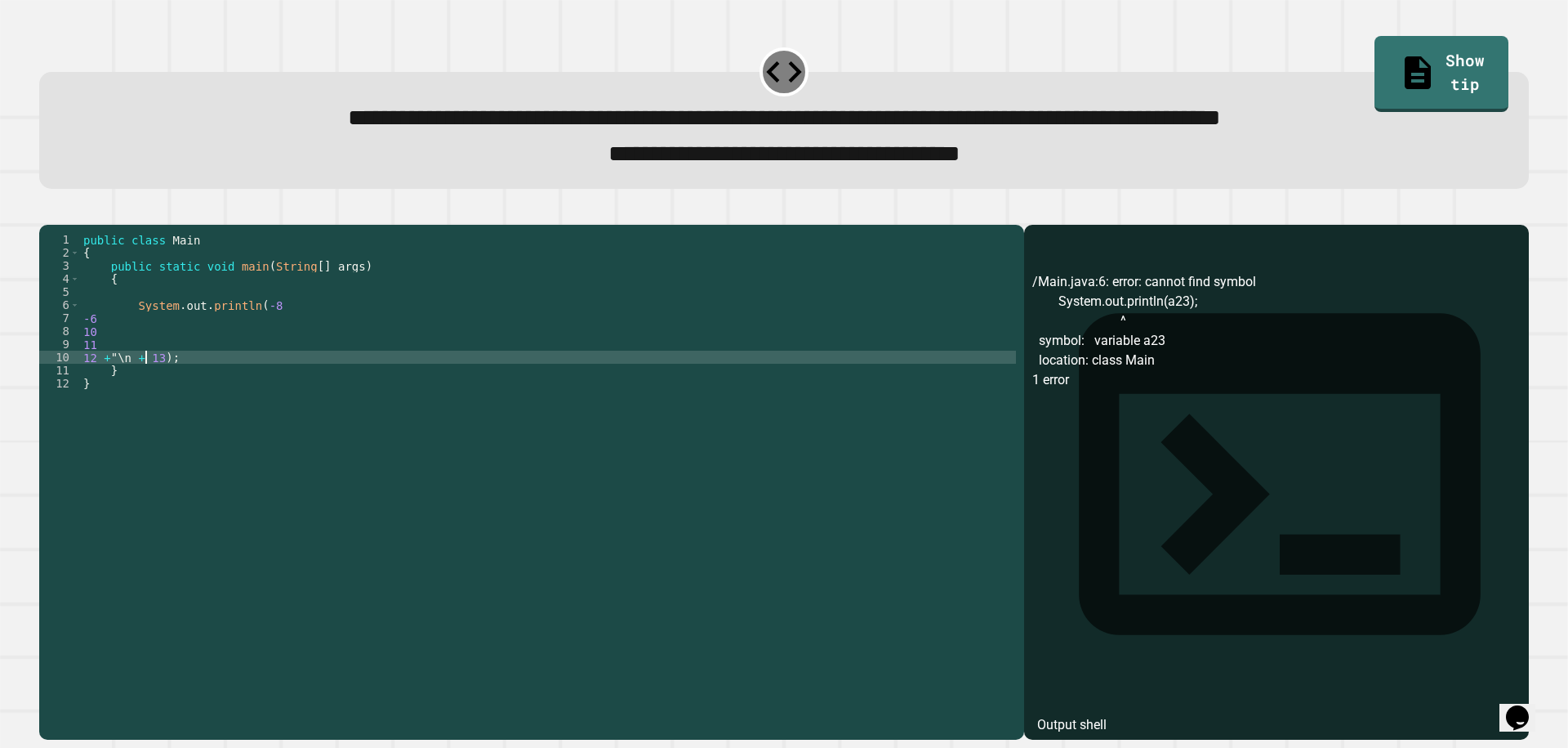
scroll to position [0, 4]
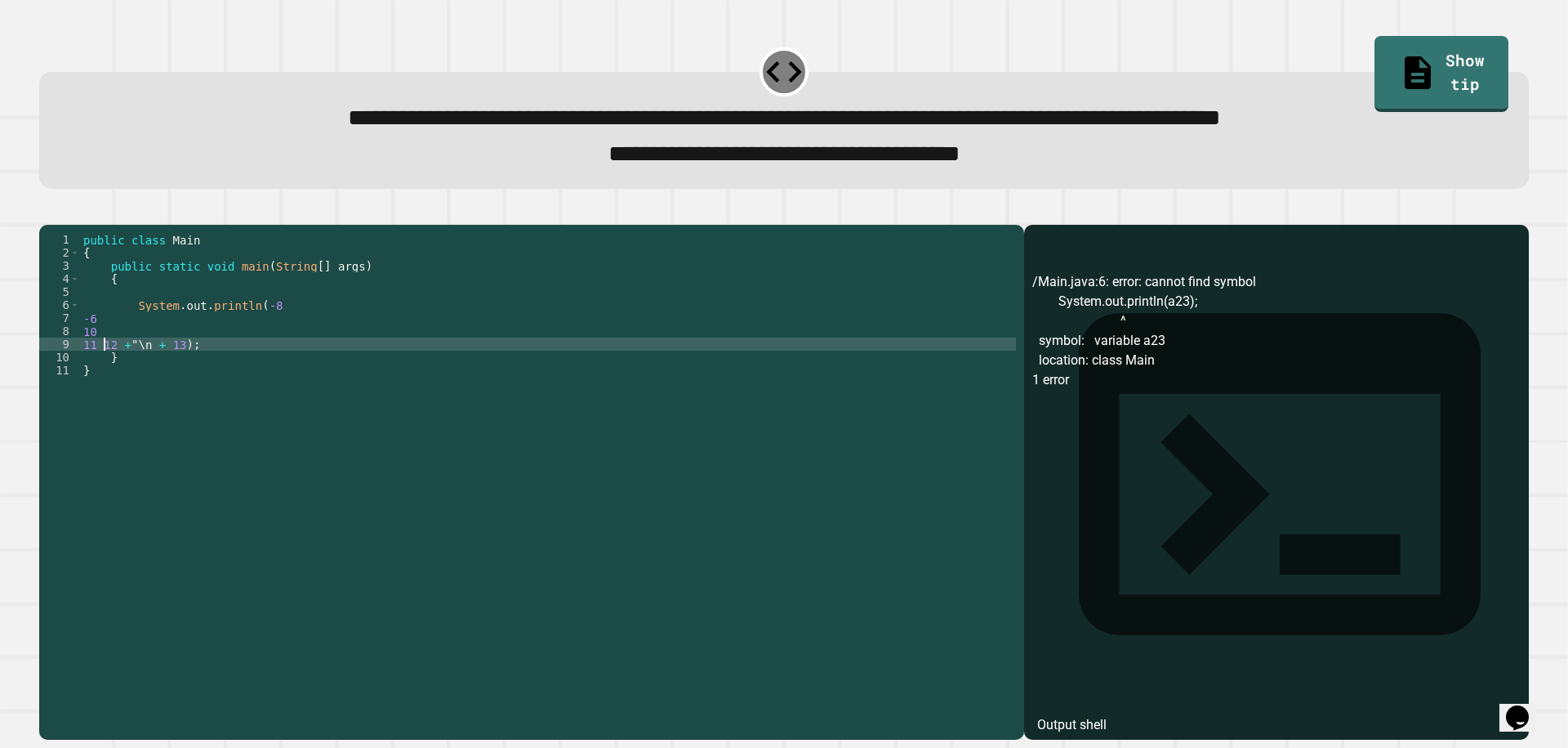
paste textarea "*******"
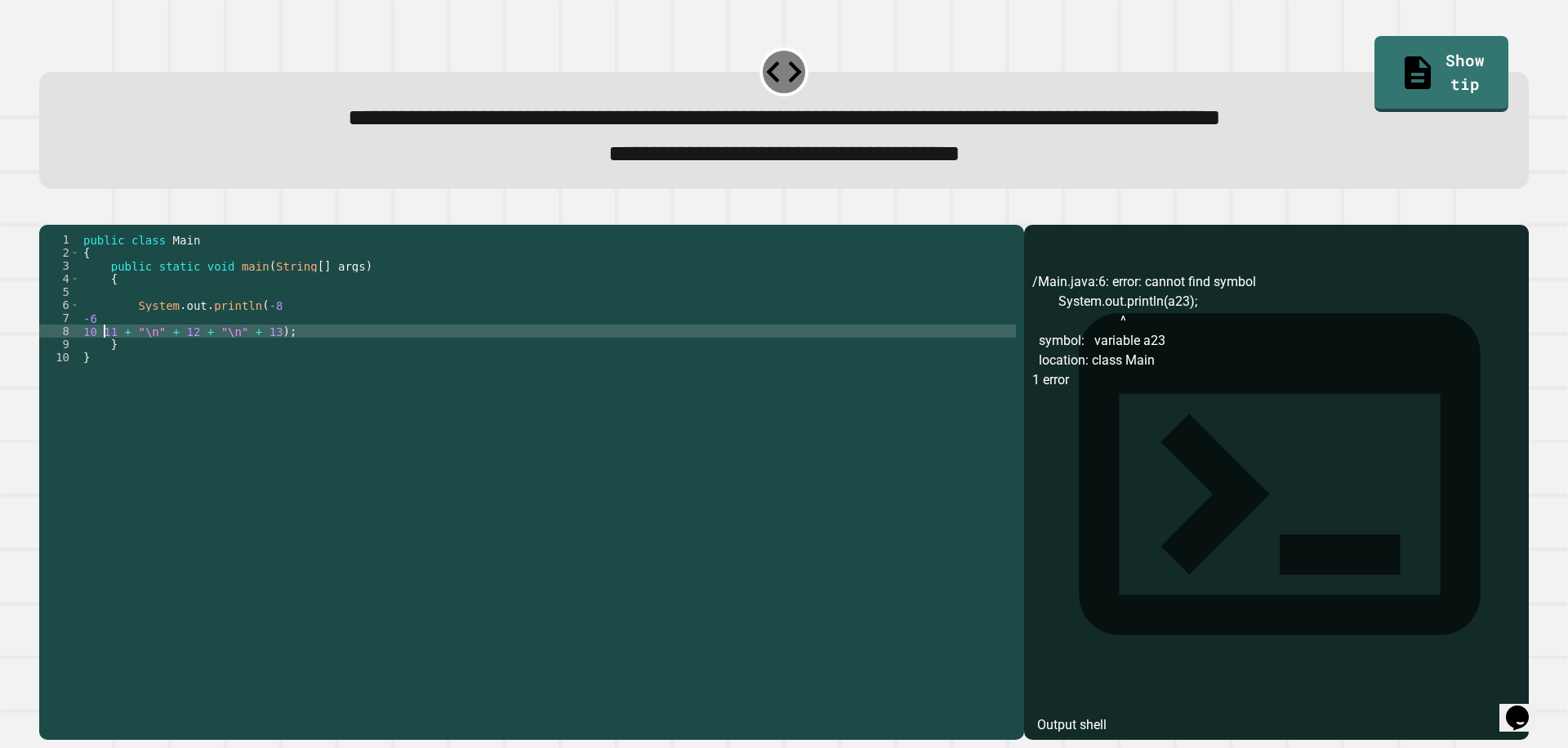
paste textarea "********"
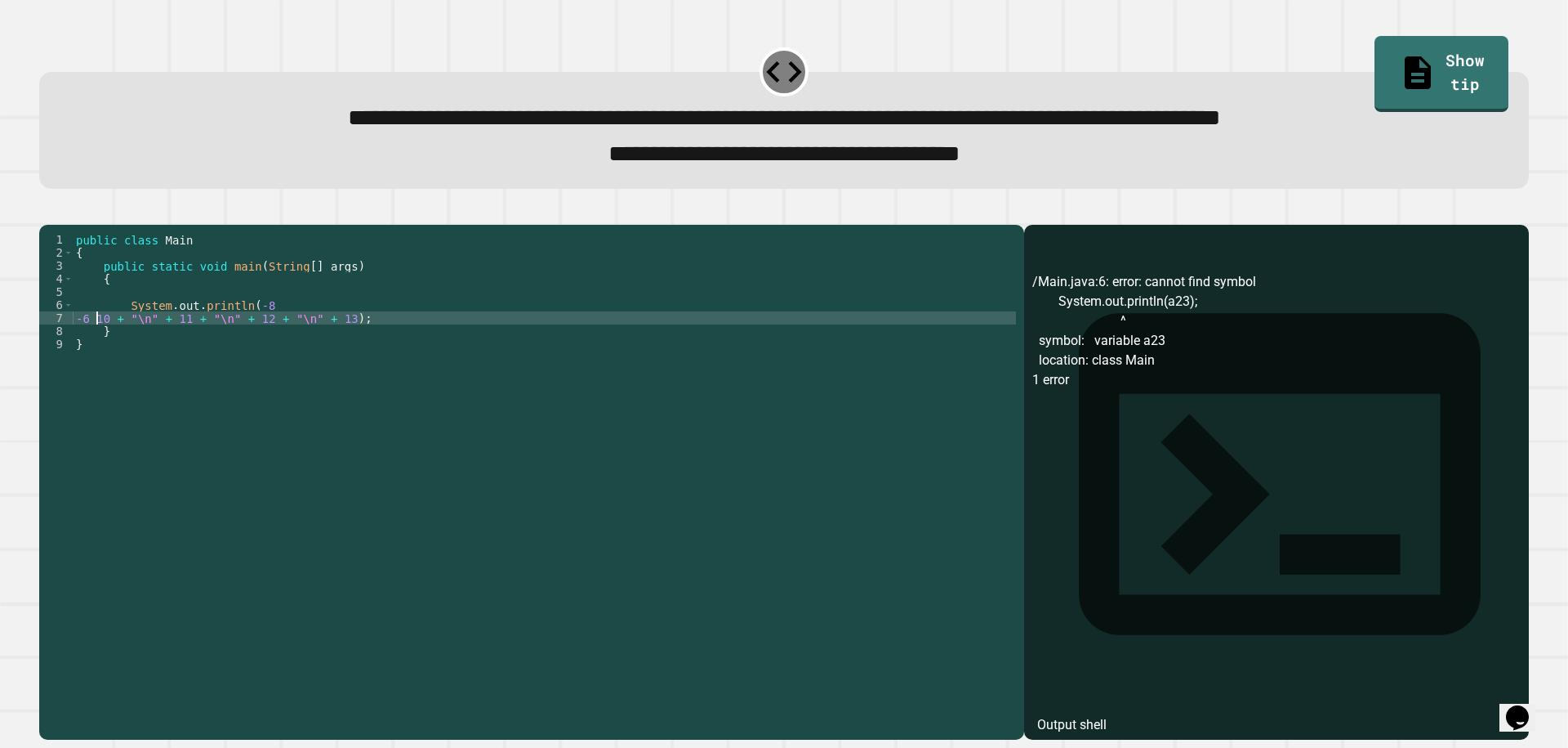
scroll to position [0, 1]
paste textarea "********"
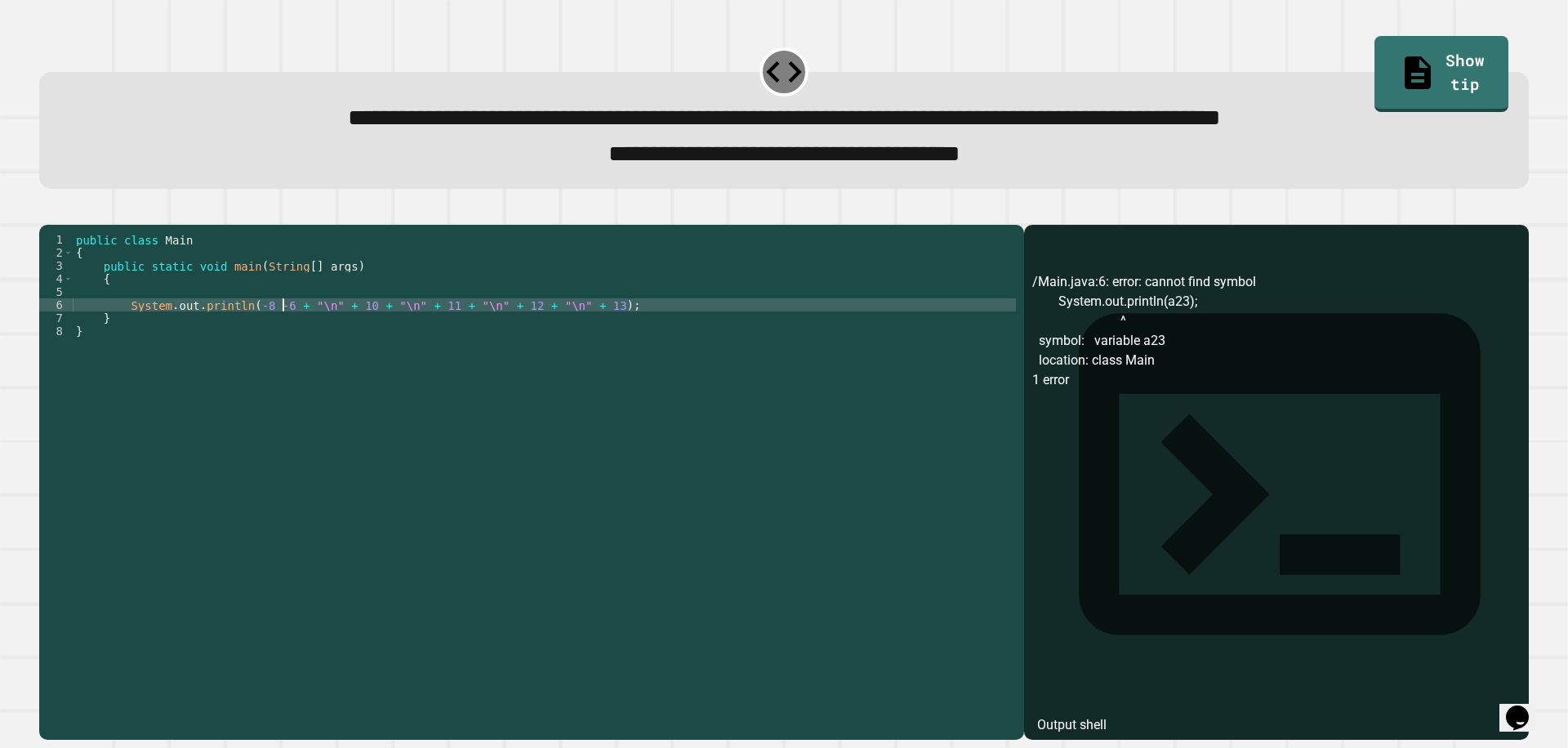
paste textarea "********"
type textarea "**********"
click at [47, 211] on icon "button" at bounding box center [47, 211] width 0 height 0
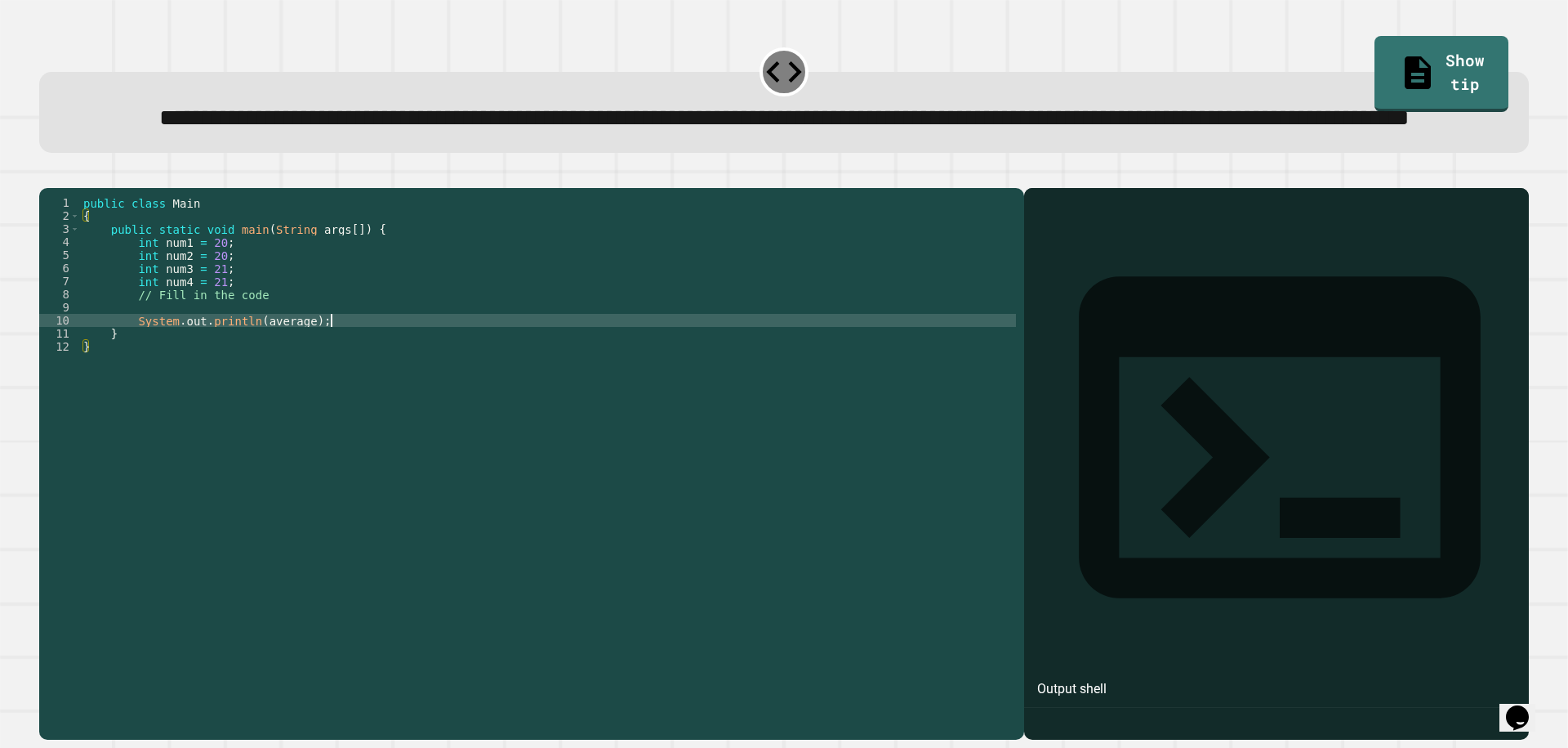
click at [515, 382] on div "public class Main { public static void main ( String args [ ]) { int num1 = 20 …" at bounding box center [547, 425] width 936 height 458
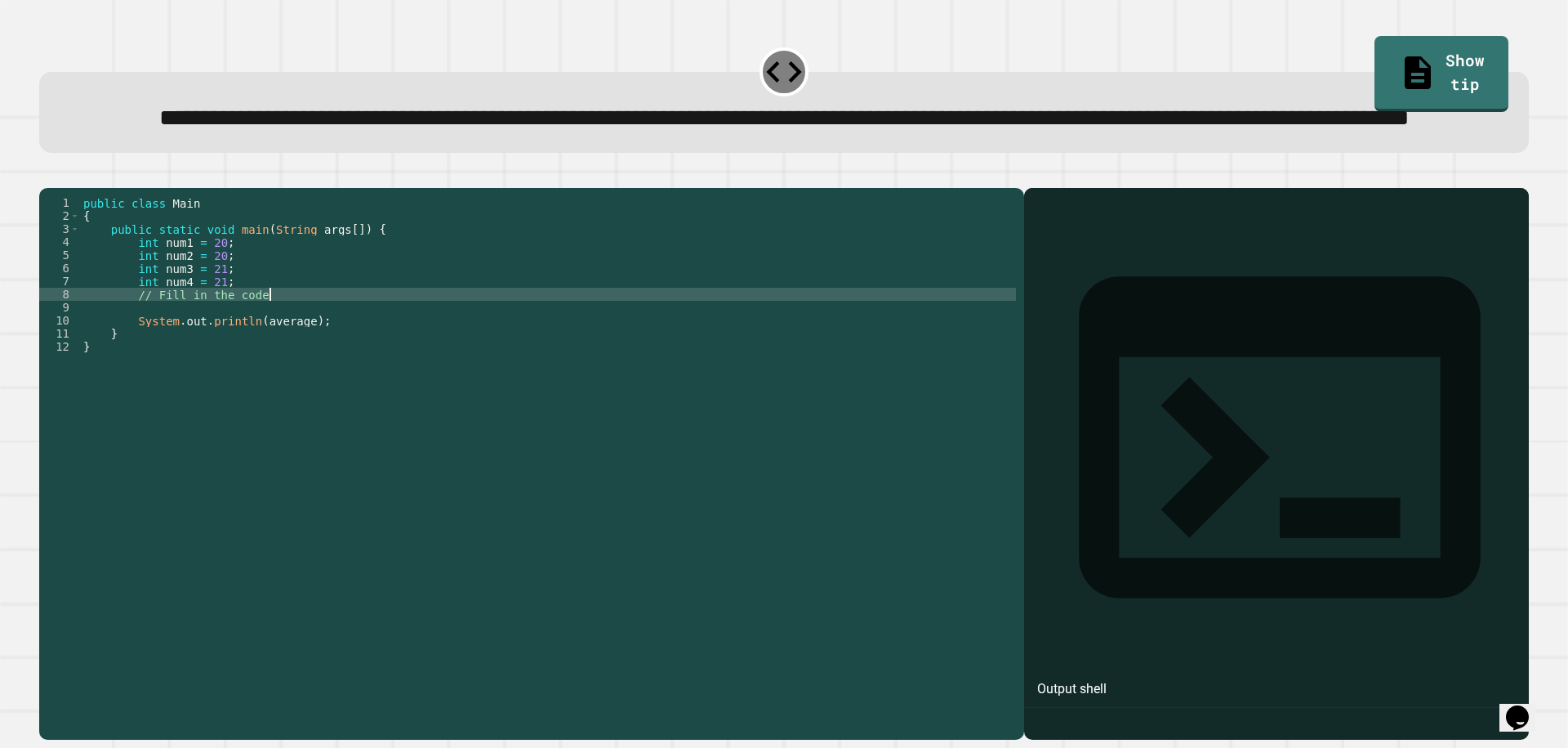
click at [516, 351] on div "public class Main { public static void main ( String args [ ]) { int num1 = 20 …" at bounding box center [547, 425] width 936 height 458
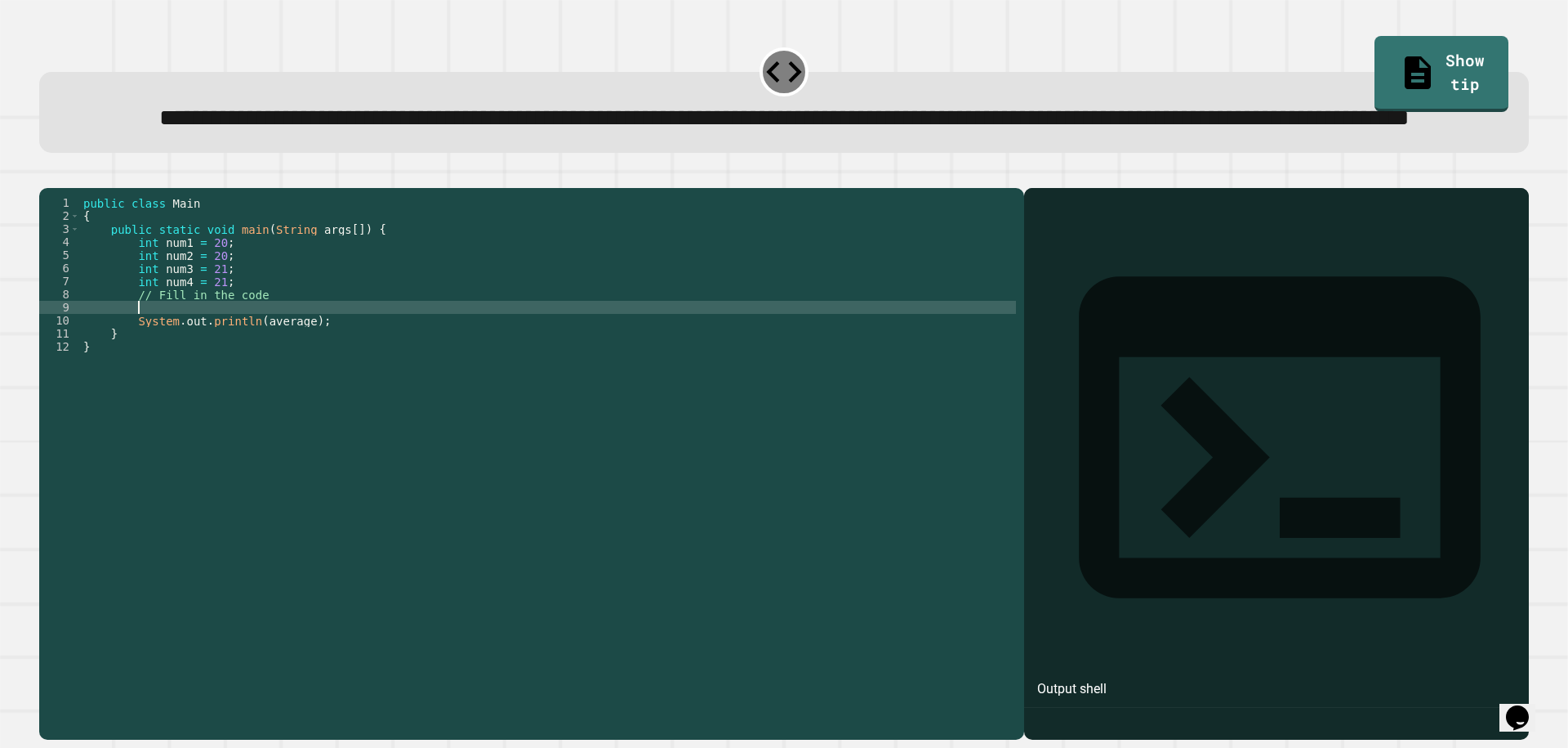
click at [504, 373] on div "public class Main { public static void main ( String args [ ]) { int num1 = 20 …" at bounding box center [547, 425] width 936 height 458
click at [47, 175] on icon "button" at bounding box center [47, 175] width 0 height 0
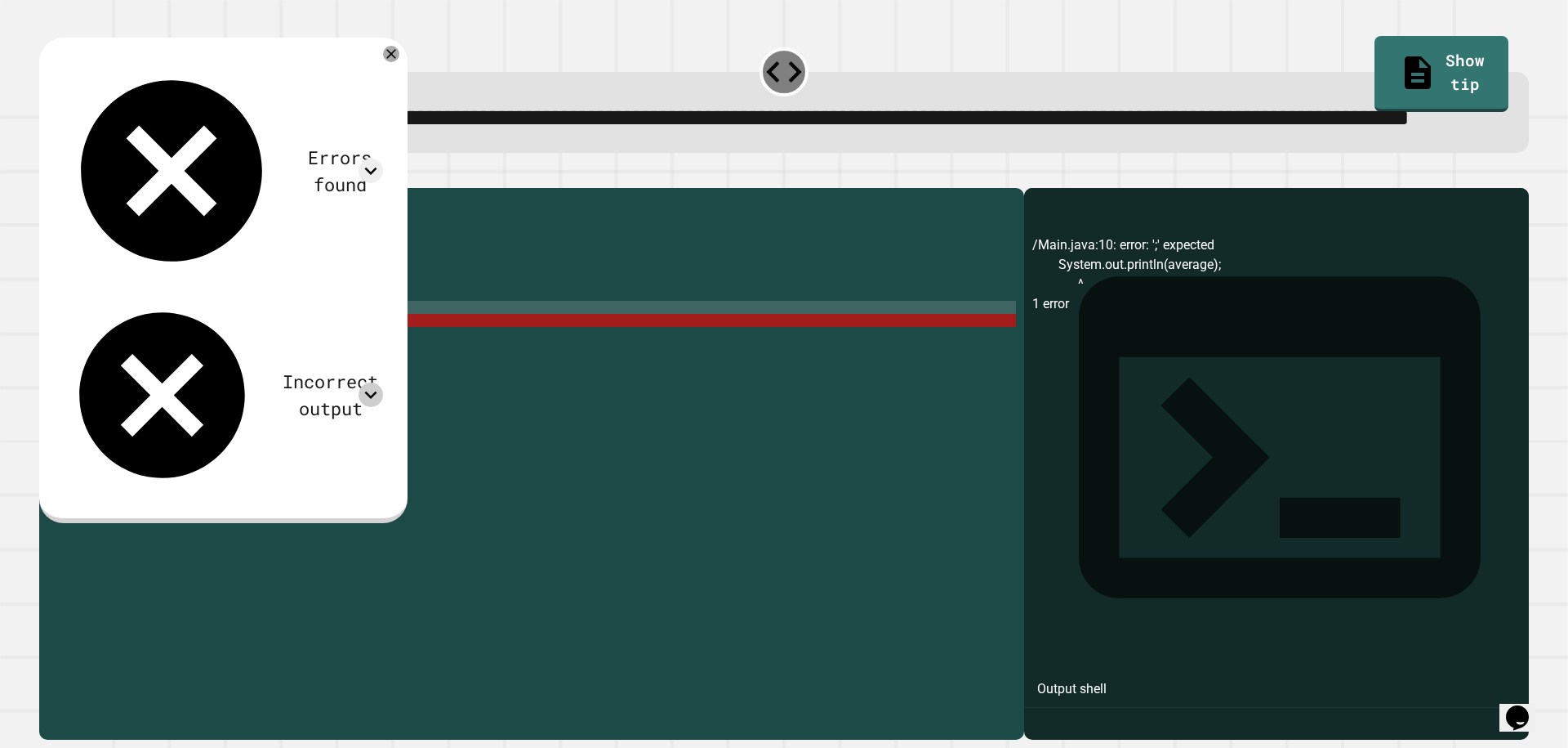
click at [383, 382] on icon at bounding box center [371, 394] width 25 height 25
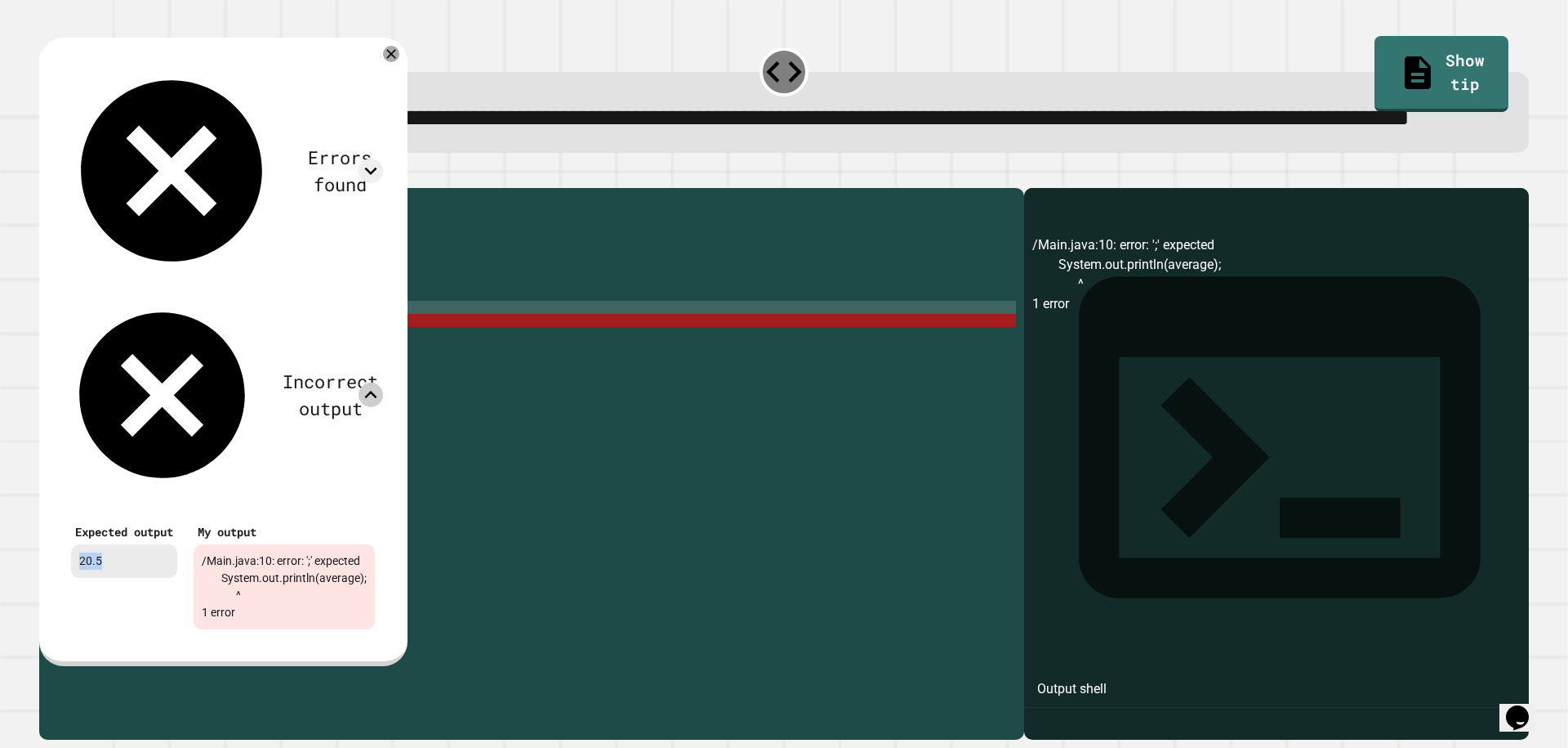
drag, startPoint x: 121, startPoint y: 249, endPoint x: 64, endPoint y: 247, distance: 57.0
click at [64, 511] on div "Expected output 20.5" at bounding box center [123, 574] width 122 height 127
click at [495, 308] on div "public class Main { public static void main ( String args [ ]) { int num1 = 20 …" at bounding box center [547, 425] width 936 height 458
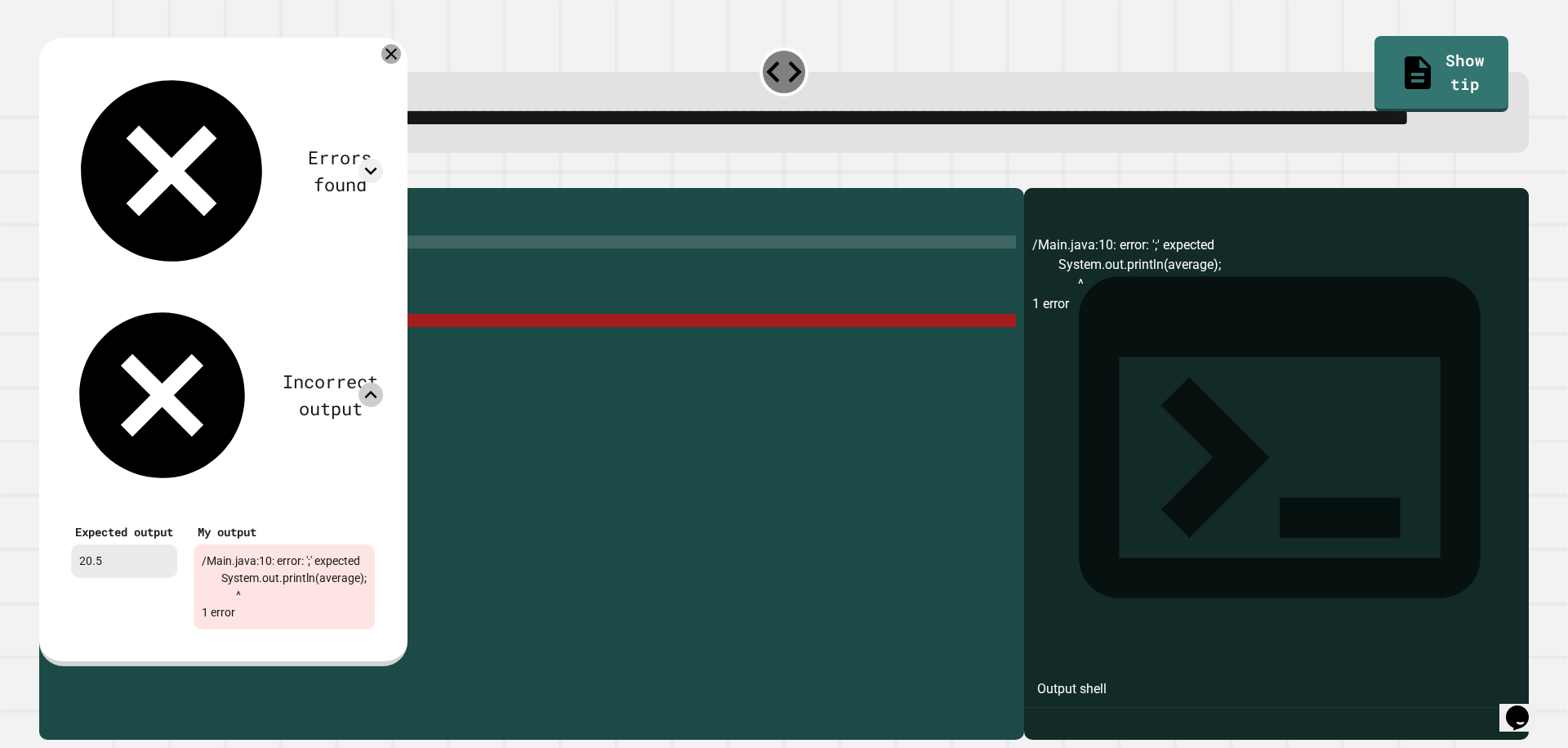
click at [401, 63] on icon at bounding box center [391, 54] width 20 height 20
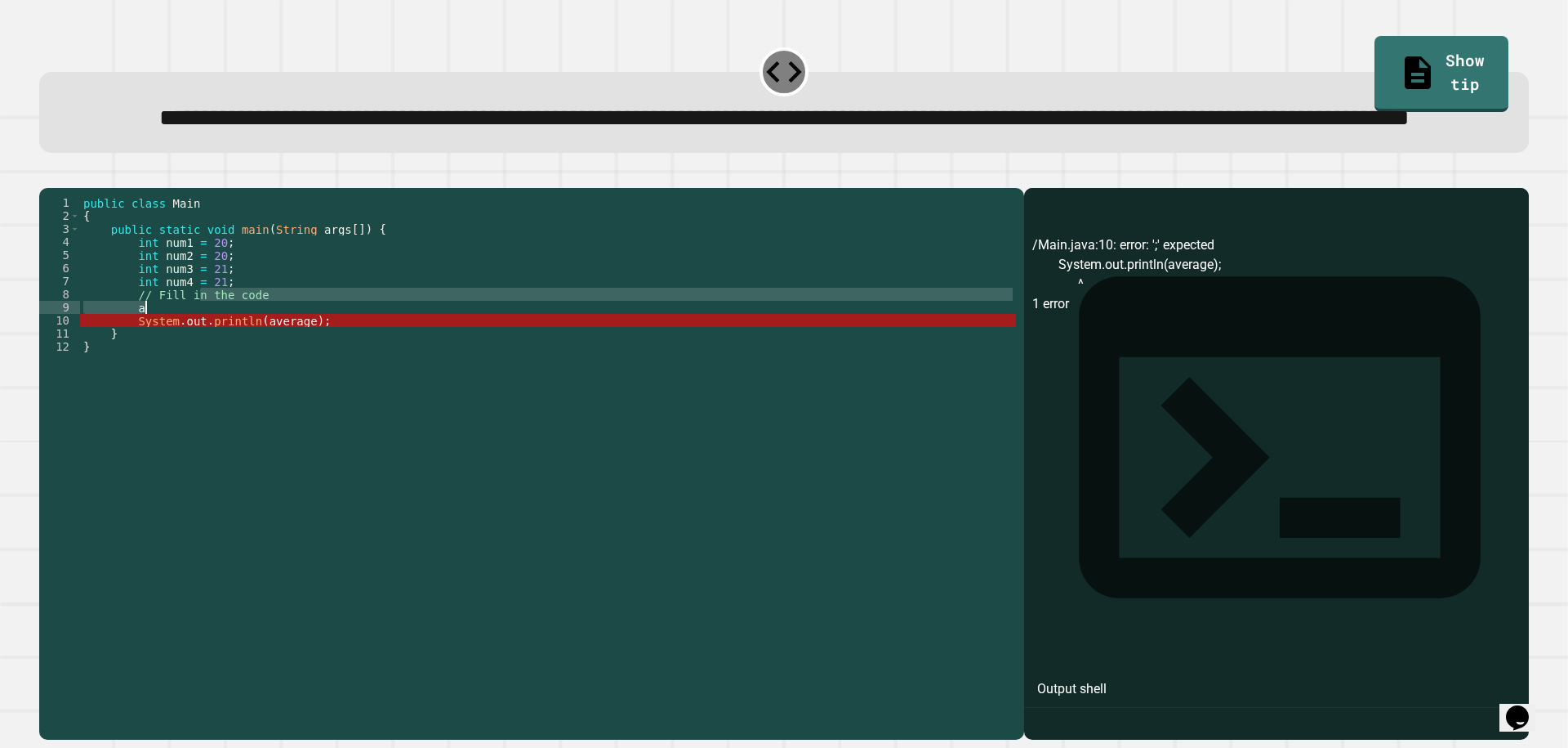
drag, startPoint x: 200, startPoint y: 362, endPoint x: 174, endPoint y: 367, distance: 26.5
click at [174, 367] on div "public class Main { public static void main ( String args [ ]) { int num1 = 20 …" at bounding box center [547, 425] width 936 height 458
click at [167, 369] on div "public class Main { public static void main ( String args [ ]) { int num1 = 20 …" at bounding box center [547, 412] width 936 height 432
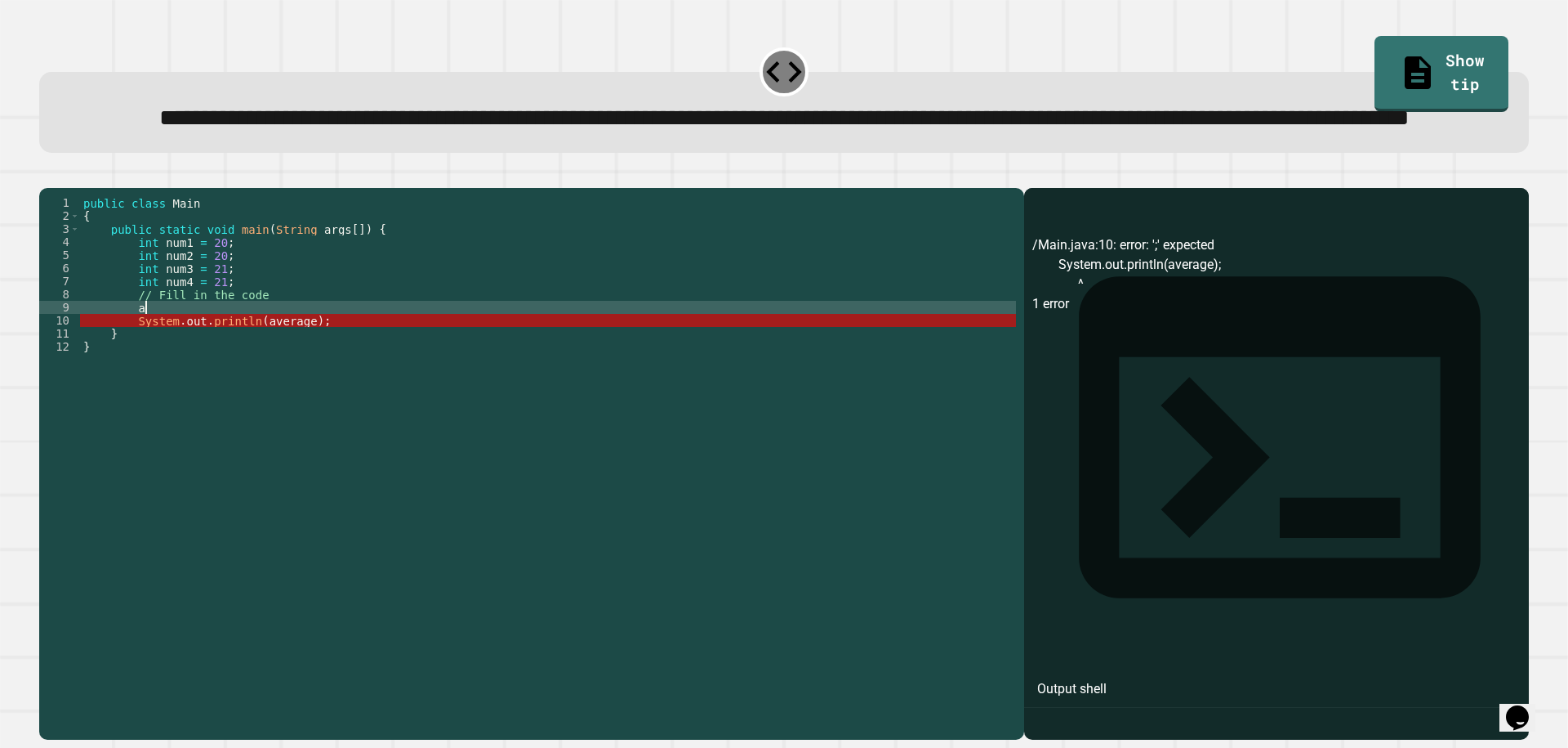
click at [167, 369] on div "public class Main { public static void main ( String args [ ]) { int num1 = 20 …" at bounding box center [547, 425] width 936 height 458
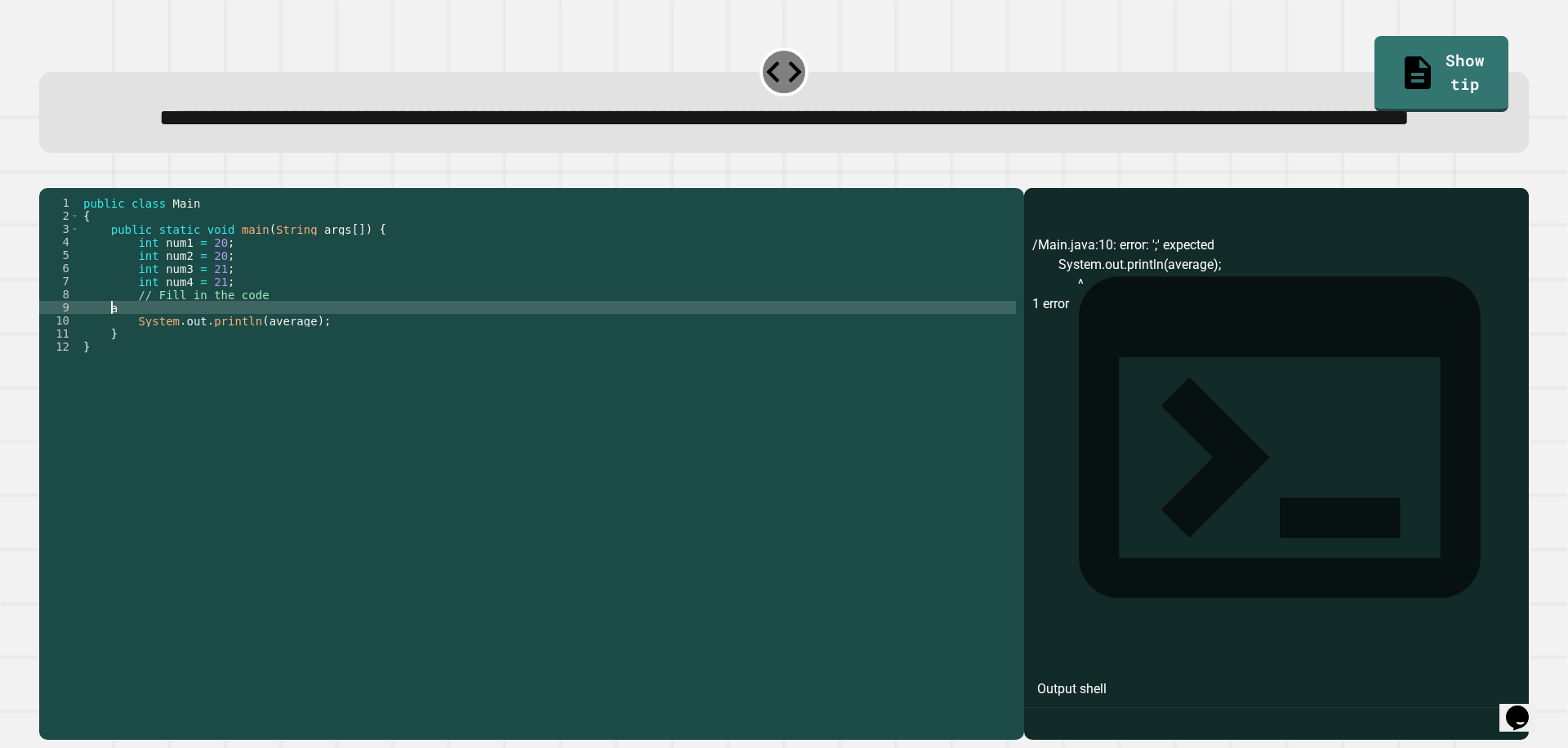
type textarea "*"
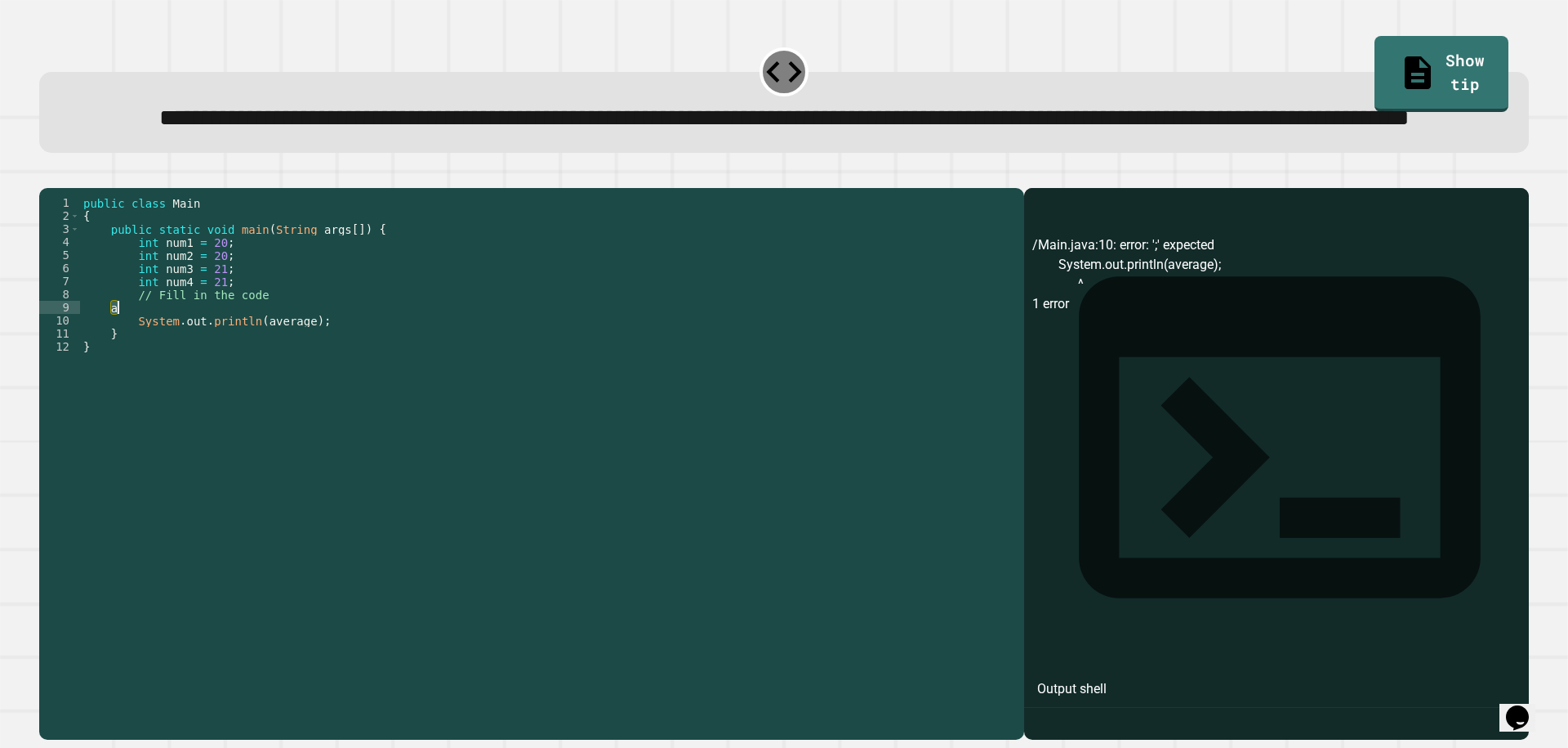
scroll to position [0, 1]
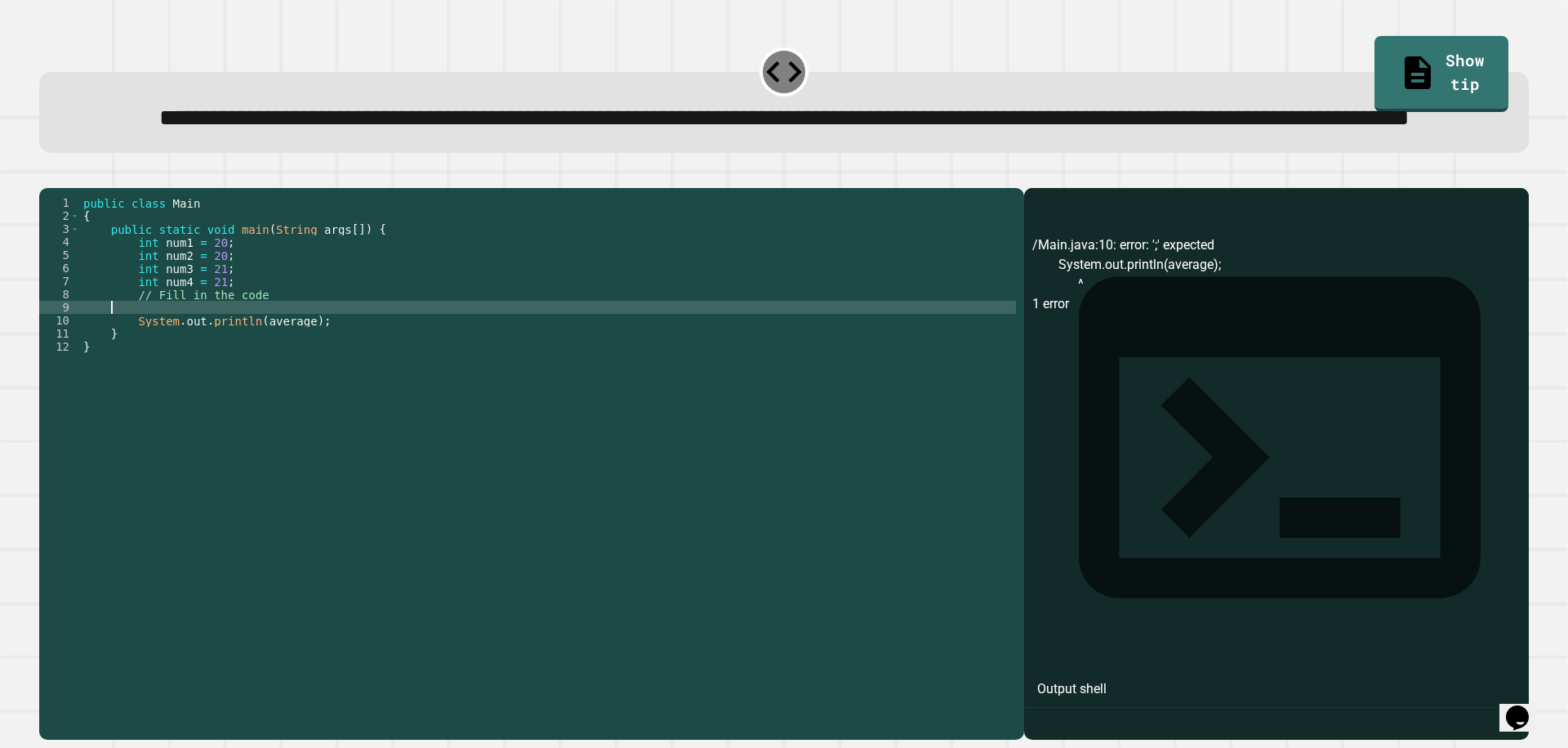
click at [313, 392] on div "public class Main { public static void main ( String args [ ]) { int num1 = 20 …" at bounding box center [547, 425] width 936 height 458
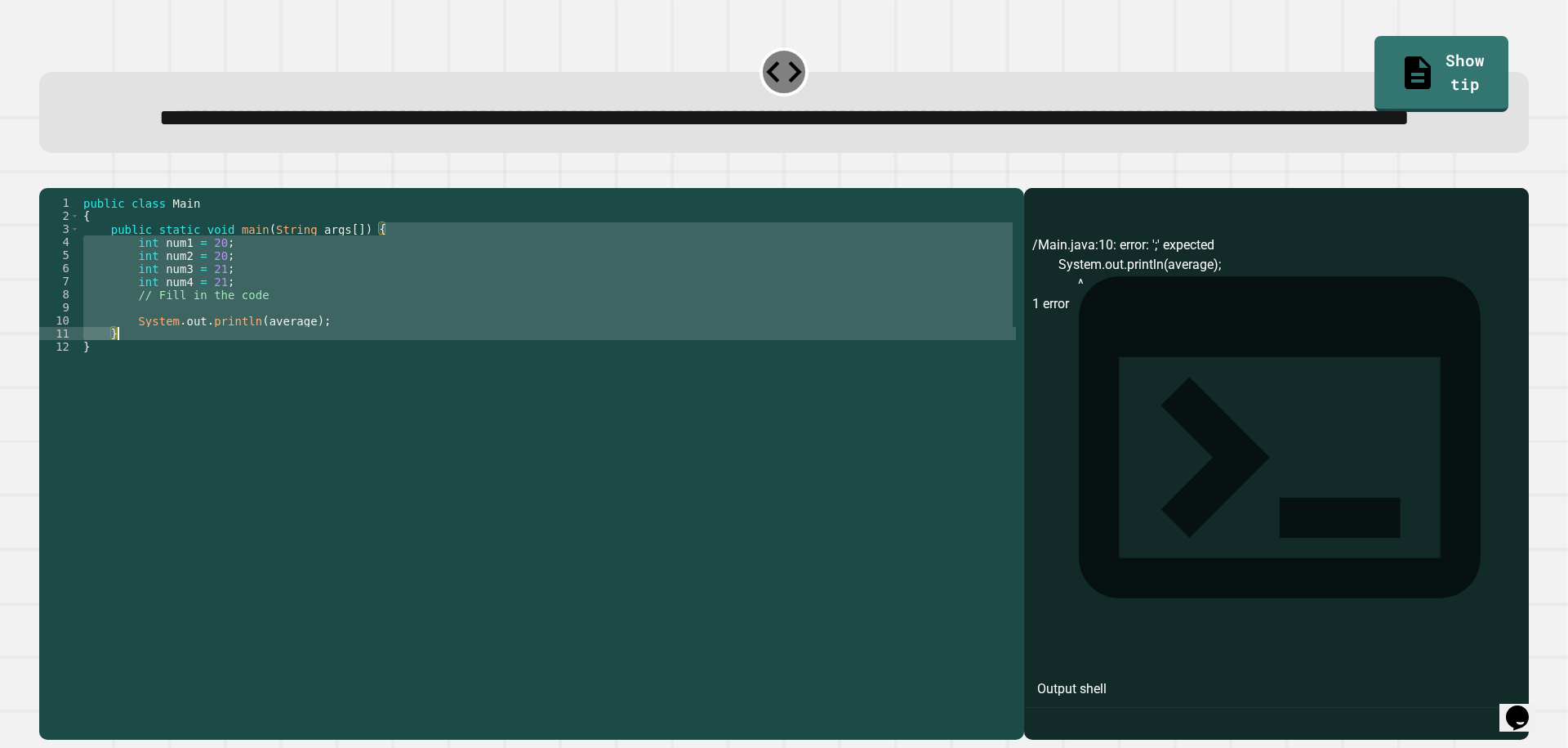
click at [313, 392] on div "public class Main { public static void main ( String args [ ]) { int num1 = 20 …" at bounding box center [547, 425] width 936 height 458
click at [293, 378] on div "public class Main { public static void main ( String args [ ]) { int num1 = 20 …" at bounding box center [547, 412] width 936 height 432
click at [293, 378] on div "public class Main { public static void main ( String args [ ]) { int num1 = 20 …" at bounding box center [547, 425] width 936 height 458
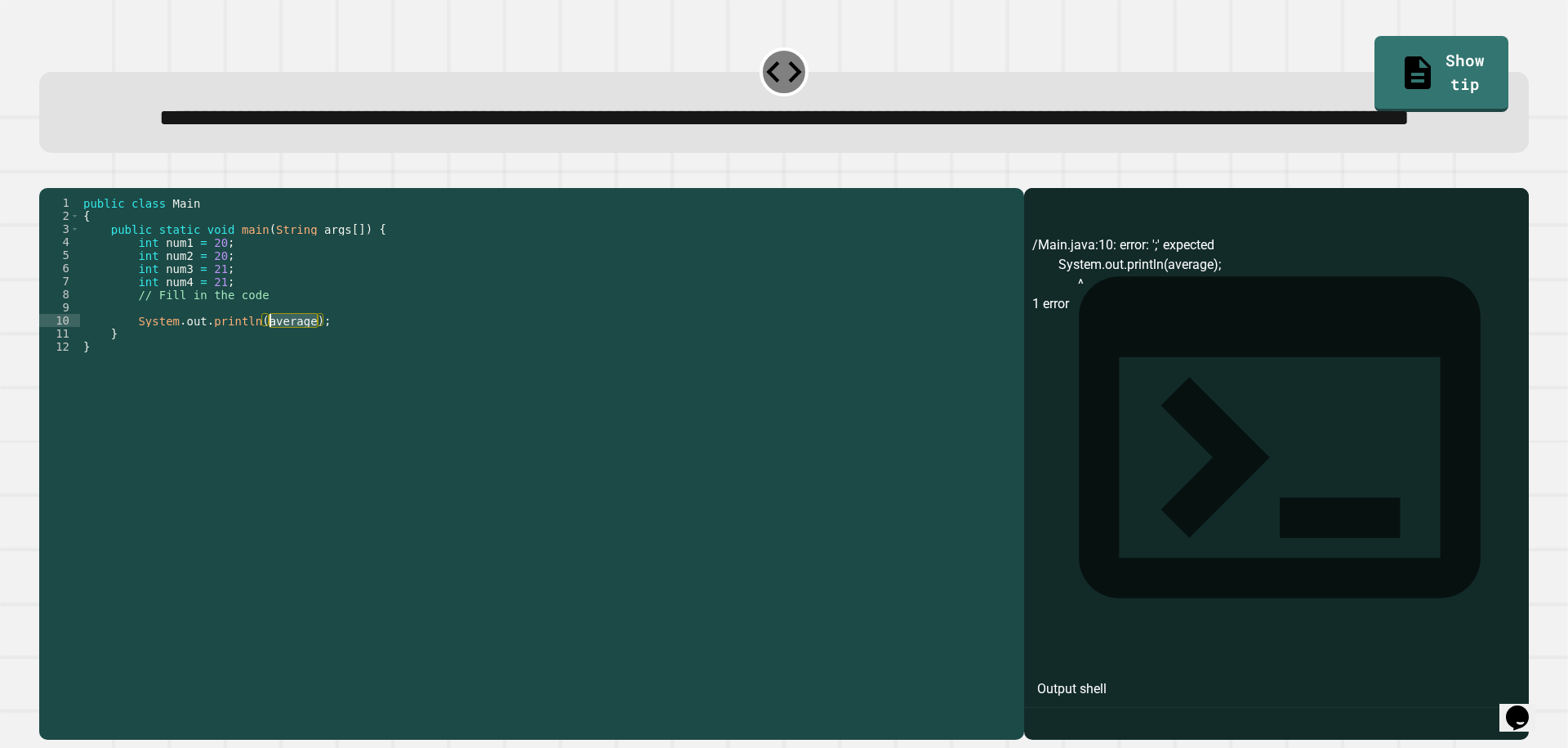
paste textarea "*"
click at [47, 175] on button "button" at bounding box center [47, 175] width 0 height 0
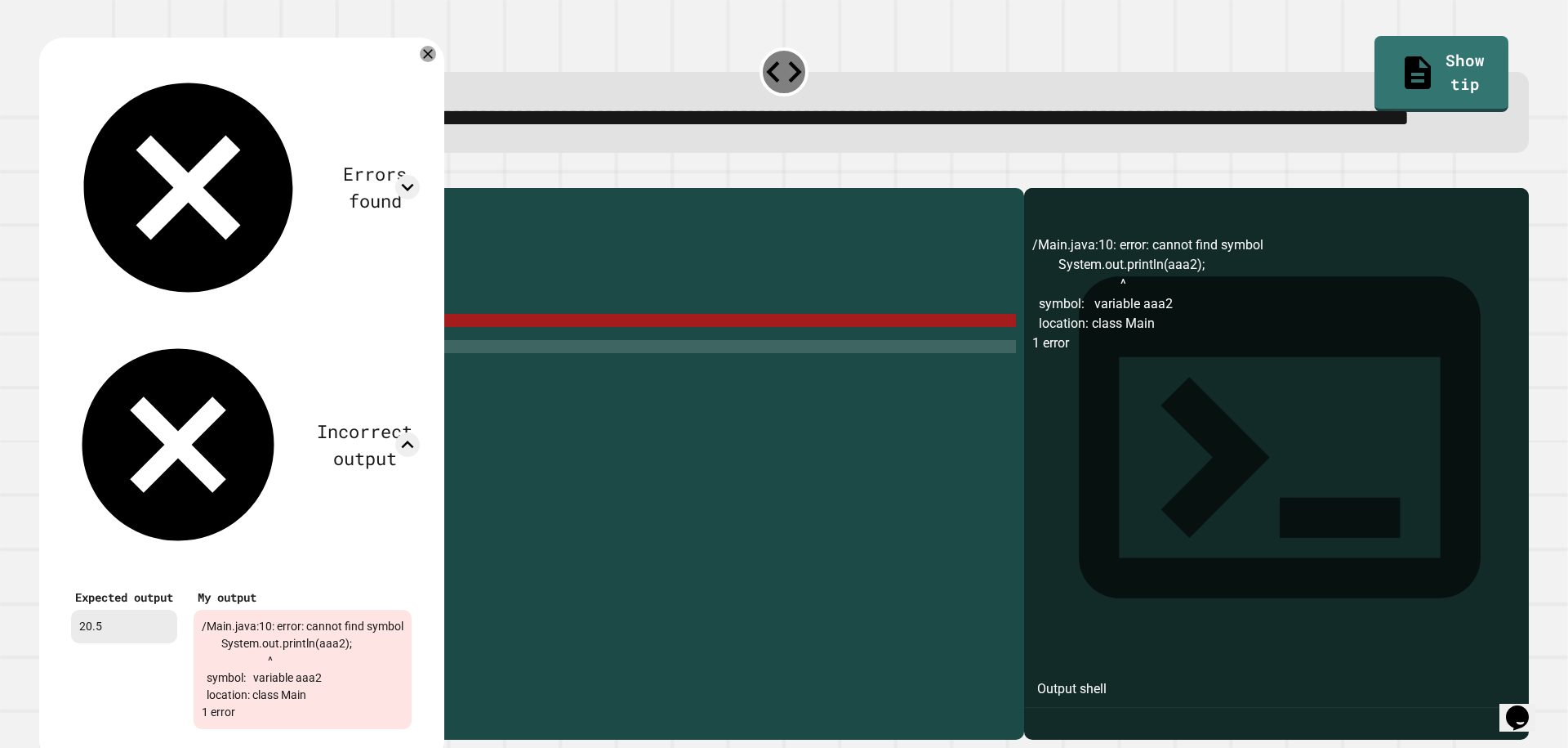
scroll to position [0, 0]
click at [510, 424] on div "public class Main { public static void main ( String args [ ]) { int num1 = 20 …" at bounding box center [547, 425] width 936 height 458
click at [444, 106] on div "Errors found /Main.java:10: error: cannot find symbol System.out.println(aaa2);…" at bounding box center [241, 402] width 405 height 728
click at [438, 63] on div at bounding box center [427, 54] width 20 height 20
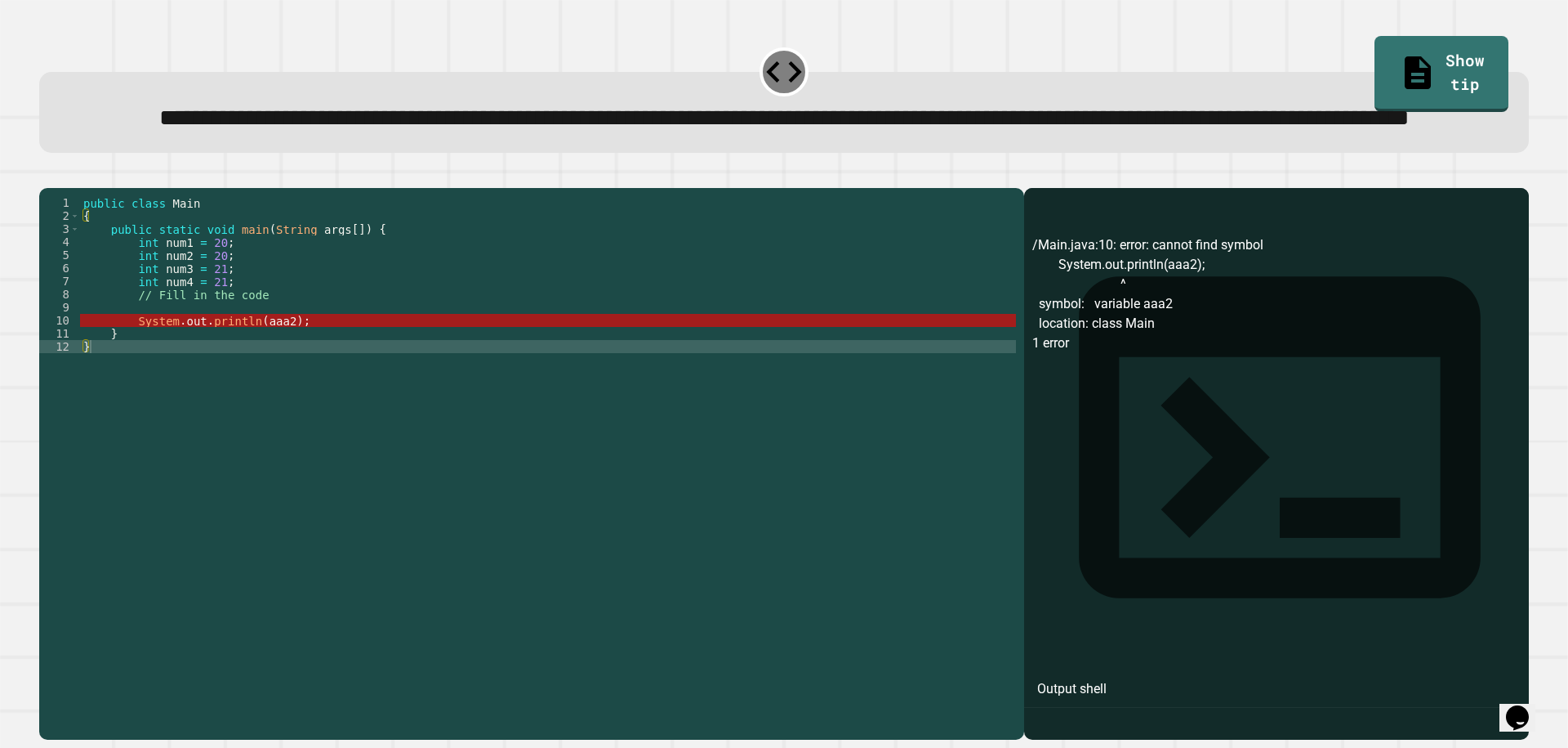
click at [277, 392] on div "public class Main { public static void main ( String args [ ]) { int num1 = 20 …" at bounding box center [547, 425] width 936 height 458
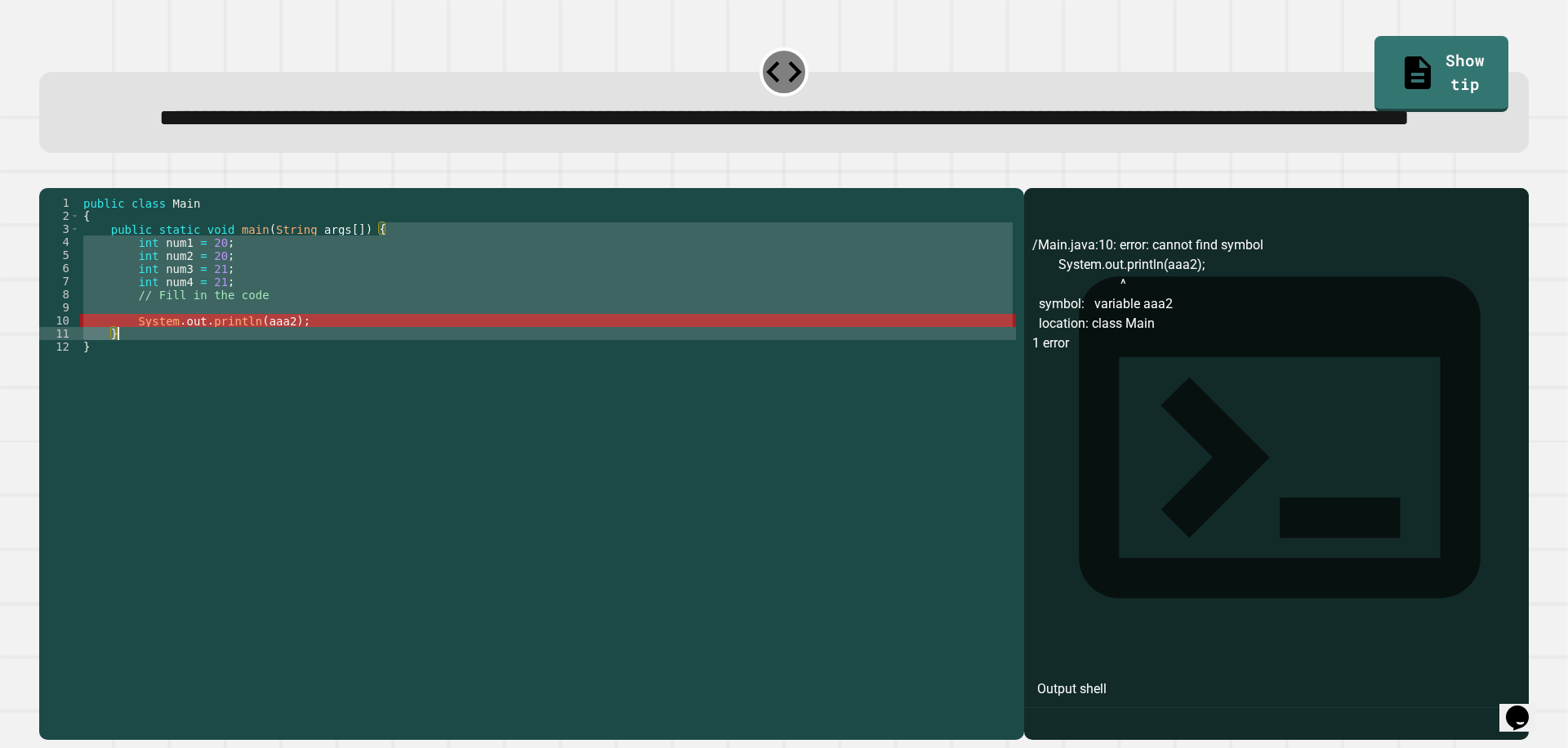
click at [277, 392] on div "public class Main { public static void main ( String args [ ]) { int num1 = 20 …" at bounding box center [547, 425] width 936 height 458
click at [289, 378] on div "public class Main { public static void main ( String args [ ]) { int num1 = 20 …" at bounding box center [547, 412] width 936 height 432
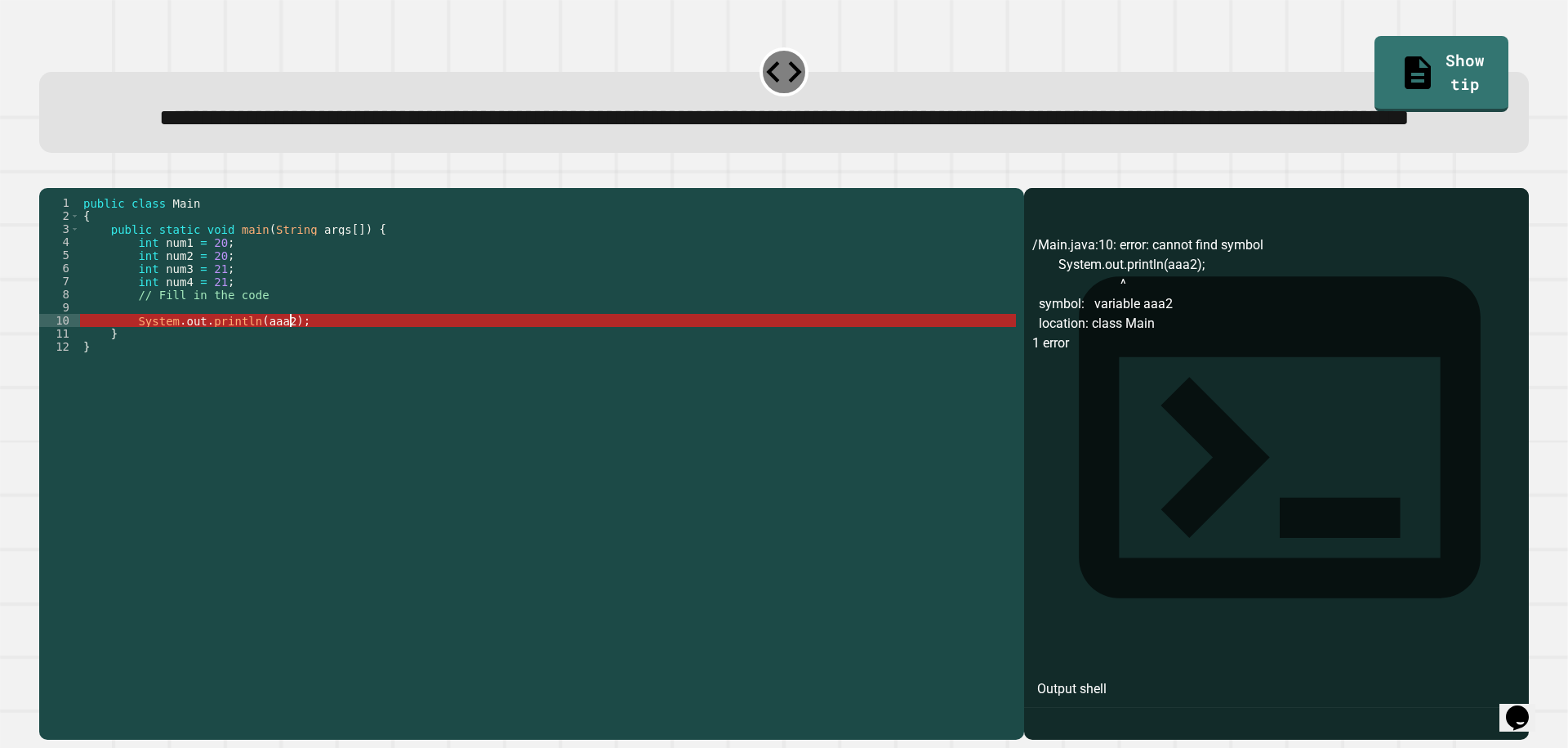
click at [289, 378] on div "public class Main { public static void main ( String args [ ]) { int num1 = 20 …" at bounding box center [547, 425] width 936 height 458
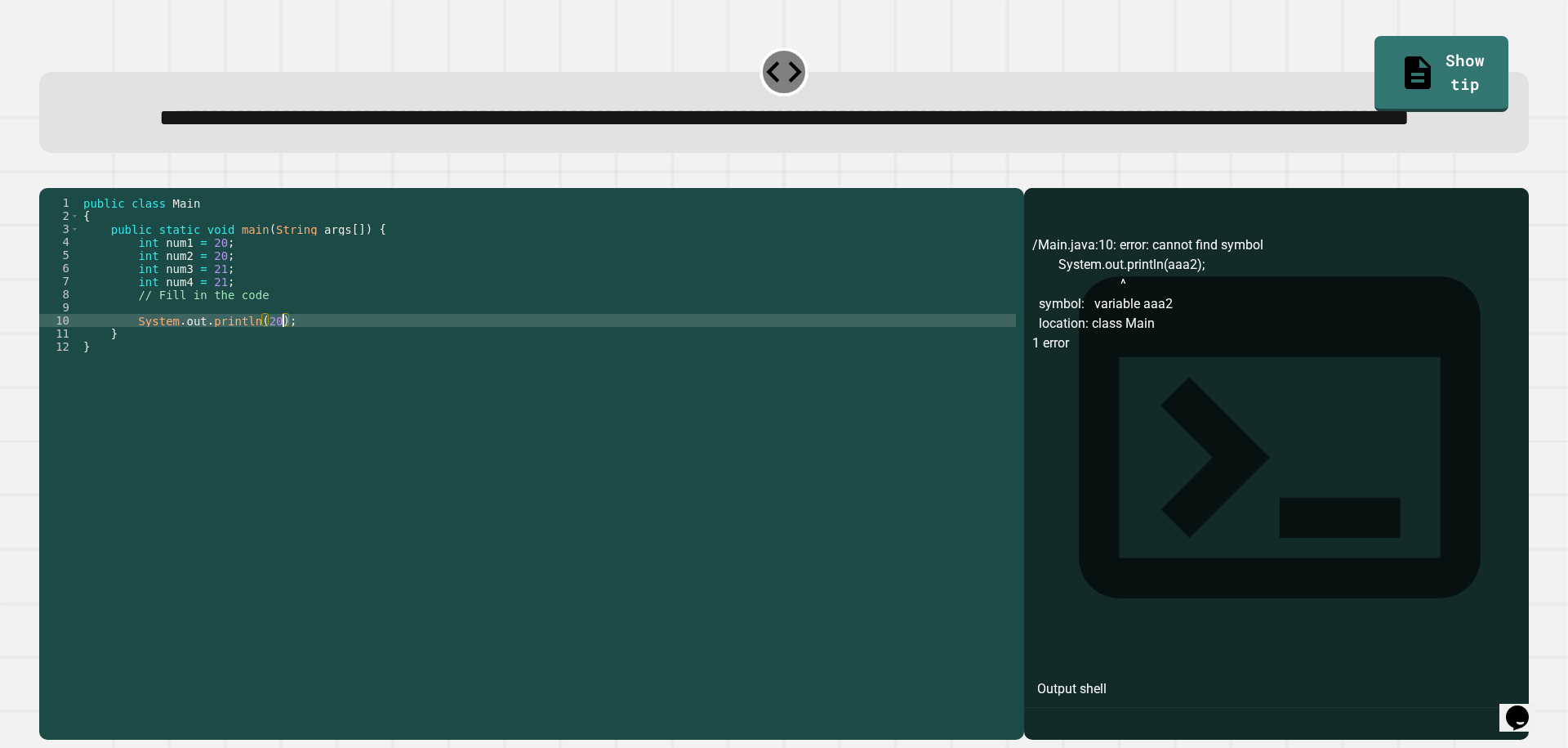
scroll to position [0, 15]
type textarea "**********"
click at [47, 175] on icon "button" at bounding box center [47, 175] width 0 height 0
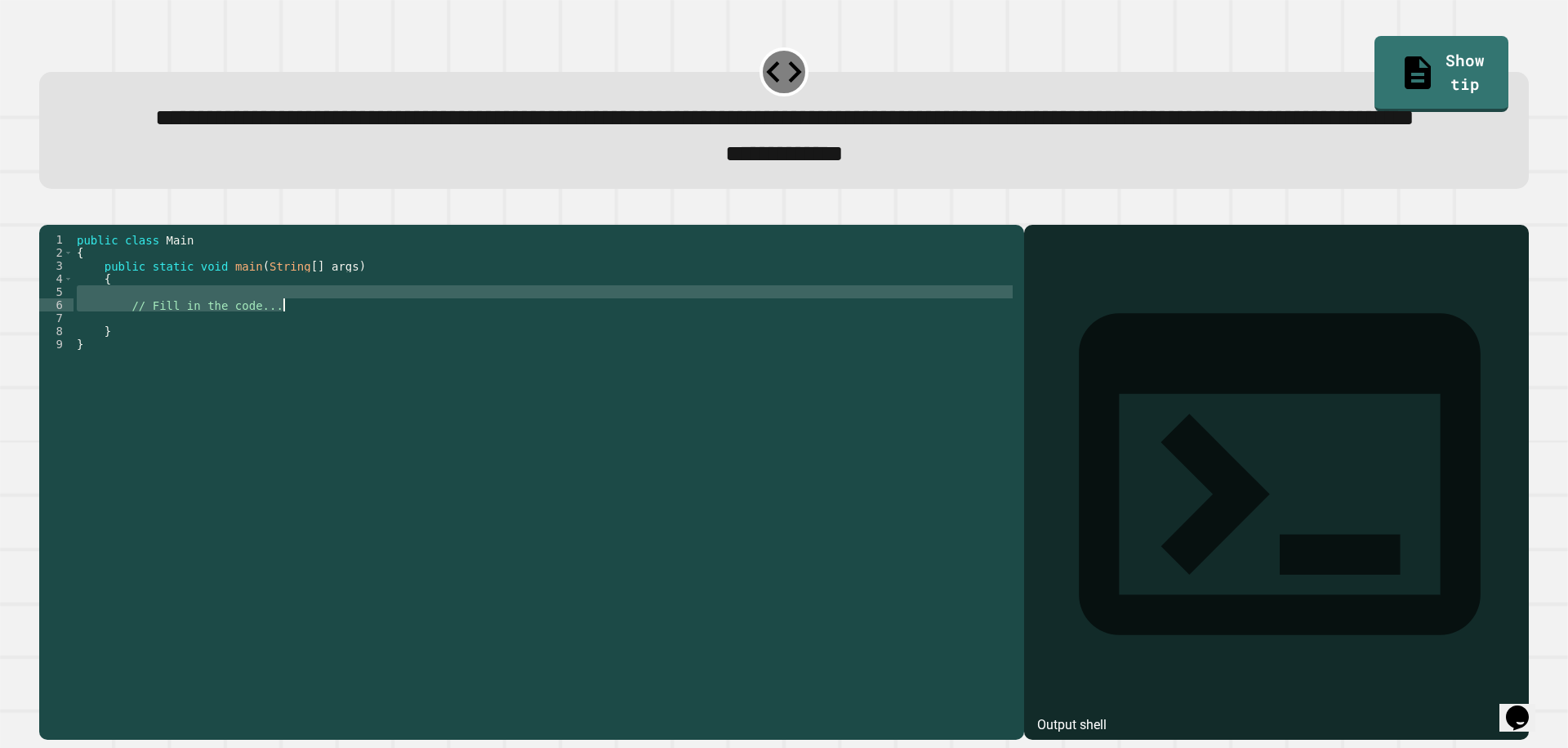
click at [287, 364] on div "public class Main { public static void main ( String [ ] args ) { // Fill in th…" at bounding box center [545, 442] width 943 height 418
click at [288, 374] on div "public class Main { public static void main ( String [ ] args ) { // Fill in th…" at bounding box center [545, 429] width 943 height 392
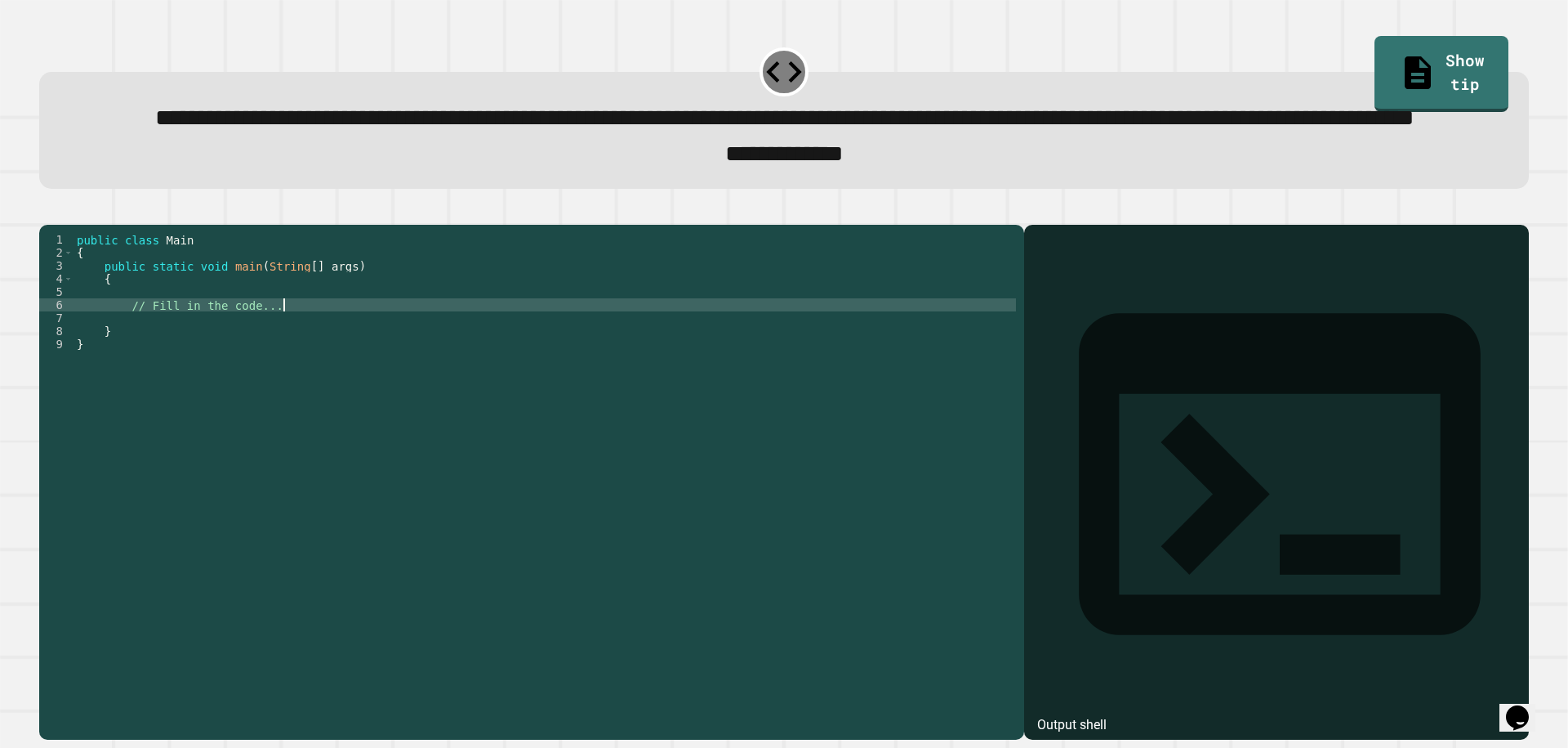
type textarea "**********"
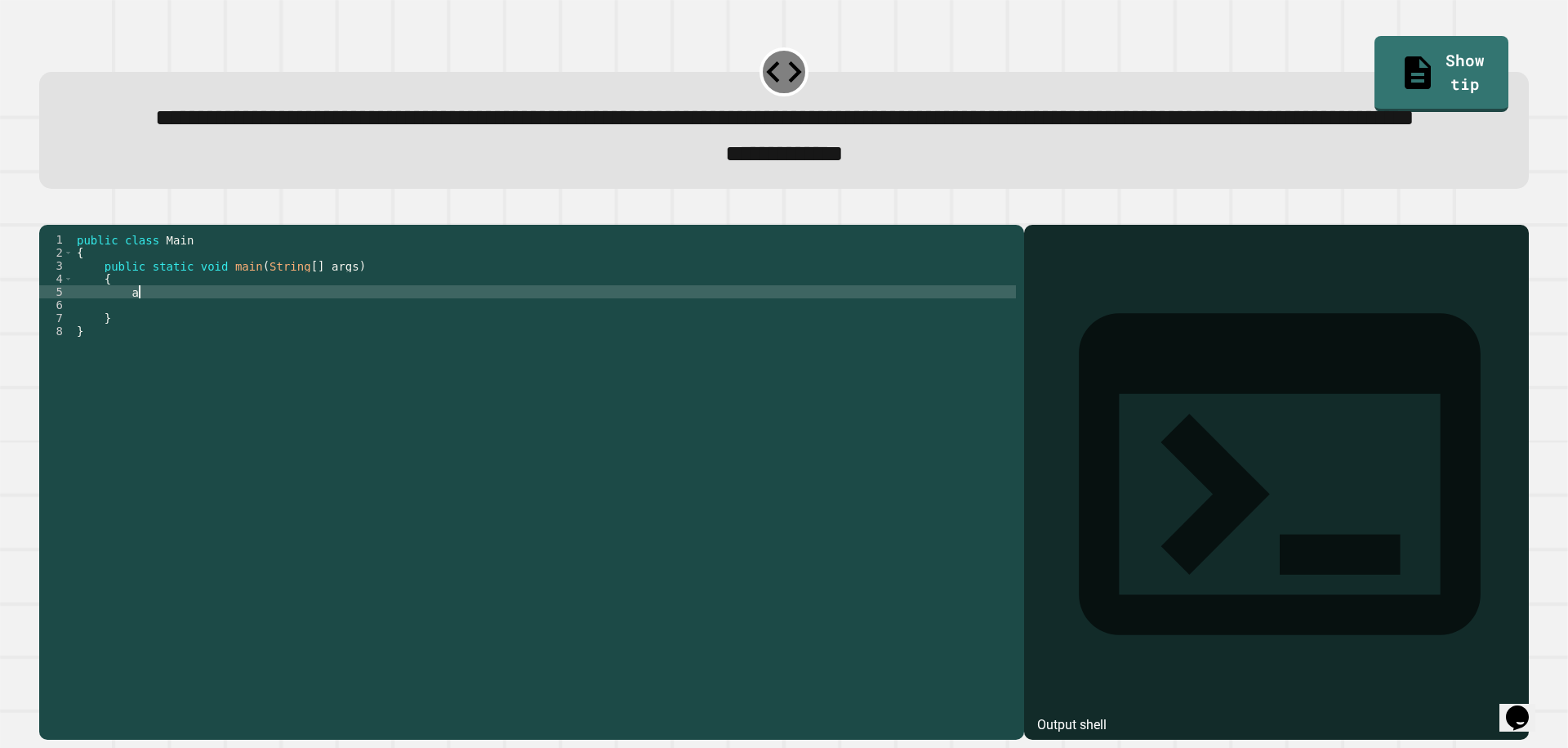
scroll to position [0, 3]
type textarea "*"
click at [53, 224] on div at bounding box center [784, 214] width 1490 height 20
click at [47, 211] on icon "button" at bounding box center [47, 211] width 0 height 0
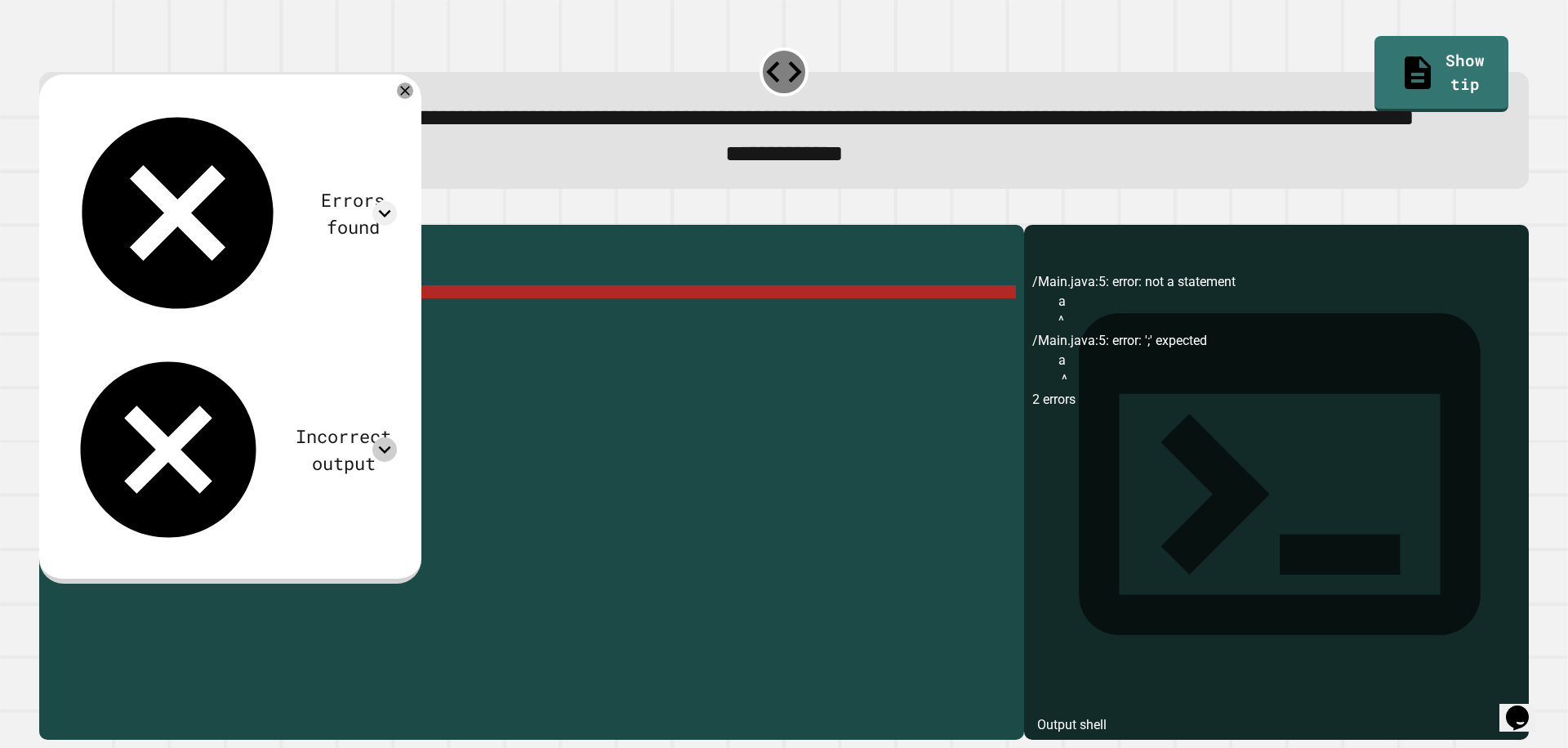
click at [393, 437] on icon at bounding box center [385, 449] width 25 height 25
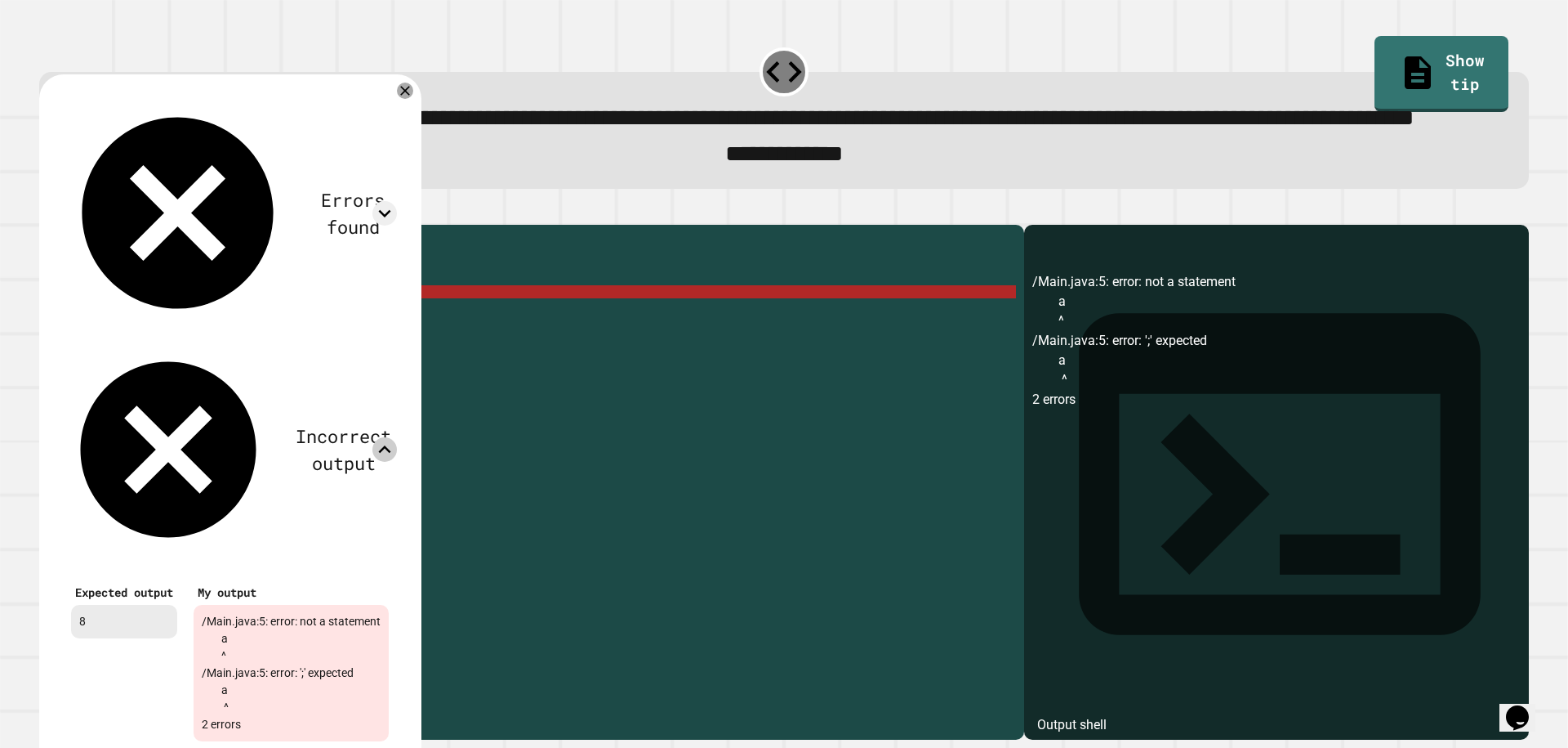
click at [96, 605] on div "8" at bounding box center [124, 621] width 106 height 33
click at [619, 324] on div "public class Main { public static void main ( String [ ] args ) { a } }" at bounding box center [545, 442] width 943 height 418
click at [411, 97] on icon at bounding box center [404, 90] width 11 height 11
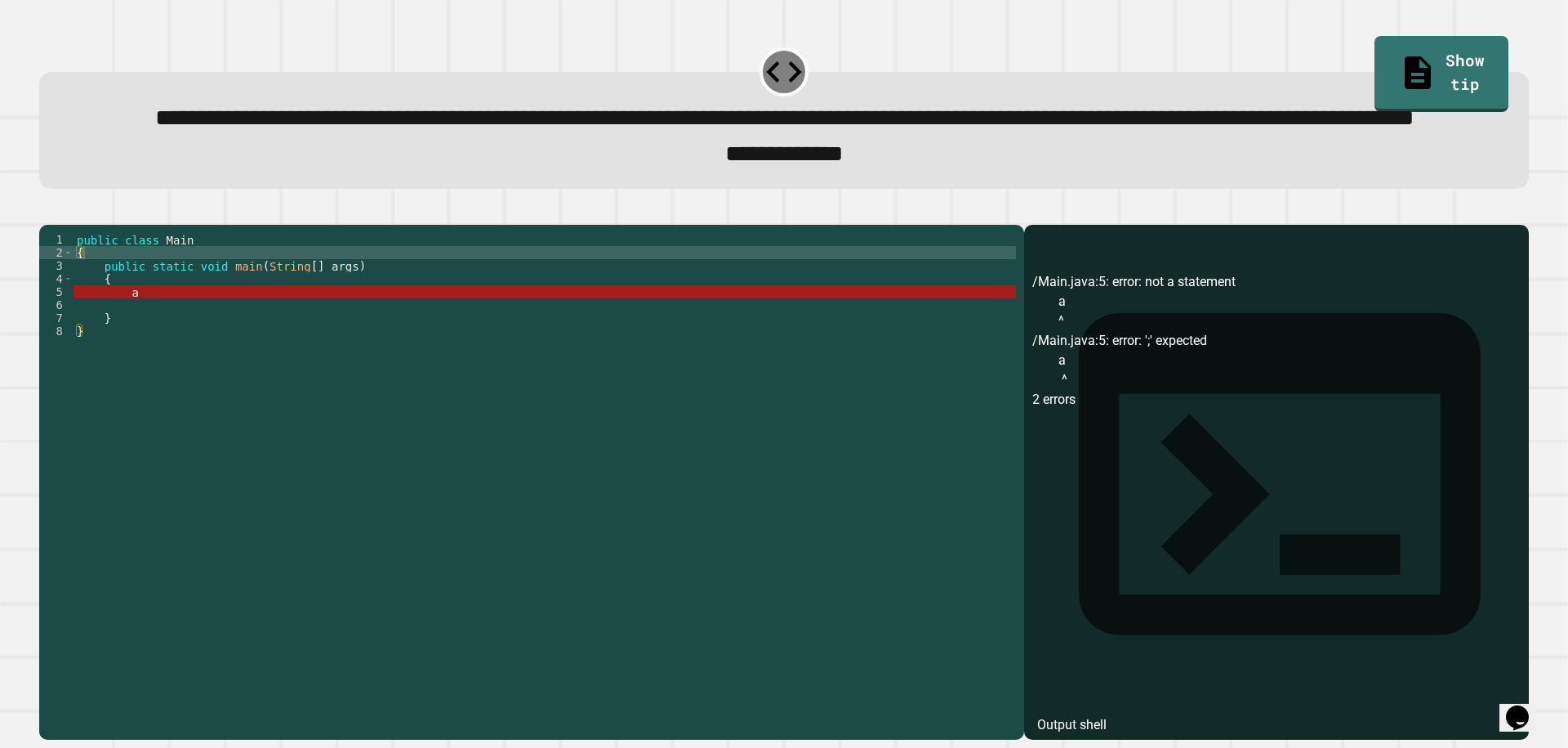
click at [173, 362] on div "public class Main { public static void main ( String [ ] args ) { a } }" at bounding box center [545, 442] width 943 height 418
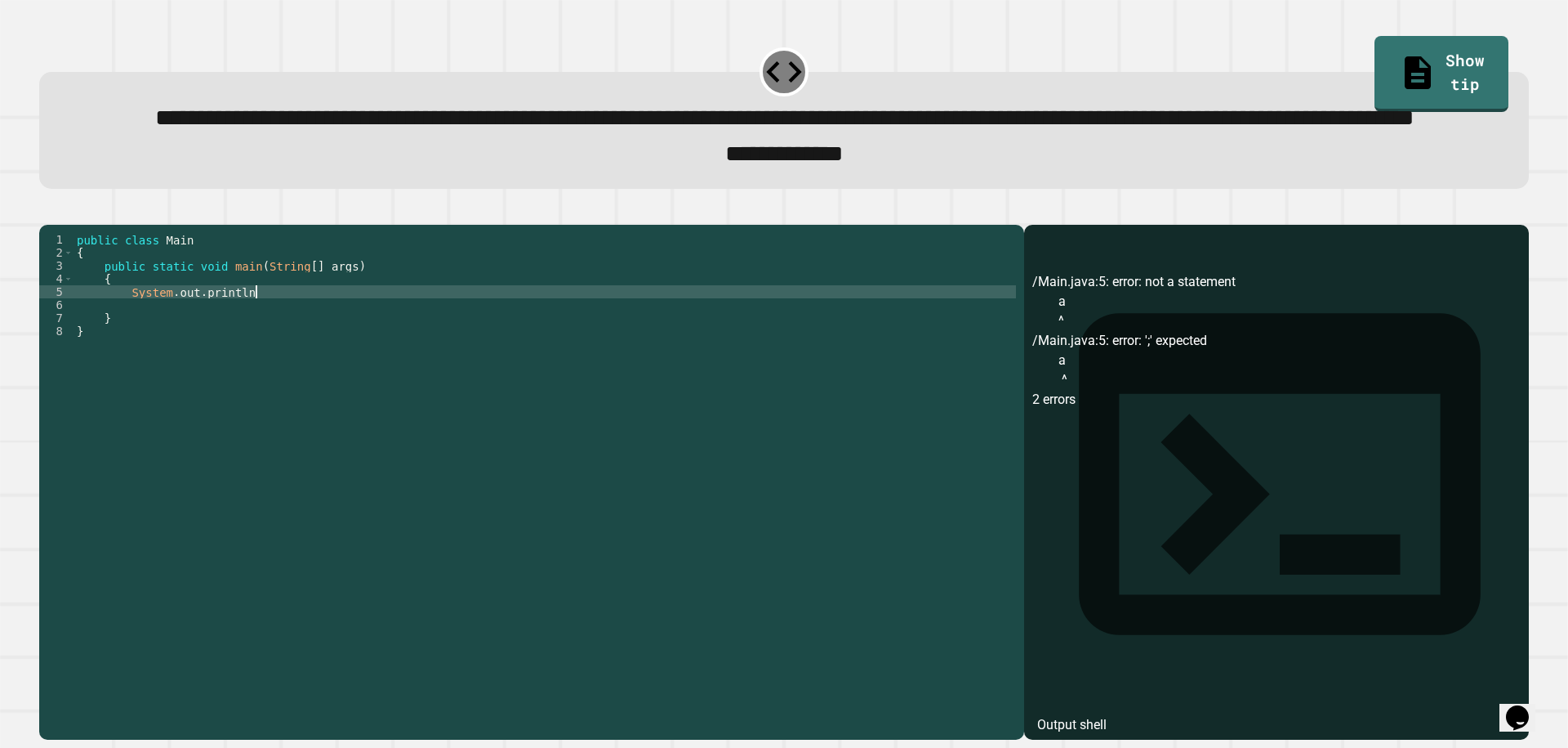
scroll to position [0, 12]
type textarea "**********"
click at [47, 211] on icon "button" at bounding box center [47, 211] width 0 height 0
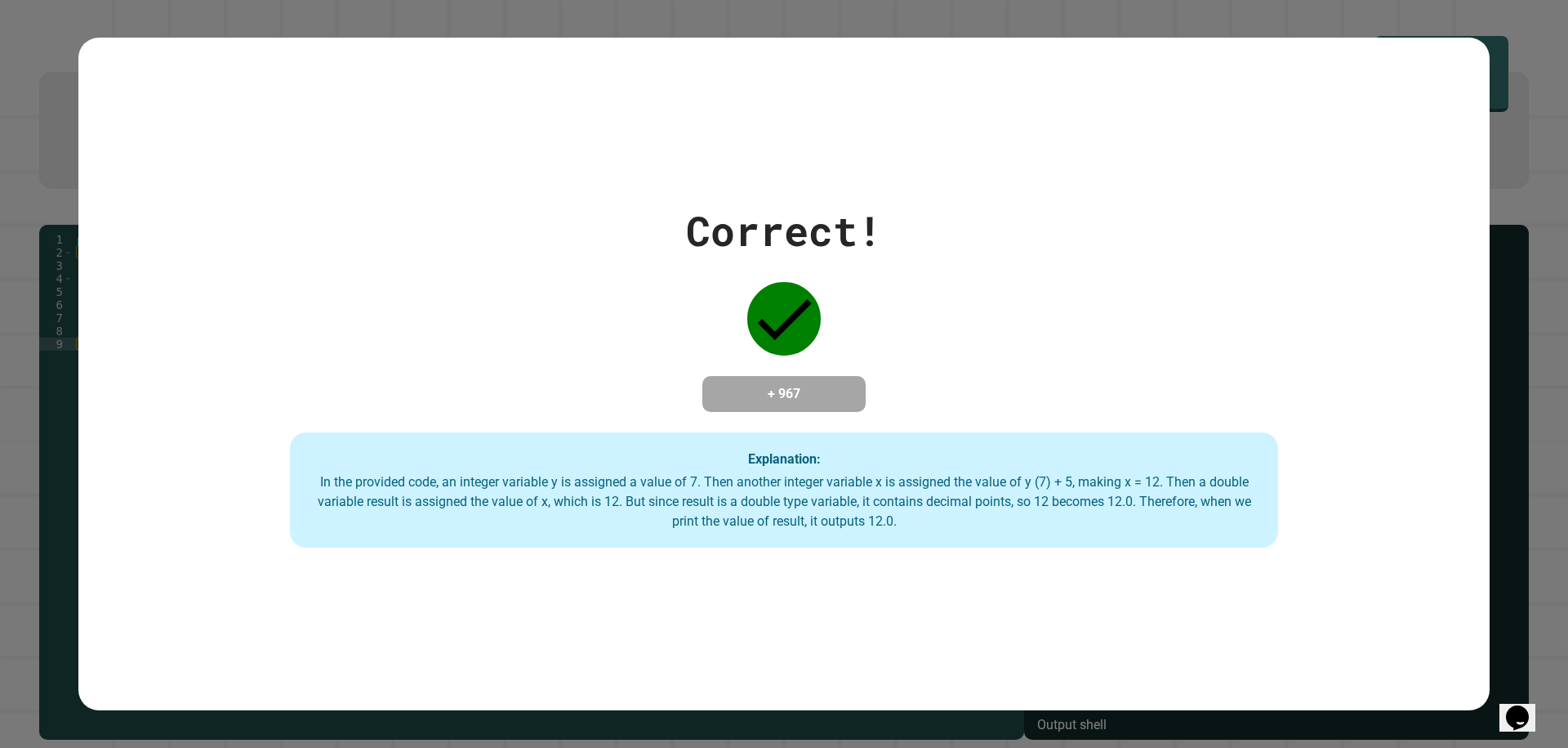
click at [879, 368] on div "Correct! + 967 Explanation: In the provided code, an integer variable y is assi…" at bounding box center [784, 374] width 1411 height 348
click at [847, 374] on div "Correct! + 967 Explanation: In the provided code, an integer variable y is assi…" at bounding box center [784, 374] width 1411 height 348
